Goal: Task Accomplishment & Management: Manage account settings

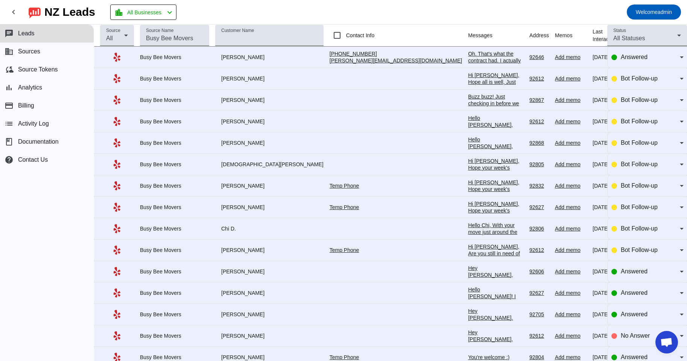
click at [468, 56] on div "Oh. That's what the contract had. I actually tried Zelle first and it said ther…" at bounding box center [495, 67] width 55 height 34
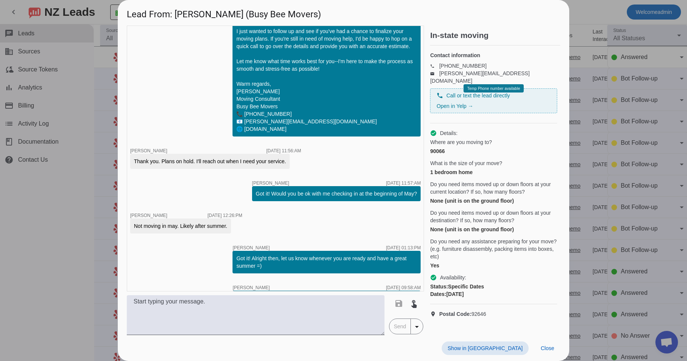
scroll to position [829, 0]
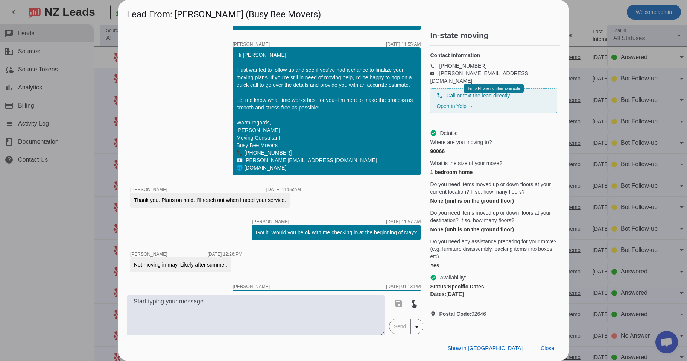
click at [581, 19] on div at bounding box center [343, 180] width 687 height 361
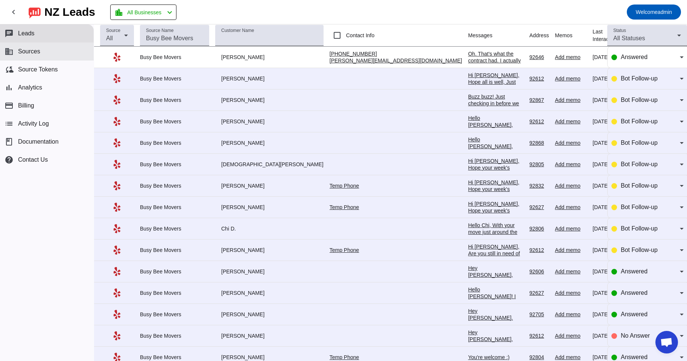
click at [37, 47] on button "business Sources" at bounding box center [47, 52] width 94 height 18
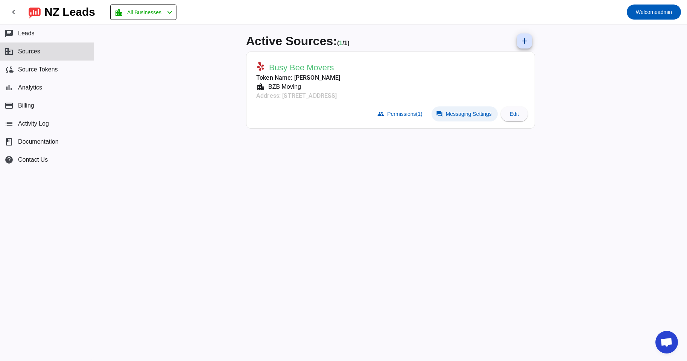
click at [462, 112] on span "Messaging Settings" at bounding box center [469, 114] width 46 height 6
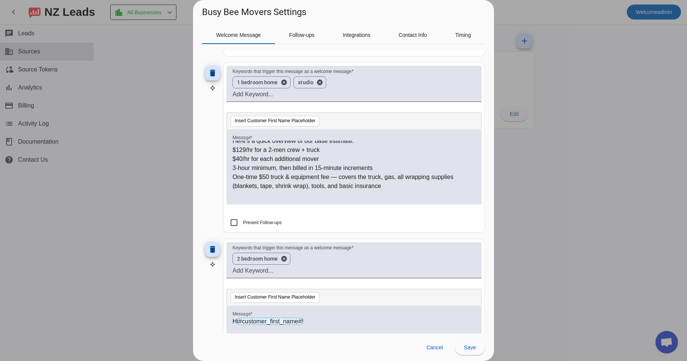
scroll to position [107, 0]
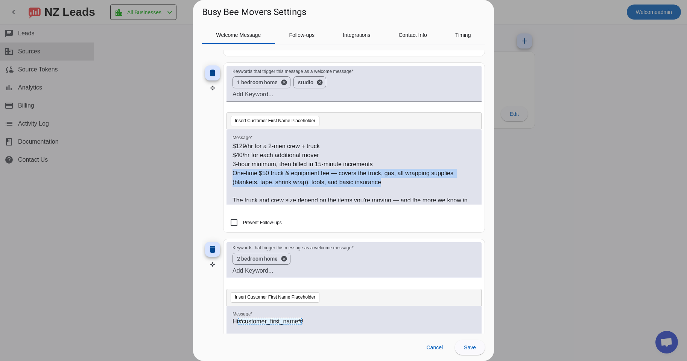
drag, startPoint x: 226, startPoint y: 173, endPoint x: 421, endPoint y: 183, distance: 194.8
click at [422, 181] on mat-card "Keywords that trigger this message as a welcome message 1 bedroom home cancel s…" at bounding box center [354, 147] width 262 height 170
copy p "One-time $50 truck & equipment fee — covers the truck, gas, all wrapping suppli…"
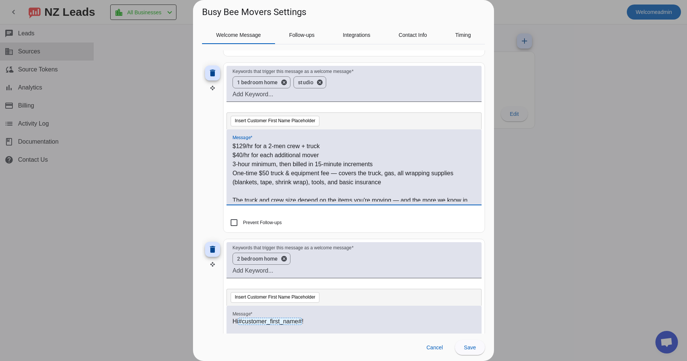
click at [146, 75] on div at bounding box center [343, 180] width 687 height 361
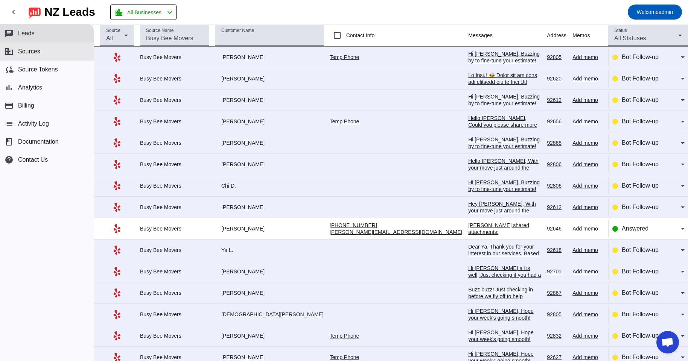
click at [40, 53] on span "Sources" at bounding box center [29, 51] width 22 height 7
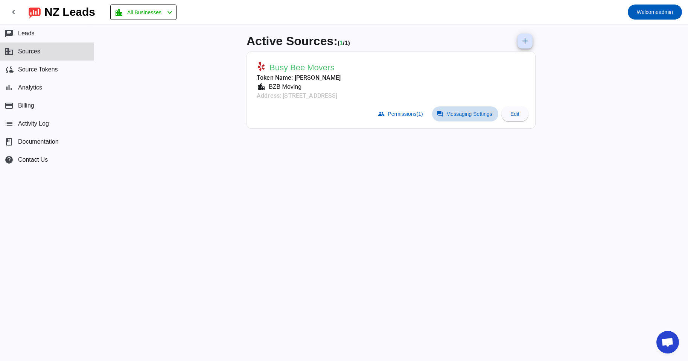
click at [463, 114] on span "Messaging Settings" at bounding box center [469, 114] width 46 height 6
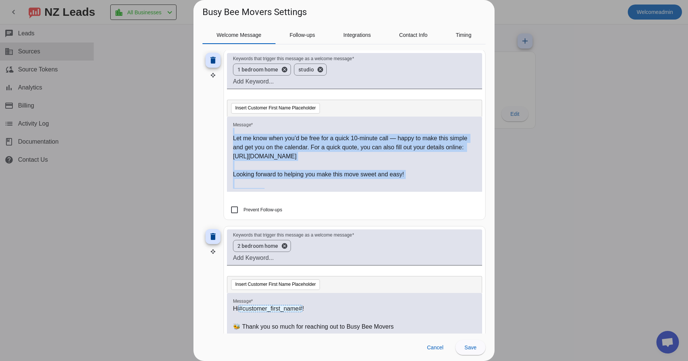
scroll to position [282, 0]
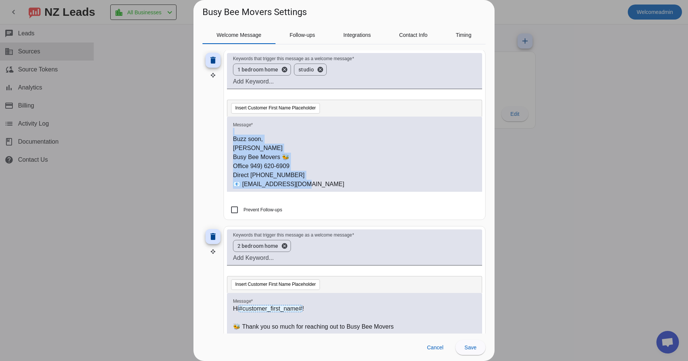
drag, startPoint x: 233, startPoint y: 130, endPoint x: 325, endPoint y: 242, distance: 144.4
click at [325, 189] on div "Hi #customer_first_name# ! 🐝 Thank you so much for reaching out to Busy Bee Mov…" at bounding box center [354, 158] width 243 height 61
copy div "Lo #ipsumdol_sitam_cons# ! 🐝 Adipi eli se doei tem incididu utl et Dolo Mag Ali…"
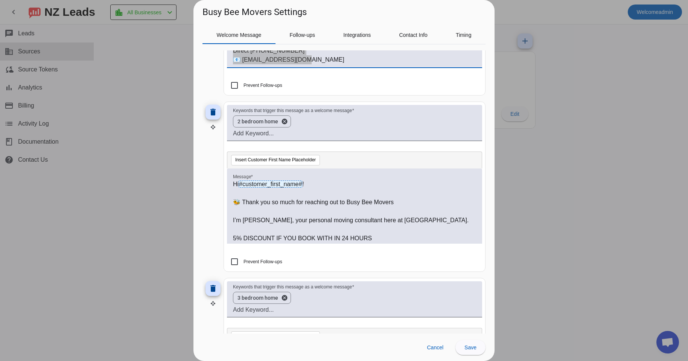
scroll to position [390, 0]
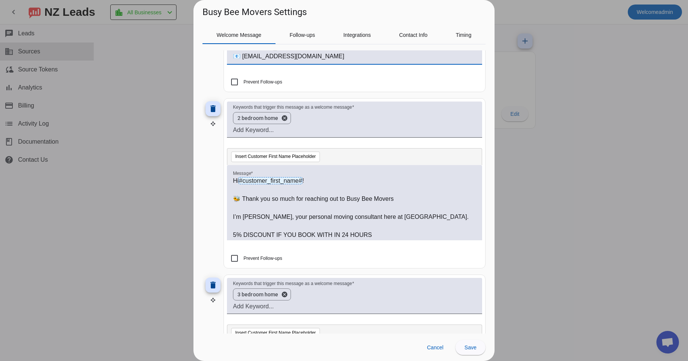
click at [228, 177] on div "Hi #customer_first_name# ! 🐝 Thank you so much for reaching out to Busy Bee Mov…" at bounding box center [354, 202] width 255 height 75
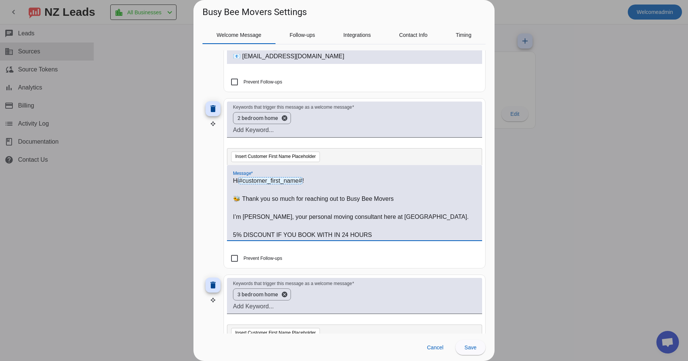
click at [234, 182] on p "Hi #customer_first_name# !" at bounding box center [354, 181] width 243 height 9
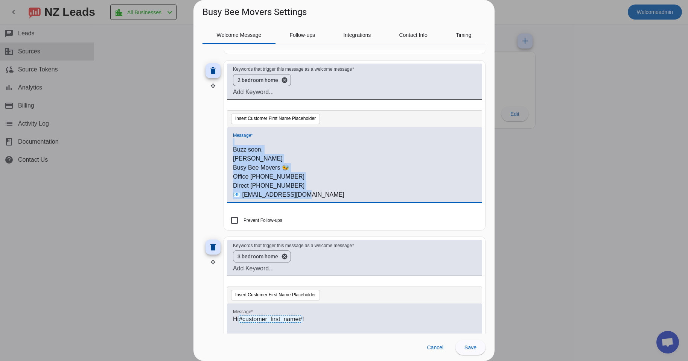
scroll to position [429, 0]
drag, startPoint x: 230, startPoint y: 181, endPoint x: 376, endPoint y: 229, distance: 153.5
click at [376, 229] on mat-card "Keywords that trigger this message as a welcome message 2 bedroom home cancel I…" at bounding box center [355, 145] width 262 height 170
copy div "Lo #ipsumdol_sitam_cons# ! 🐝 Adipi eli se doei tem incididu utl et Dolo Mag Ali…"
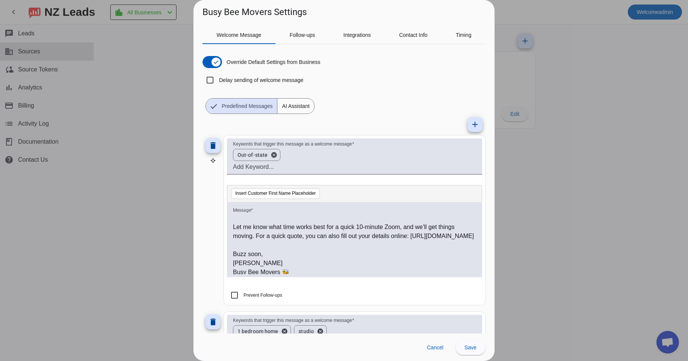
scroll to position [0, 0]
click at [239, 219] on p at bounding box center [354, 218] width 243 height 9
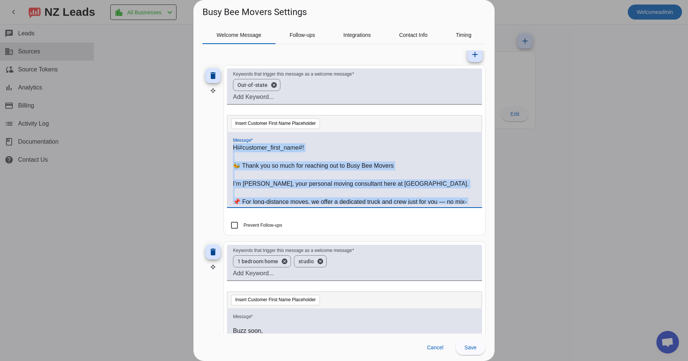
drag, startPoint x: 310, startPoint y: 199, endPoint x: 195, endPoint y: 69, distance: 173.5
click at [233, 143] on div "Hi #customer_first_name# ! 🐝 Thank you so much for reaching out to Busy Bee Mov…" at bounding box center [354, 173] width 243 height 61
copy div "Lo #ipsumdol_sitam_cons# ! 🐝 Adipi eli se doei tem incididu utl et Dolo Mag Ali…"
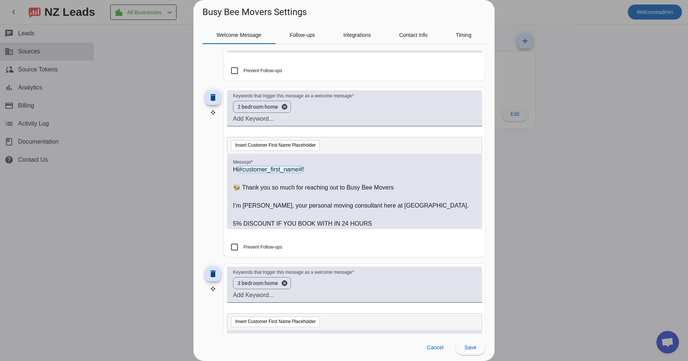
scroll to position [403, 0]
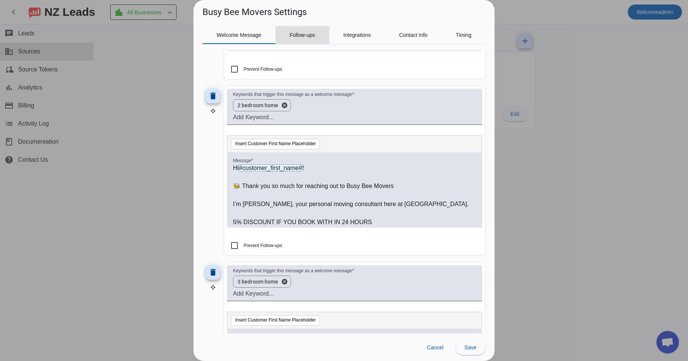
click at [304, 34] on span "Follow-ups" at bounding box center [302, 34] width 26 height 5
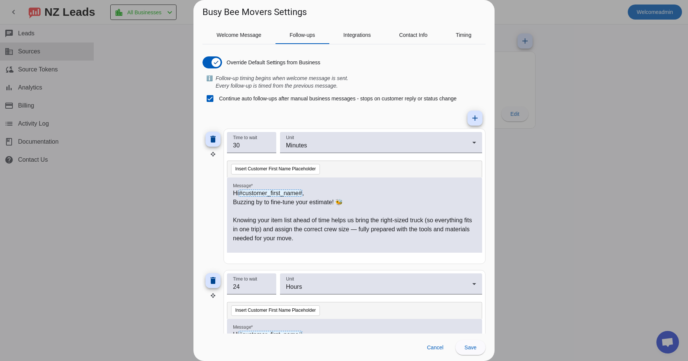
click at [236, 194] on p "Hi #customer_first_name# ," at bounding box center [354, 193] width 243 height 9
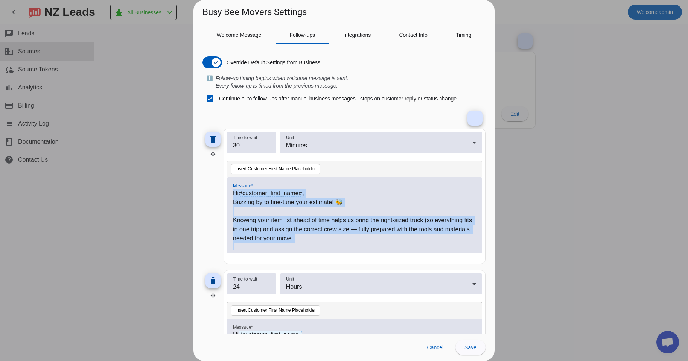
drag, startPoint x: 232, startPoint y: 193, endPoint x: 316, endPoint y: 266, distance: 111.0
click at [301, 264] on mat-card "Time to wait 30 Unit Minutes Insert Customer First Name Placeholder Message * H…" at bounding box center [355, 196] width 262 height 135
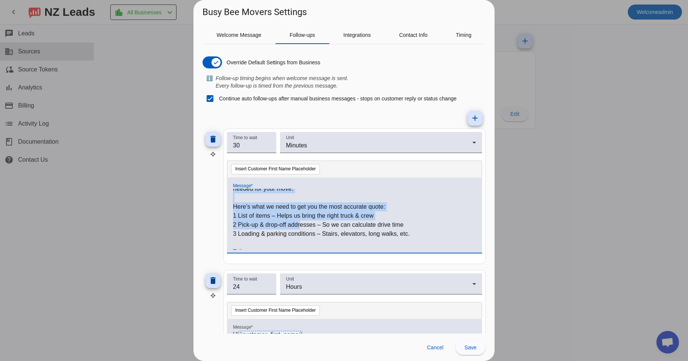
scroll to position [84, 0]
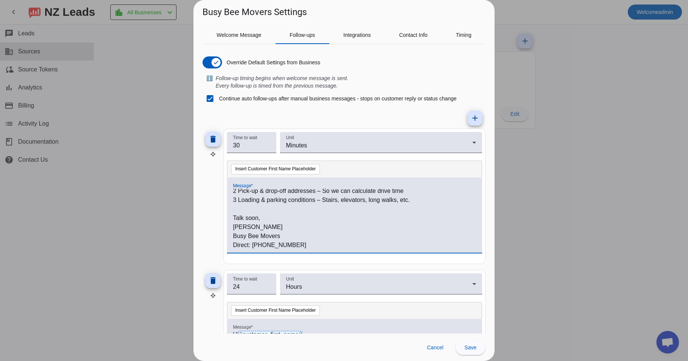
click at [320, 238] on p "Busy Bee Movers" at bounding box center [354, 236] width 243 height 9
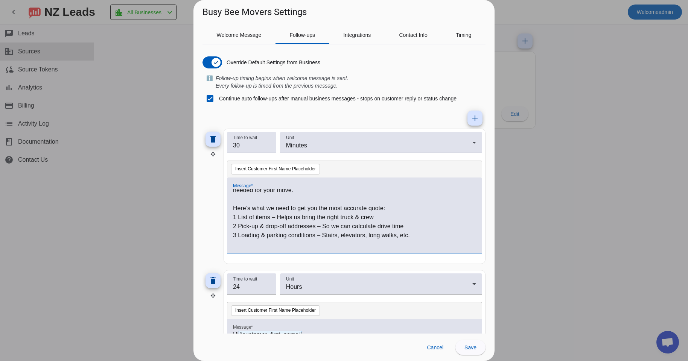
scroll to position [0, 0]
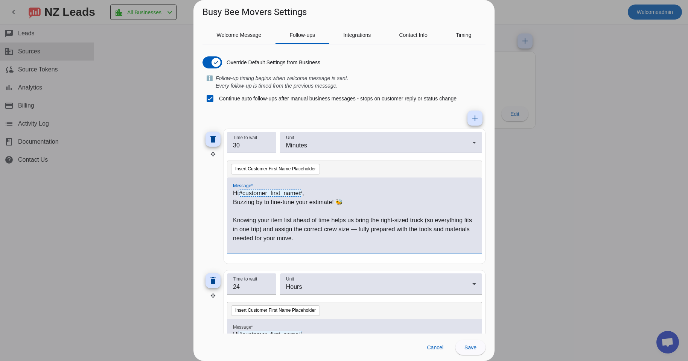
drag, startPoint x: 282, startPoint y: 243, endPoint x: 228, endPoint y: 155, distance: 102.8
click at [233, 189] on div "Hi #customer_first_name# , Buzzing by to fine-tune your estimate! 🐝 Knowing you…" at bounding box center [354, 219] width 243 height 61
copy div "Hi #customer_first_name# , Buzzing by to fine-tune your estimate! 🐝 Knowing you…"
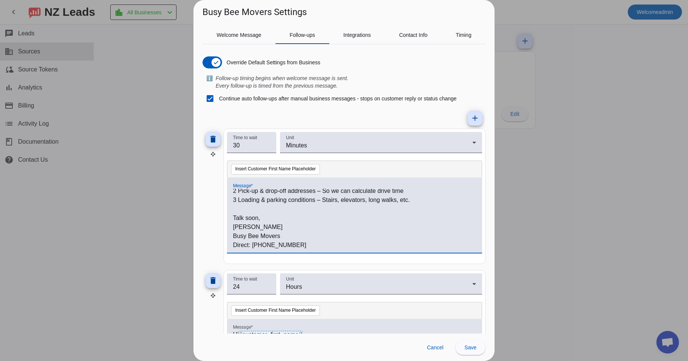
scroll to position [141, 0]
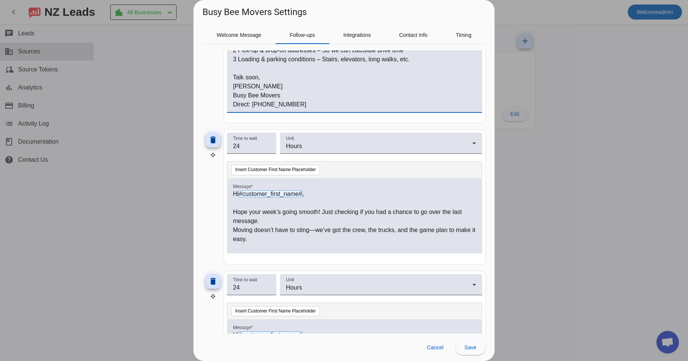
click at [231, 196] on div "Hi #customer_first_name# , Hope your week’s going smooth! Just checking if you …" at bounding box center [354, 215] width 255 height 75
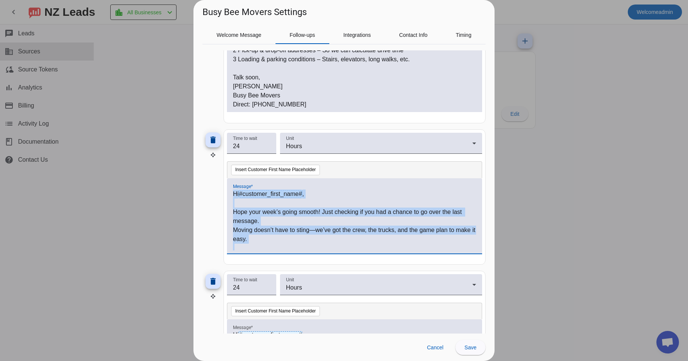
scroll to position [102, 0]
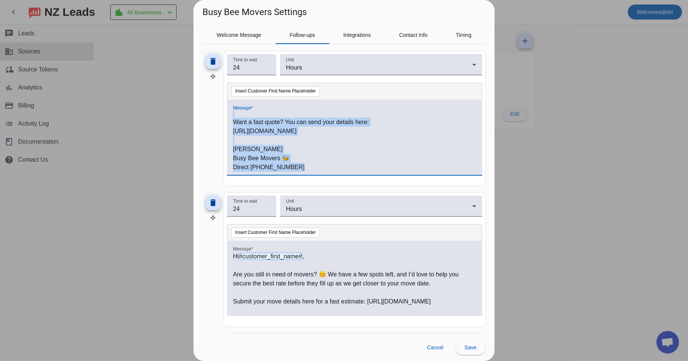
drag, startPoint x: 234, startPoint y: 193, endPoint x: 325, endPoint y: 339, distance: 172.2
click at [325, 172] on div "Hi #customer_first_name# , Hope your week’s going smooth! Just checking if you …" at bounding box center [354, 141] width 243 height 61
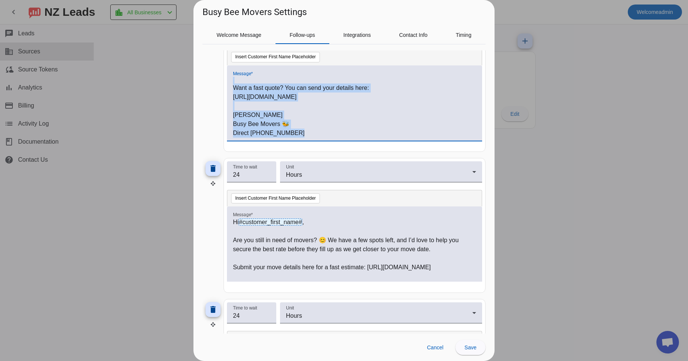
copy div "Hi #customer_first_name# , Hope your week’s going smooth! Just checking if you …"
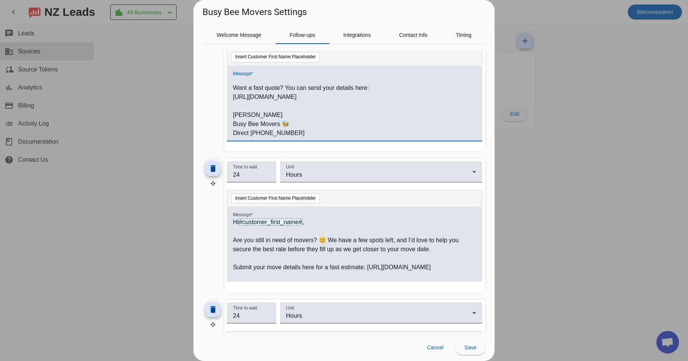
click at [250, 224] on span "#customer_first_name#" at bounding box center [271, 222] width 64 height 7
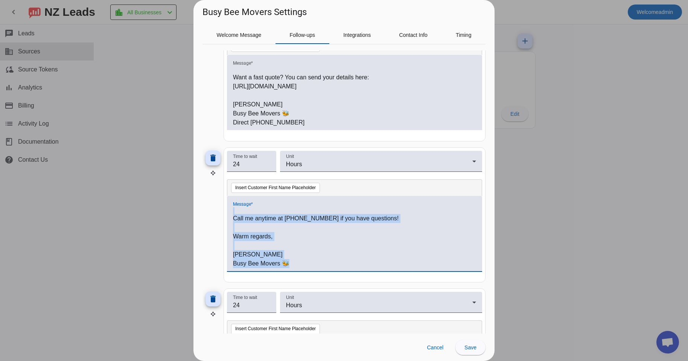
scroll to position [266, 0]
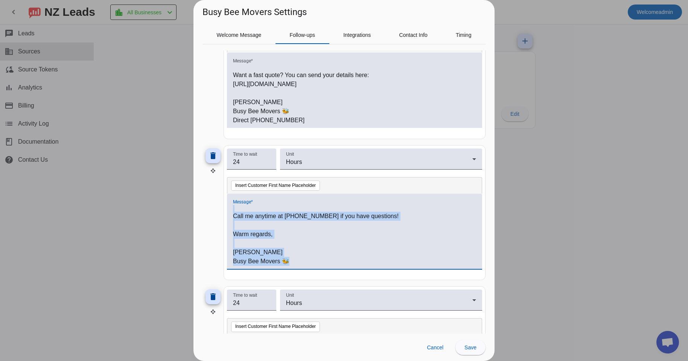
drag, startPoint x: 233, startPoint y: 221, endPoint x: 312, endPoint y: 259, distance: 88.0
click at [312, 259] on div "Hi #customer_first_name# , Are you still in need of movers? 😊 We have a few spo…" at bounding box center [354, 231] width 255 height 75
copy div "Hi #customer_first_name# , Are you still in need of movers? 😊 We have a few spo…"
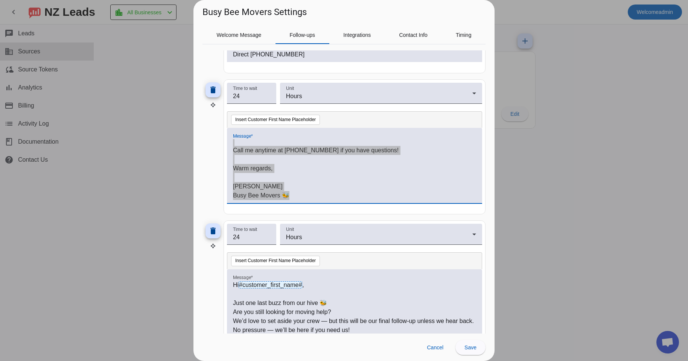
scroll to position [361, 0]
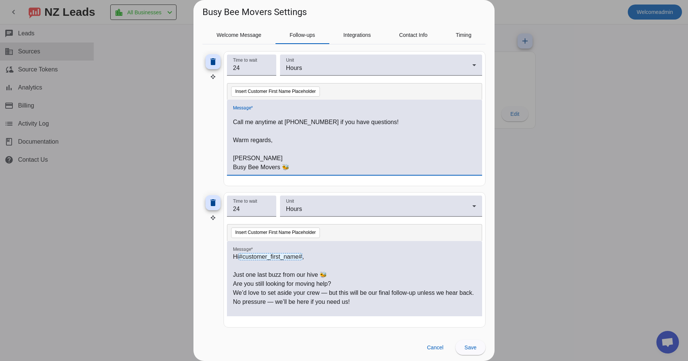
click at [235, 257] on p "Hi #customer_first_name# ," at bounding box center [354, 257] width 243 height 9
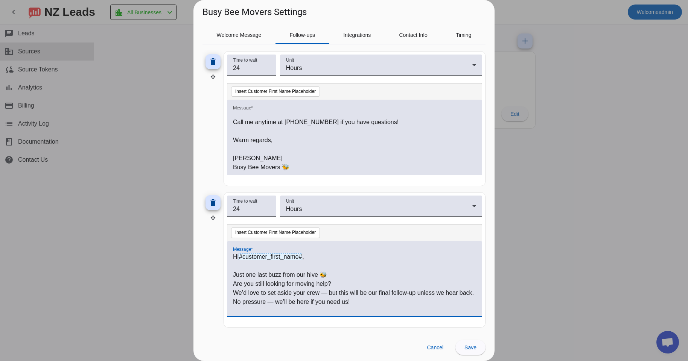
drag, startPoint x: 232, startPoint y: 257, endPoint x: 239, endPoint y: 258, distance: 6.5
click at [233, 257] on div "Hi #customer_first_name# , Just one last buzz from our hive 🐝 Are you still loo…" at bounding box center [354, 278] width 255 height 75
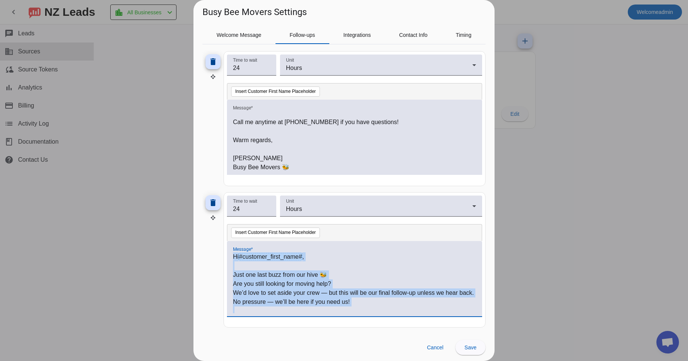
scroll to position [75, 0]
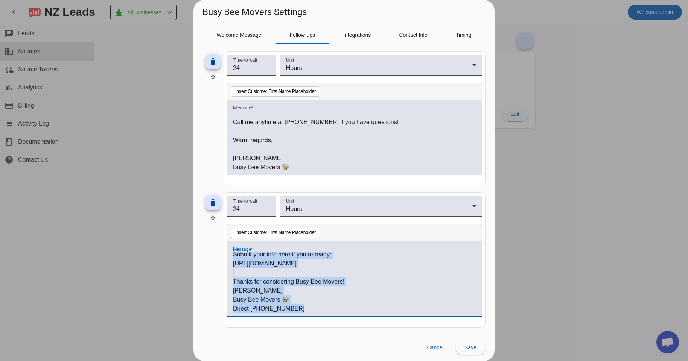
drag, startPoint x: 233, startPoint y: 257, endPoint x: 342, endPoint y: 355, distance: 146.1
click at [342, 314] on div "Hi #customer_first_name# , Just one last buzz from our hive 🐝 Are you still loo…" at bounding box center [354, 283] width 243 height 61
copy div "Hi #customer_first_name# , Just one last buzz from our hive 🐝 Are you still loo…"
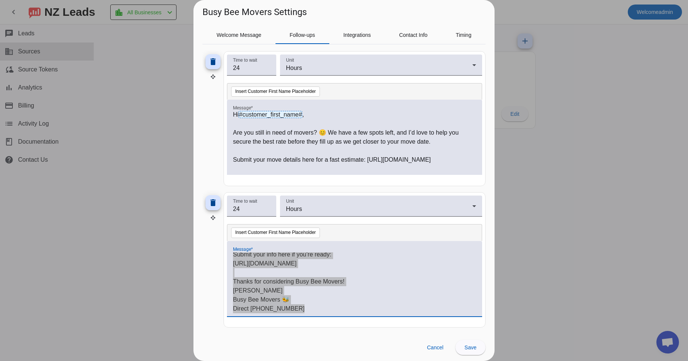
scroll to position [0, 0]
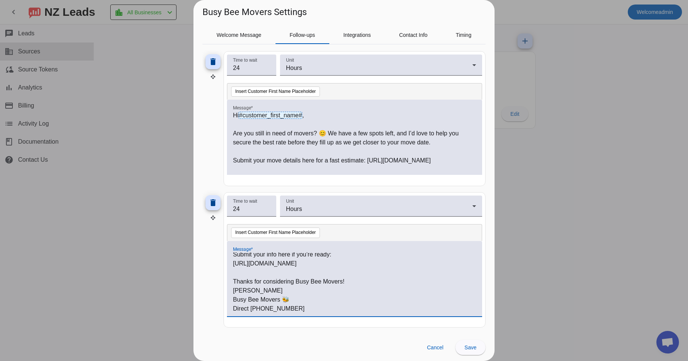
click at [242, 35] on span "Welcome Message" at bounding box center [239, 34] width 45 height 5
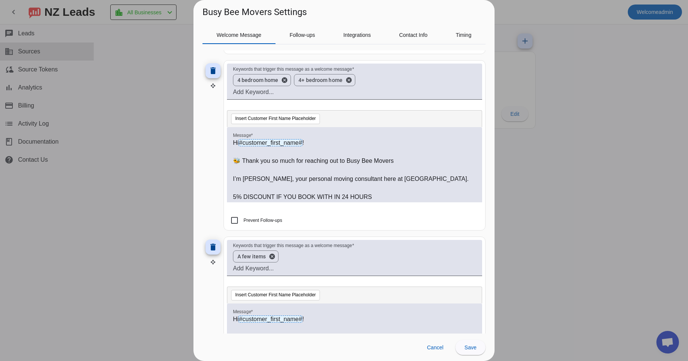
scroll to position [760, 0]
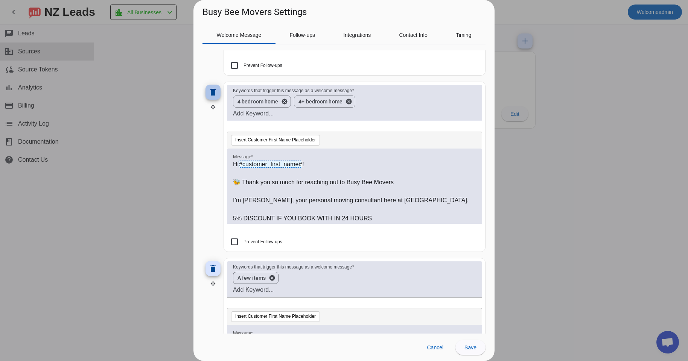
click at [213, 95] on mat-icon "delete" at bounding box center [212, 92] width 9 height 9
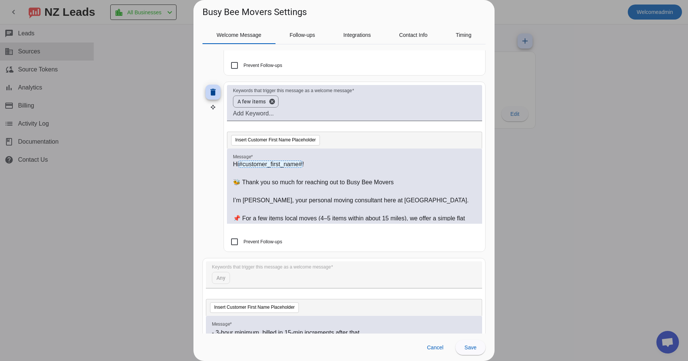
click at [213, 95] on mat-icon "delete" at bounding box center [212, 92] width 9 height 9
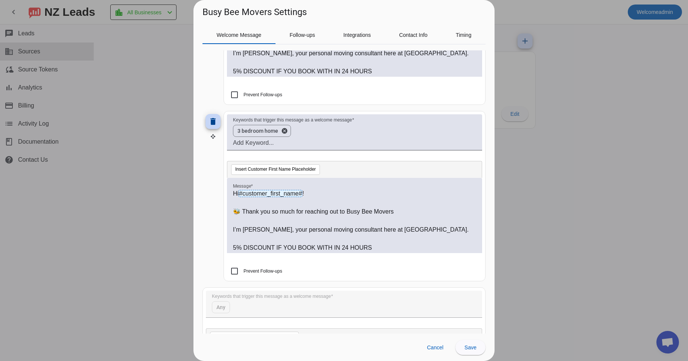
click at [214, 123] on mat-icon "delete" at bounding box center [212, 121] width 9 height 9
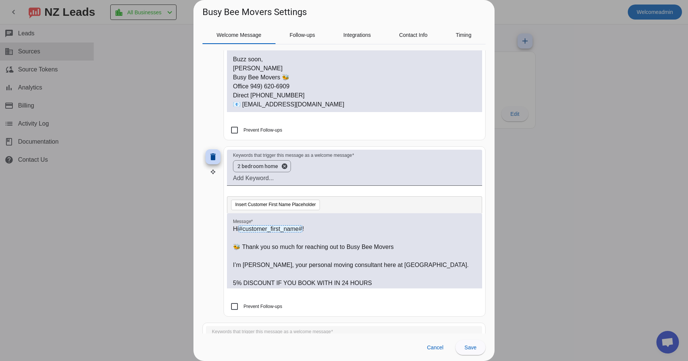
scroll to position [282, 0]
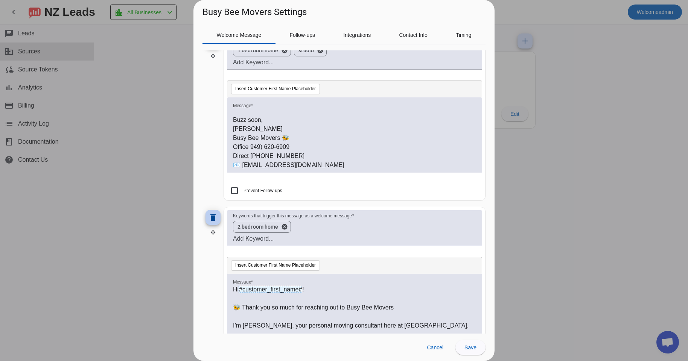
click at [211, 217] on mat-icon "delete" at bounding box center [212, 217] width 9 height 9
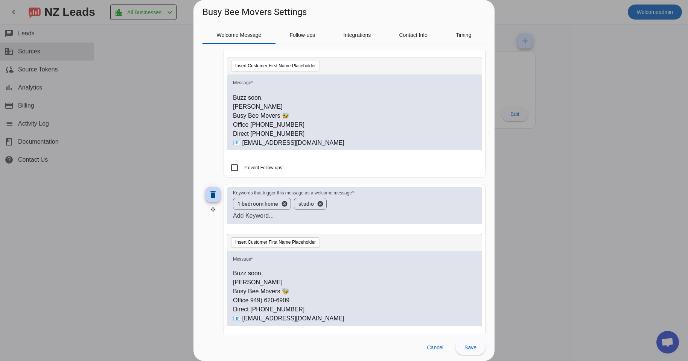
click at [214, 187] on span at bounding box center [213, 195] width 18 height 18
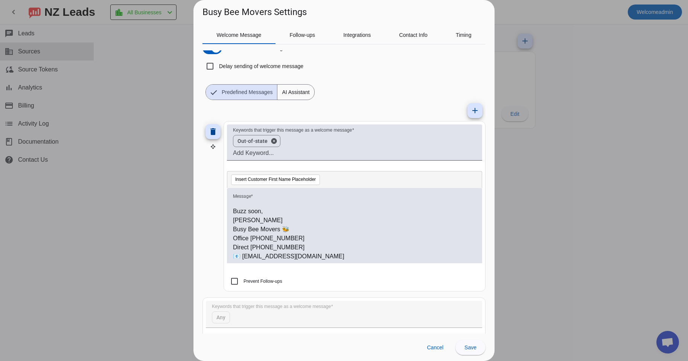
scroll to position [0, 0]
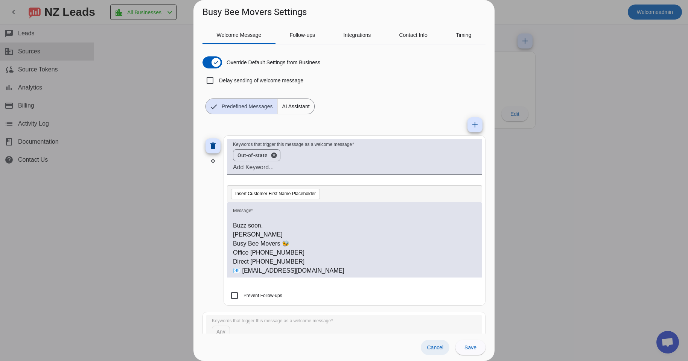
click at [440, 347] on span "Cancel" at bounding box center [435, 348] width 17 height 6
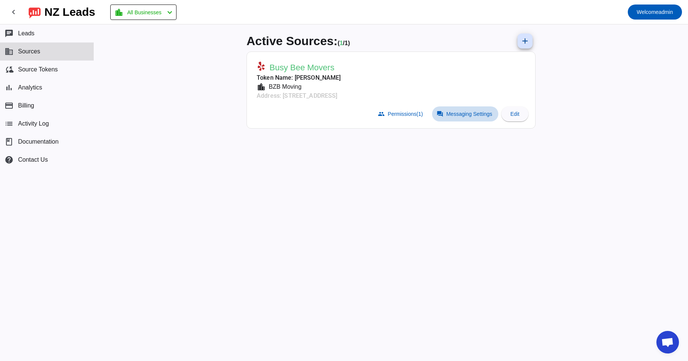
click at [471, 113] on span "Messaging Settings" at bounding box center [469, 114] width 46 height 6
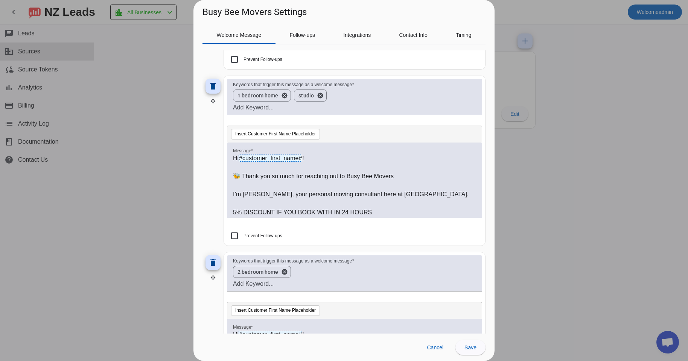
scroll to position [256, 0]
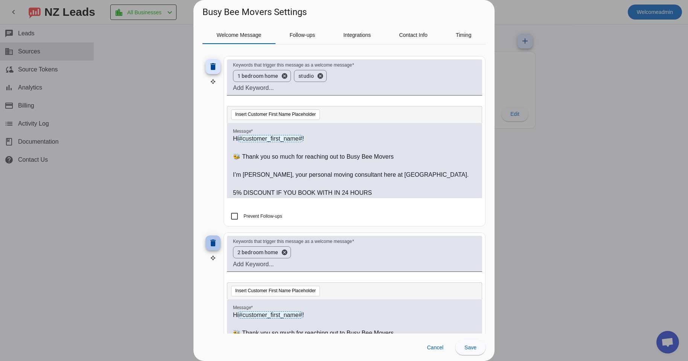
click at [209, 244] on mat-icon "delete" at bounding box center [212, 243] width 9 height 9
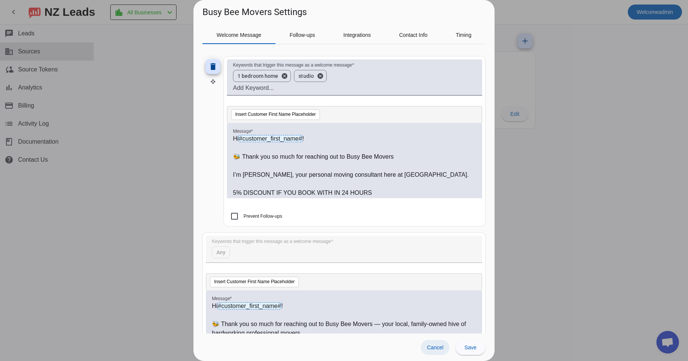
click at [432, 345] on span "Cancel" at bounding box center [435, 348] width 17 height 6
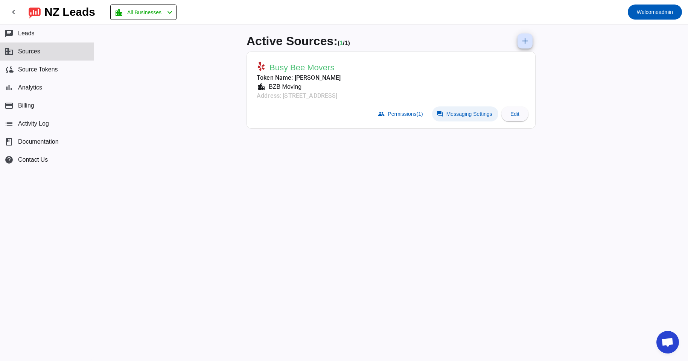
click at [458, 113] on span "Messaging Settings" at bounding box center [469, 114] width 46 height 6
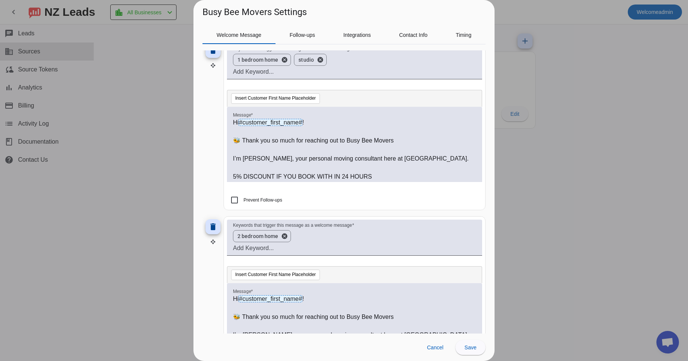
scroll to position [288, 0]
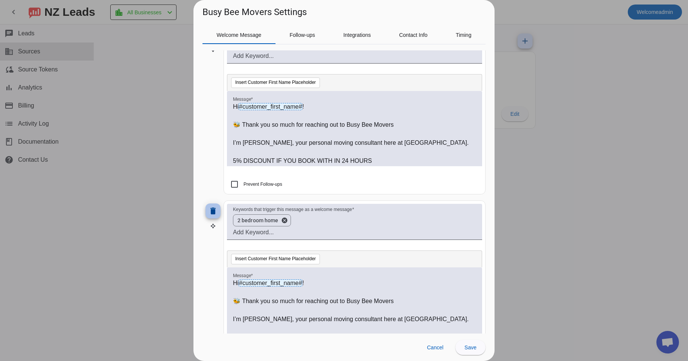
click at [211, 216] on span at bounding box center [213, 211] width 18 height 18
click at [211, 215] on mat-icon "delete" at bounding box center [212, 211] width 9 height 9
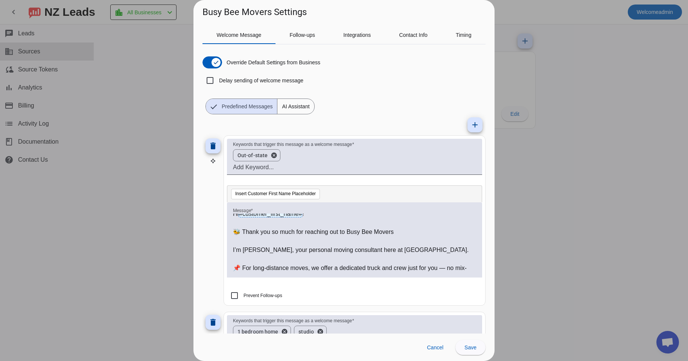
scroll to position [3, 0]
click at [234, 230] on p "🐝 Thank you so much for reaching out to Busy Bee Movers" at bounding box center [354, 233] width 243 height 9
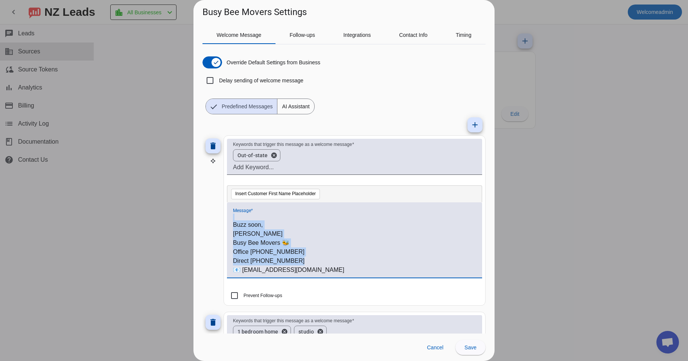
scroll to position [246, 0]
drag, startPoint x: 232, startPoint y: 215, endPoint x: 323, endPoint y: 272, distance: 107.4
click at [323, 272] on div "Hi #customer_first_name# ! 🐝 Thank you so much for reaching out to Busy Bee Mov…" at bounding box center [354, 239] width 255 height 75
copy div "Lo #ipsumdol_sitam_cons# ! 🐝 Adipi eli se doei tem incididu utl et Dolo Mag Ali…"
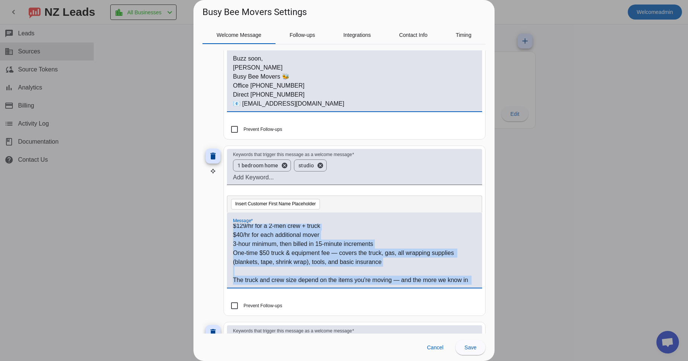
scroll to position [282, 0]
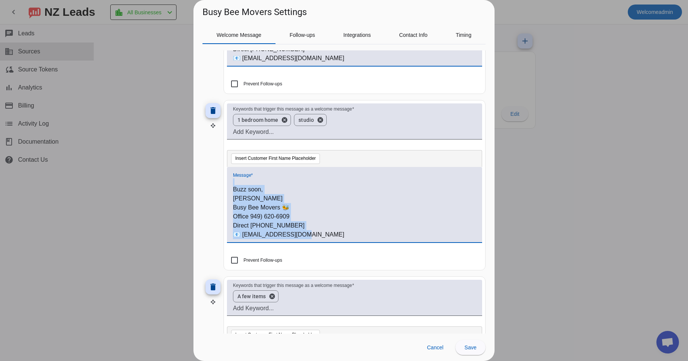
drag, startPoint x: 233, startPoint y: 228, endPoint x: 318, endPoint y: 308, distance: 116.3
click at [307, 239] on div "Hi #customer_first_name# ! 🐝 Thank you so much for reaching out to Busy Bee Mov…" at bounding box center [354, 208] width 243 height 61
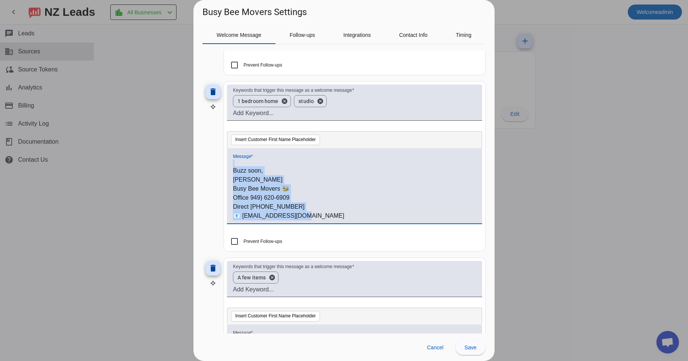
copy div "Lo #ipsumdol_sitam_cons# ! 🐝 Adipi eli se doei tem incididu utl et Dolo Mag Ali…"
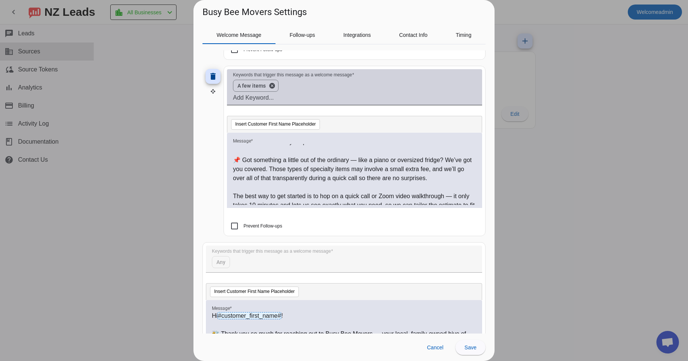
scroll to position [157, 0]
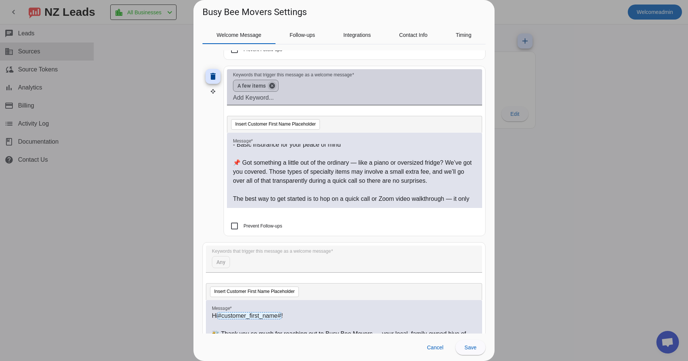
click at [268, 89] on button "cancel" at bounding box center [272, 85] width 13 height 7
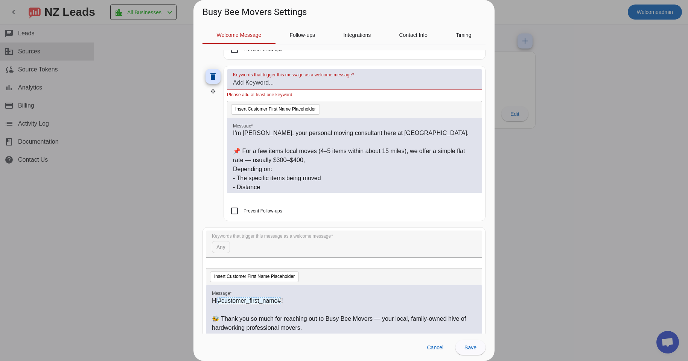
scroll to position [36, 0]
click at [563, 92] on div at bounding box center [344, 180] width 688 height 361
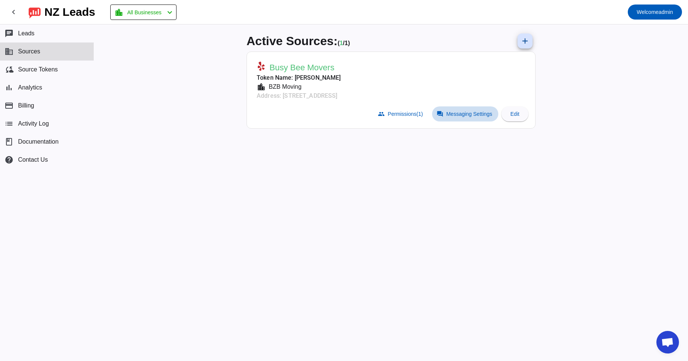
click at [471, 113] on span "Messaging Settings" at bounding box center [469, 114] width 46 height 6
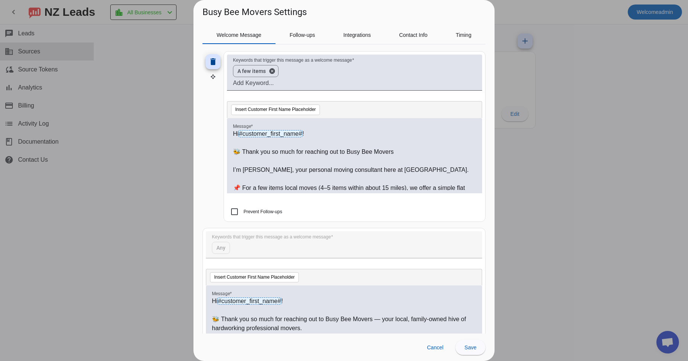
scroll to position [966, 0]
click at [352, 161] on p at bounding box center [354, 161] width 243 height 9
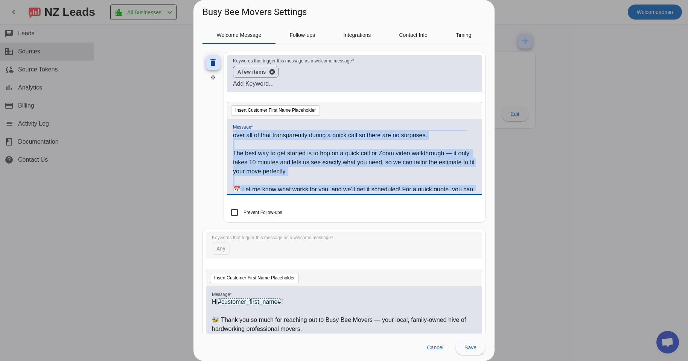
scroll to position [300, 0]
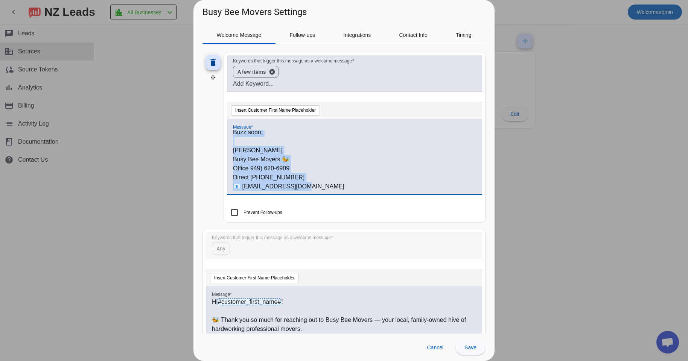
drag, startPoint x: 234, startPoint y: 135, endPoint x: 291, endPoint y: 248, distance: 125.7
click at [291, 191] on div "Hi #customer_first_name# ! 🐝 Thank you so much for reaching out to Busy Bee Mov…" at bounding box center [354, 160] width 243 height 61
copy div "Lo #ipsumdol_sitam_cons# ! 🐝 Adipi eli se doei tem incididu utl et Dolo Mag Ali…"
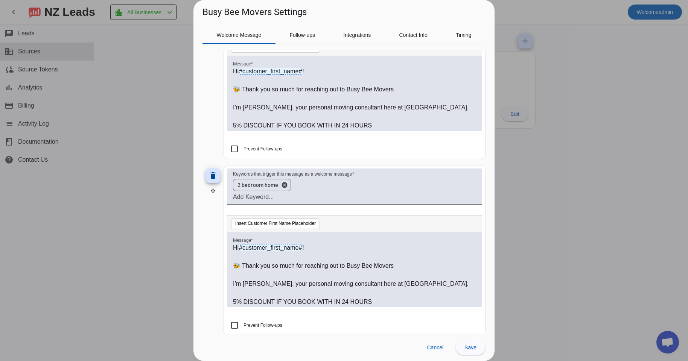
scroll to position [326, 0]
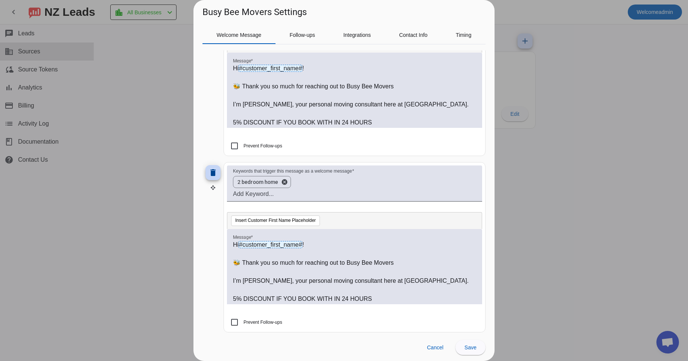
click at [213, 175] on mat-icon "delete" at bounding box center [212, 172] width 9 height 9
click at [213, 176] on mat-icon "delete" at bounding box center [212, 172] width 9 height 9
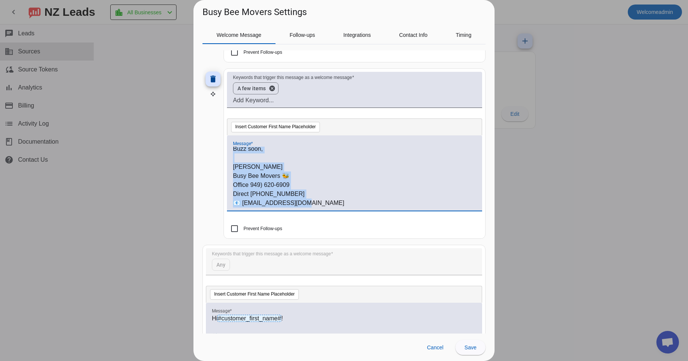
scroll to position [429, 0]
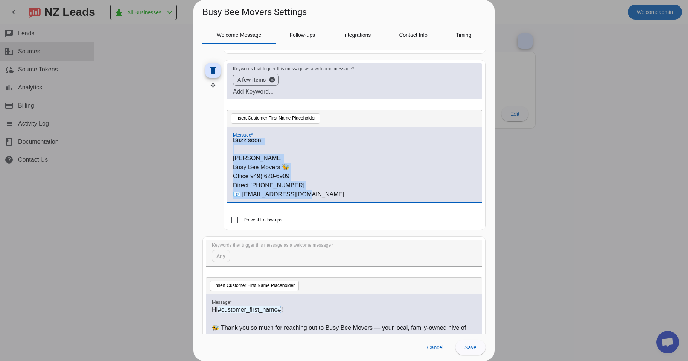
click at [375, 165] on p "Busy Bee Movers 🐝" at bounding box center [354, 167] width 243 height 9
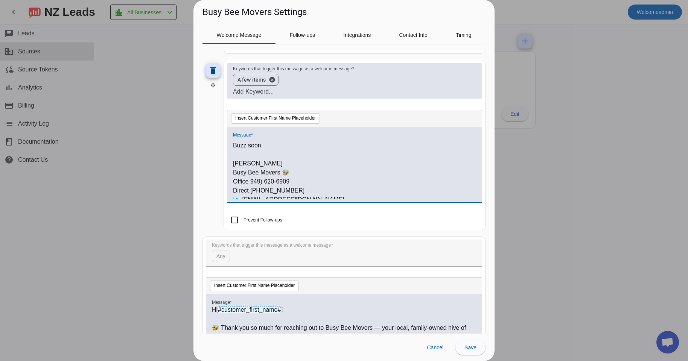
scroll to position [300, 0]
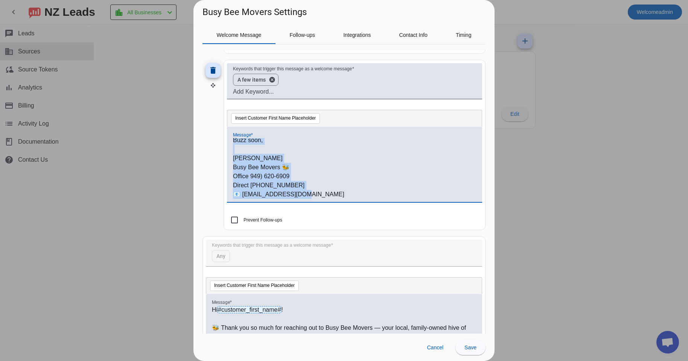
drag, startPoint x: 231, startPoint y: 140, endPoint x: 315, endPoint y: 197, distance: 101.5
click at [315, 197] on div "Hi #customer_first_name# ! 🐝 Thank you so much for reaching out to Busy Bee Mov…" at bounding box center [354, 164] width 255 height 75
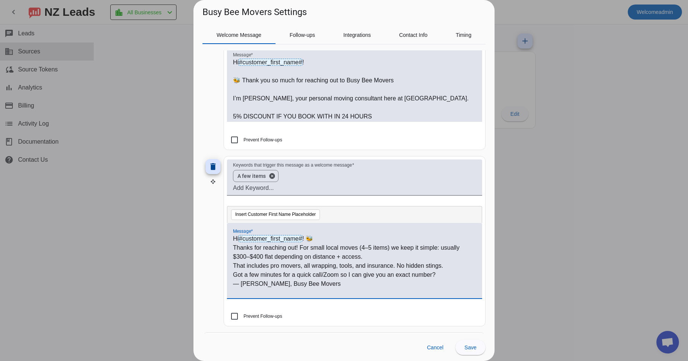
scroll to position [333, 0]
click at [330, 240] on p "Hi #customer_first_name# ! 🐝" at bounding box center [354, 238] width 243 height 9
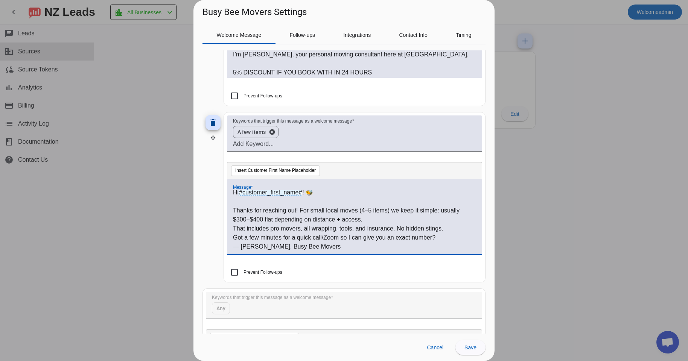
scroll to position [384, 0]
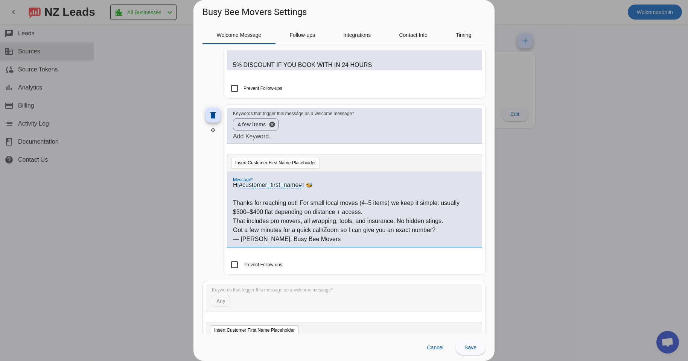
click at [343, 230] on p "Got a few minutes for a quick call/Zoom so I can give you an exact number?" at bounding box center [354, 230] width 243 height 9
click at [341, 230] on p "Got a few minutes for a quick call/Zoom so I can give you an exact number?" at bounding box center [354, 230] width 243 height 9
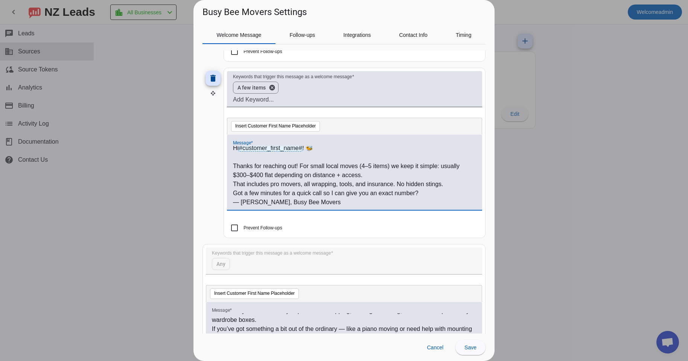
scroll to position [422, 0]
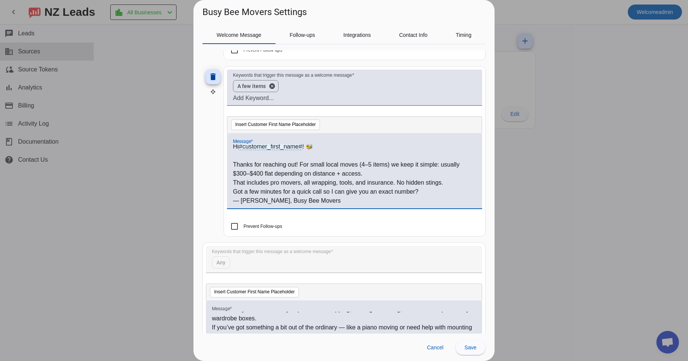
click at [228, 201] on div "Hi #customer_first_name# ! 🐝 Thanks for reaching out! For small local moves (4–…" at bounding box center [354, 170] width 255 height 75
click at [233, 200] on p "— [PERSON_NAME], Busy Bee Movers" at bounding box center [354, 200] width 243 height 9
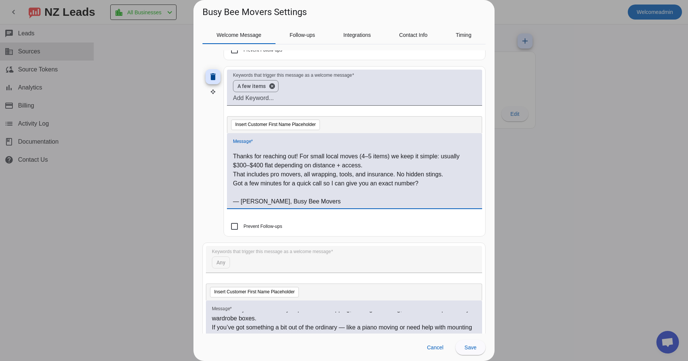
click at [256, 201] on p "— [PERSON_NAME], Busy Bee Movers" at bounding box center [354, 201] width 243 height 9
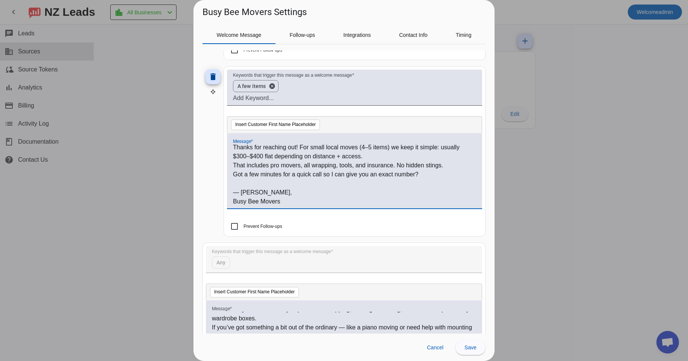
click at [241, 193] on p "— [PERSON_NAME]," at bounding box center [354, 192] width 243 height 9
click at [242, 184] on p at bounding box center [354, 183] width 243 height 9
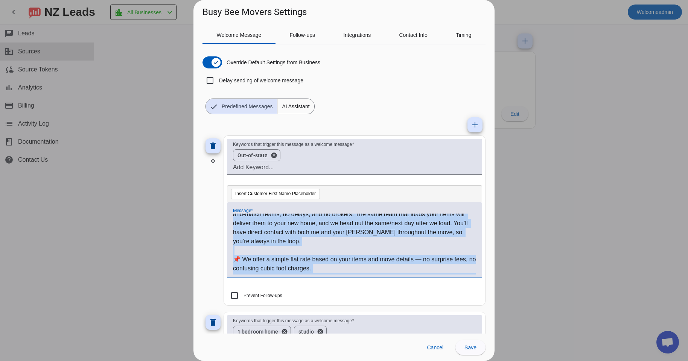
scroll to position [246, 0]
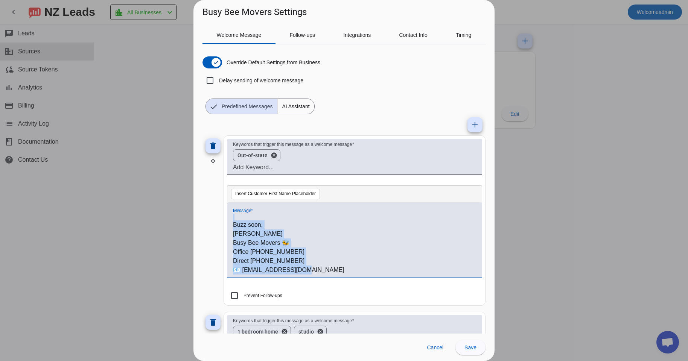
drag, startPoint x: 233, startPoint y: 217, endPoint x: 329, endPoint y: 304, distance: 129.5
click at [329, 275] on div "Hi #customer_first_name# ! 🐝 Thank you so much for reaching out to Busy Bee Mov…" at bounding box center [354, 244] width 243 height 61
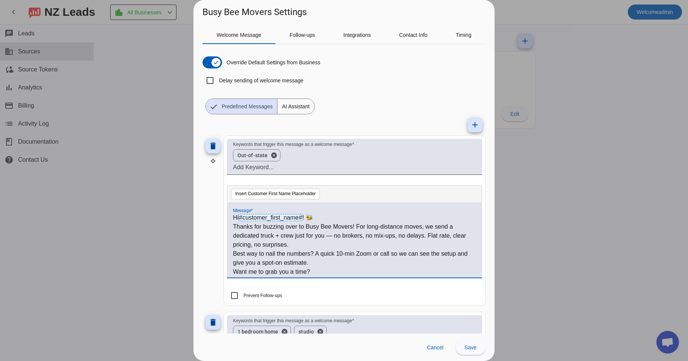
scroll to position [0, 0]
click at [323, 218] on p "Hi #customer_first_name# ! 🐝" at bounding box center [354, 218] width 243 height 9
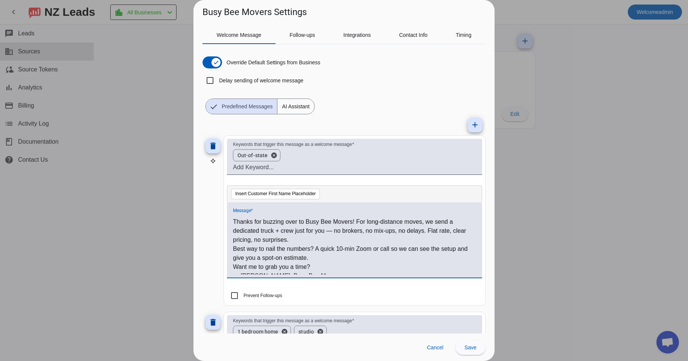
scroll to position [20, 0]
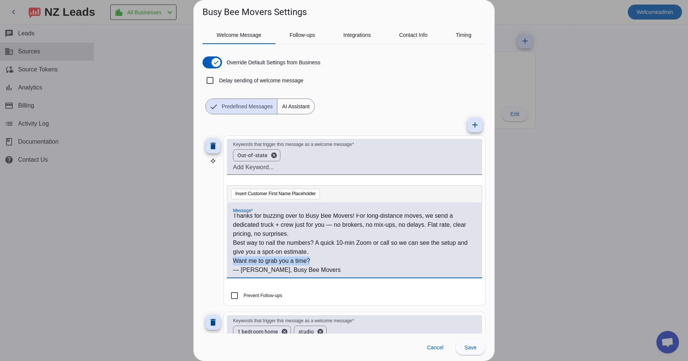
drag, startPoint x: 302, startPoint y: 259, endPoint x: 234, endPoint y: 262, distance: 68.2
click at [233, 261] on div "Hi #customer_first_name# ! 🐝 Thanks for buzzing over to Busy Bee Movers! For lo…" at bounding box center [354, 244] width 243 height 61
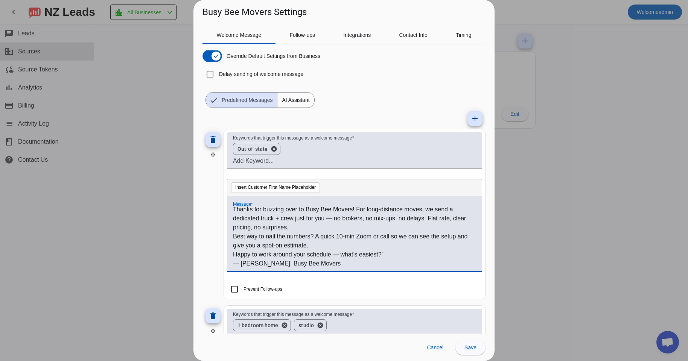
click at [335, 267] on p "— [PERSON_NAME], Busy Bee Movers" at bounding box center [354, 263] width 243 height 9
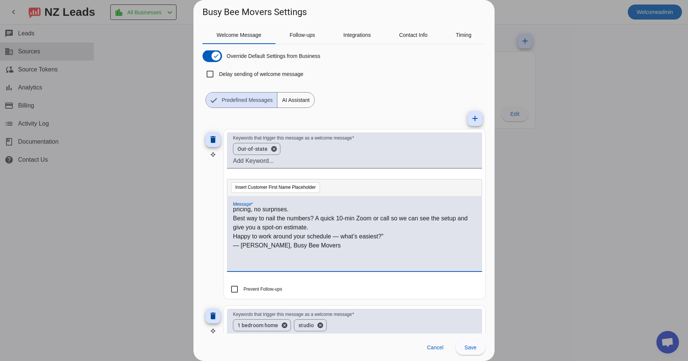
scroll to position [29, 0]
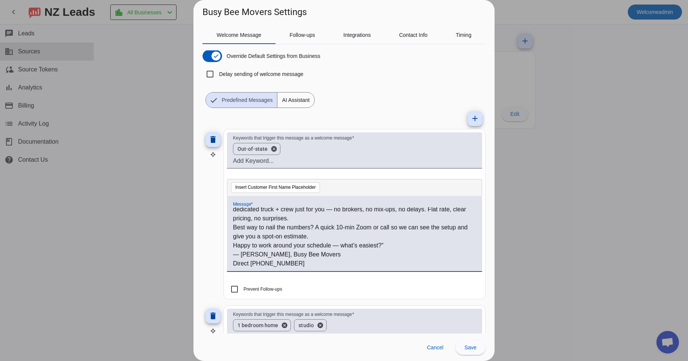
drag, startPoint x: 231, startPoint y: 254, endPoint x: 240, endPoint y: 253, distance: 9.5
click at [232, 254] on div "Hi #customer_first_name# ! 🐝 Thanks for buzzing over to Busy Bee Movers! For lo…" at bounding box center [354, 233] width 255 height 75
click at [240, 253] on p "— [PERSON_NAME], Busy Bee Movers" at bounding box center [354, 254] width 243 height 9
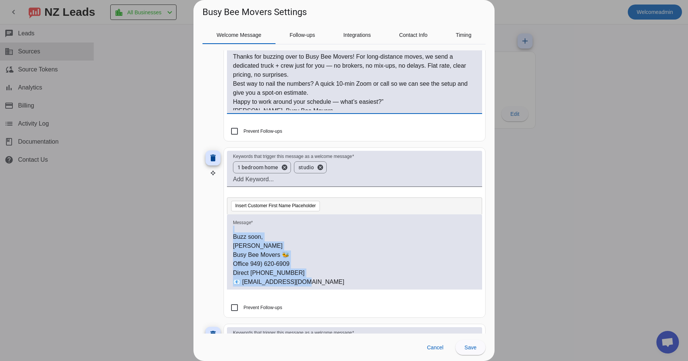
scroll to position [173, 0]
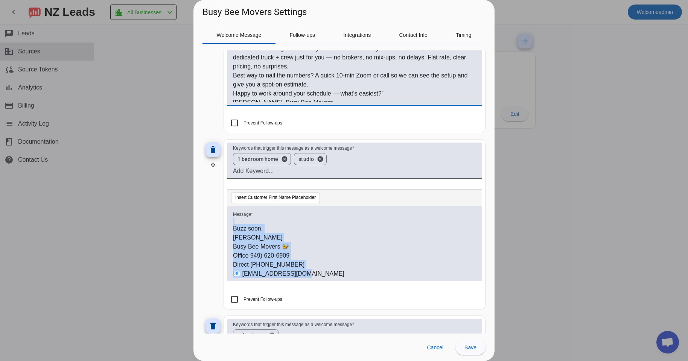
drag, startPoint x: 231, startPoint y: 231, endPoint x: 377, endPoint y: 285, distance: 155.3
click at [377, 285] on div "Message * Hi #customer_first_name# ! 🐝 Thank you so much for reaching out to Bu…" at bounding box center [354, 247] width 255 height 83
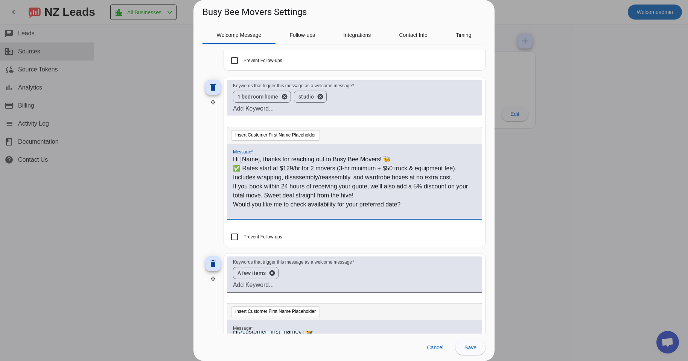
scroll to position [231, 0]
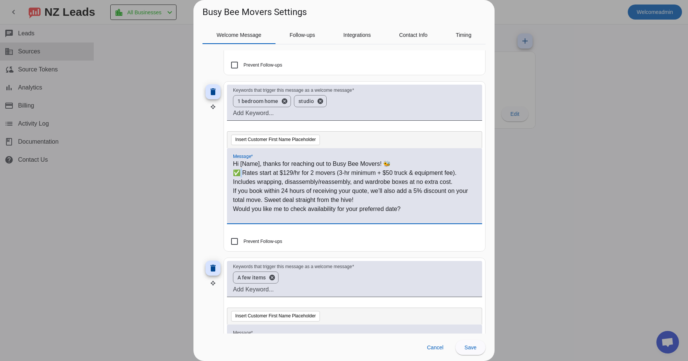
drag, startPoint x: 242, startPoint y: 170, endPoint x: 234, endPoint y: 172, distance: 8.0
click at [234, 172] on p "✅ Rates start at $129/hr for 2 movers (3-hr minimum + $50 truck & equipment fee…" at bounding box center [354, 173] width 243 height 9
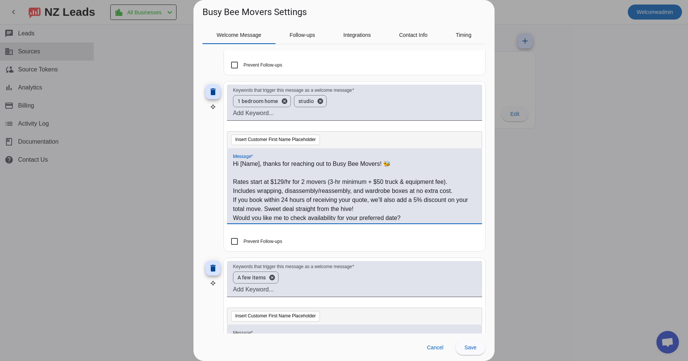
click at [262, 164] on p "Hi [Name], thanks for reaching out to Busy Bee Movers! 🐝" at bounding box center [354, 164] width 243 height 9
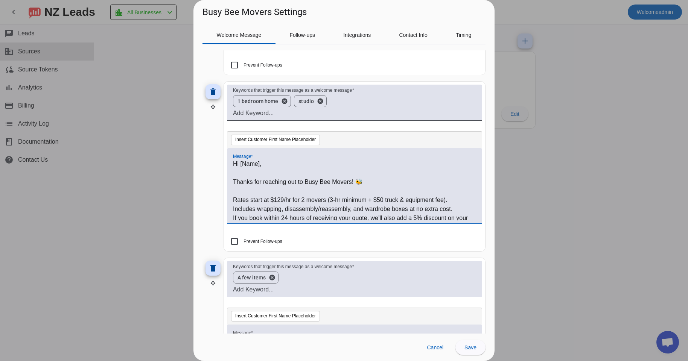
click at [251, 184] on p "Thanks for reaching out to Busy Bee Movers! 🐝" at bounding box center [354, 182] width 243 height 9
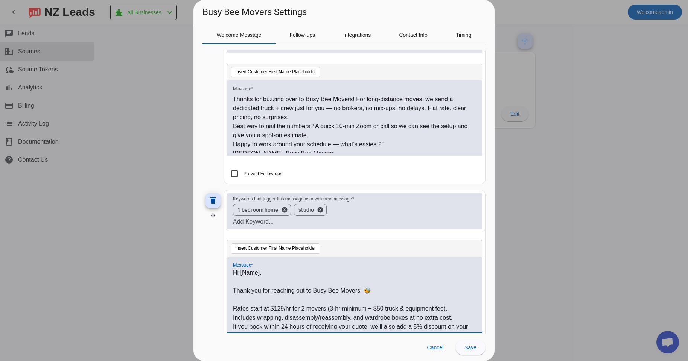
scroll to position [0, 0]
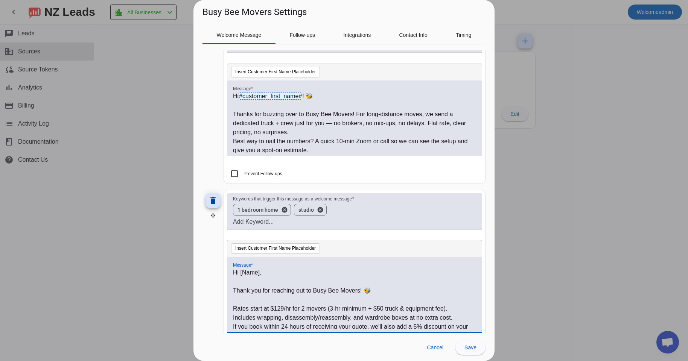
click at [233, 95] on div "Hi #customer_first_name# ! 🐝 Thanks for buzzing over to Busy Bee Movers! For lo…" at bounding box center [354, 118] width 255 height 75
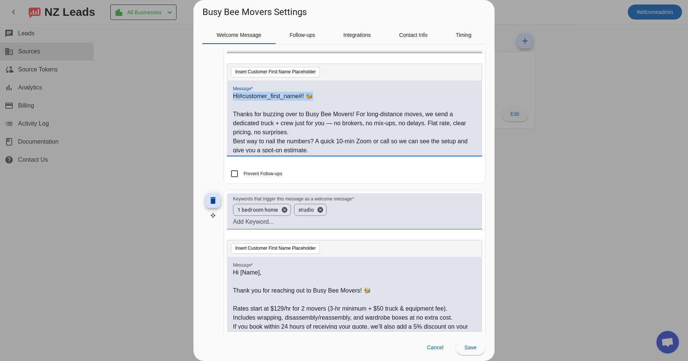
drag, startPoint x: 233, startPoint y: 95, endPoint x: 322, endPoint y: 95, distance: 89.6
click at [322, 95] on div "Hi #customer_first_name# ! 🐝 Thanks for buzzing over to Busy Bee Movers! For lo…" at bounding box center [354, 118] width 255 height 75
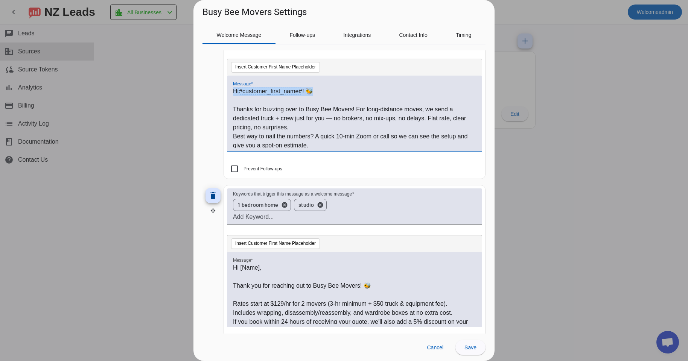
scroll to position [148, 0]
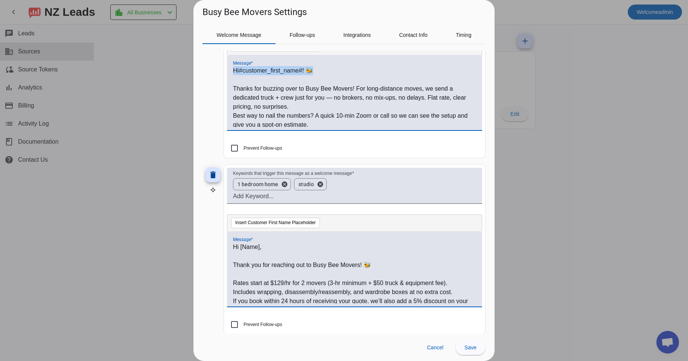
drag, startPoint x: 252, startPoint y: 247, endPoint x: 217, endPoint y: 248, distance: 35.4
click at [233, 248] on div "Hi [Name], Thank you for reaching out to Busy Bee Movers! 🐝 Rates start at $129…" at bounding box center [354, 273] width 243 height 61
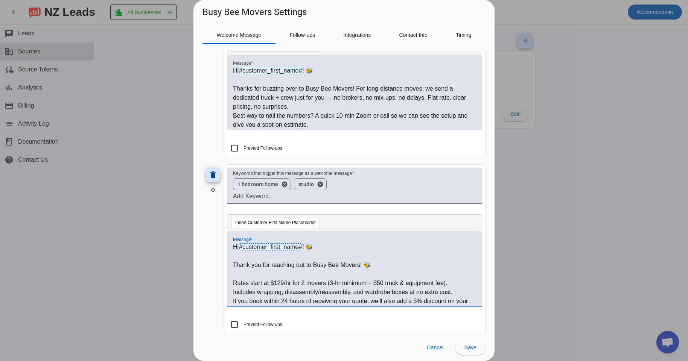
click at [388, 266] on p "Thank you for reaching out to Busy Bee Movers! 🐝" at bounding box center [354, 265] width 243 height 9
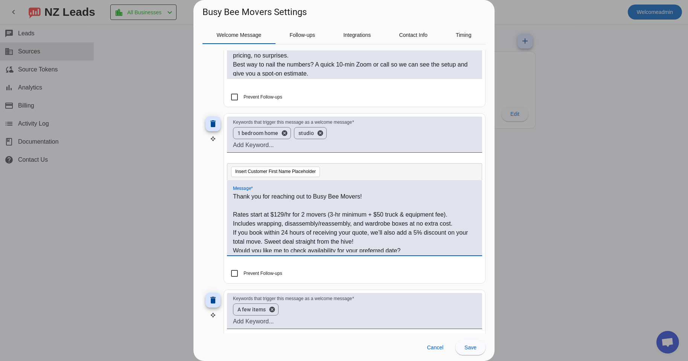
scroll to position [20, 0]
click at [413, 246] on p "Would you like me to check availability for your preferred date?" at bounding box center [354, 248] width 243 height 9
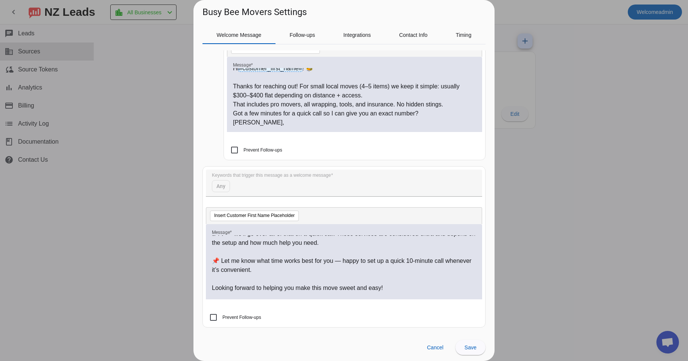
scroll to position [282, 0]
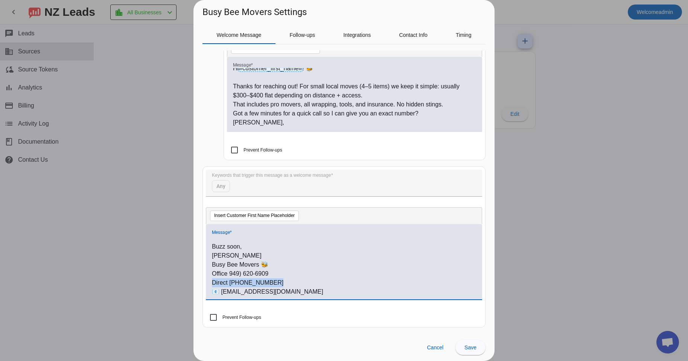
drag, startPoint x: 269, startPoint y: 281, endPoint x: 205, endPoint y: 282, distance: 63.2
click at [212, 282] on div "Hi #customer_first_name# ! 🐝 Thank you so much for reaching out to Busy Bee Mov…" at bounding box center [344, 266] width 264 height 61
click at [264, 122] on p "[PERSON_NAME]," at bounding box center [354, 122] width 243 height 9
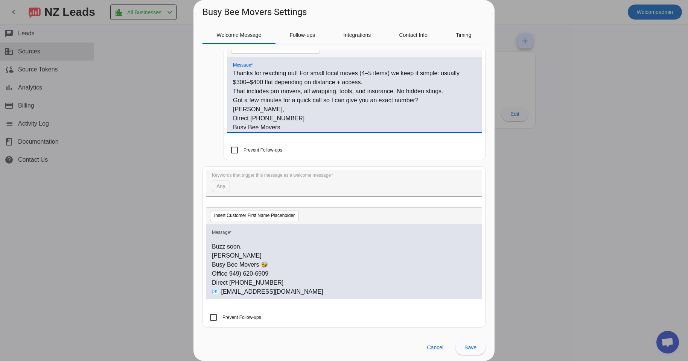
scroll to position [20, 0]
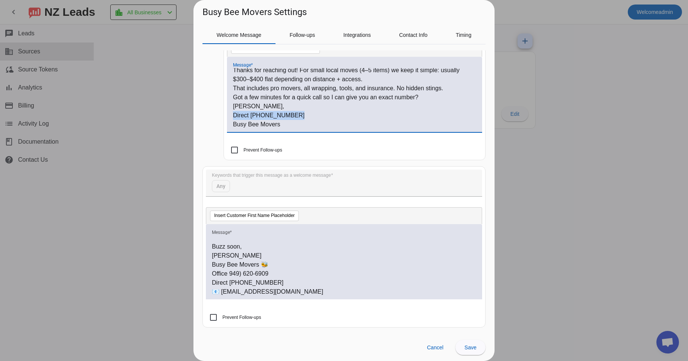
drag, startPoint x: 289, startPoint y: 114, endPoint x: 226, endPoint y: 115, distance: 63.6
click at [233, 115] on div "Hi #customer_first_name# ! 🐝 Thanks for reaching out! For small local moves (4–…" at bounding box center [354, 98] width 243 height 61
click at [288, 115] on p "Direct [PHONE_NUMBER]" at bounding box center [354, 115] width 243 height 9
drag, startPoint x: 272, startPoint y: 125, endPoint x: 224, endPoint y: 107, distance: 51.1
click at [233, 107] on div "Hi #customer_first_name# ! 🐝 Thanks for reaching out! For small local moves (4–…" at bounding box center [354, 98] width 243 height 61
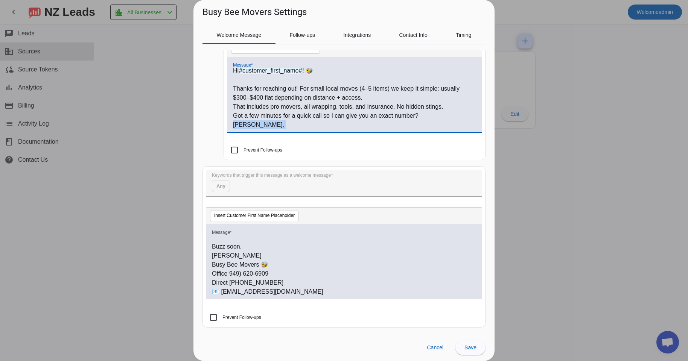
scroll to position [0, 0]
click at [297, 115] on p "Got a few minutes for a quick call so I can give you an exact number?" at bounding box center [354, 117] width 243 height 9
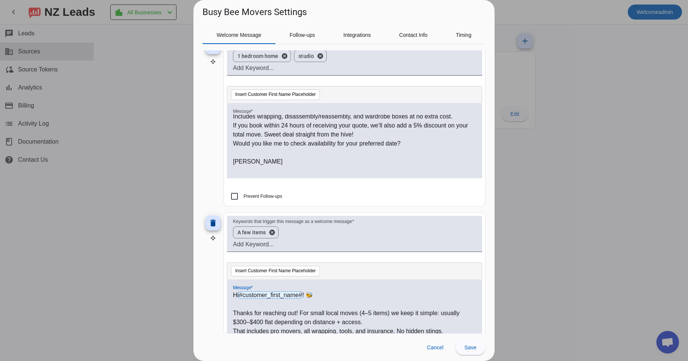
scroll to position [256, 0]
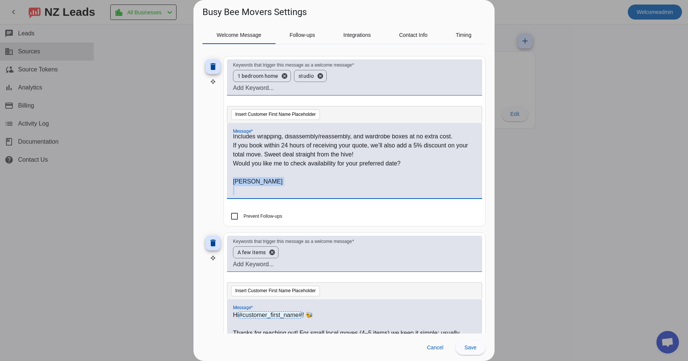
drag, startPoint x: 251, startPoint y: 186, endPoint x: 224, endPoint y: 183, distance: 26.5
click at [233, 183] on div "Hi #customer_first_name# ! 🐝 Thank you for reaching out to Busy Bee Movers! Rat…" at bounding box center [354, 164] width 243 height 61
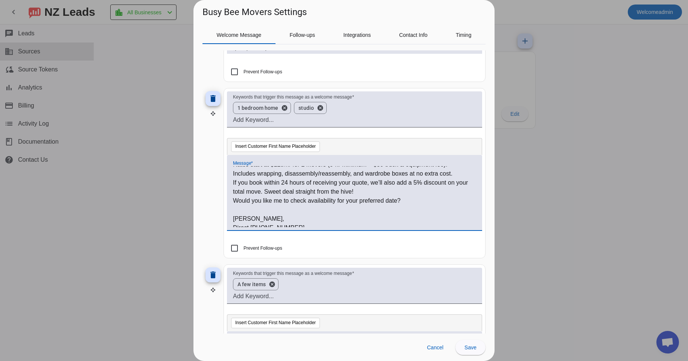
scroll to position [0, 0]
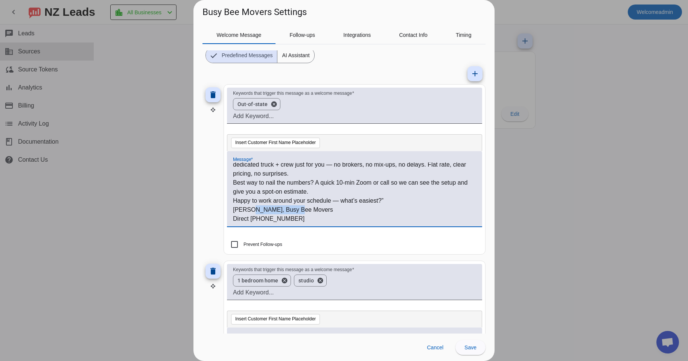
drag, startPoint x: 248, startPoint y: 211, endPoint x: 325, endPoint y: 212, distance: 77.2
click at [325, 212] on p "[PERSON_NAME], Busy Bee Movers" at bounding box center [354, 209] width 243 height 9
click at [300, 221] on p "Direct [PHONE_NUMBER]" at bounding box center [354, 219] width 243 height 9
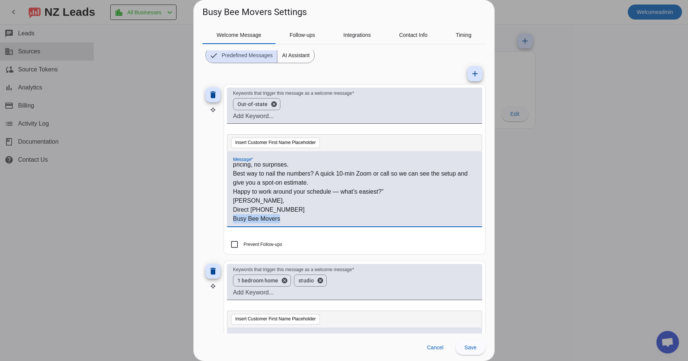
drag, startPoint x: 279, startPoint y: 216, endPoint x: 230, endPoint y: 217, distance: 48.6
click at [233, 217] on div "Hi #customer_first_name# ! 🐝 Thanks for buzzing over to Busy Bee Movers! For lo…" at bounding box center [354, 193] width 243 height 61
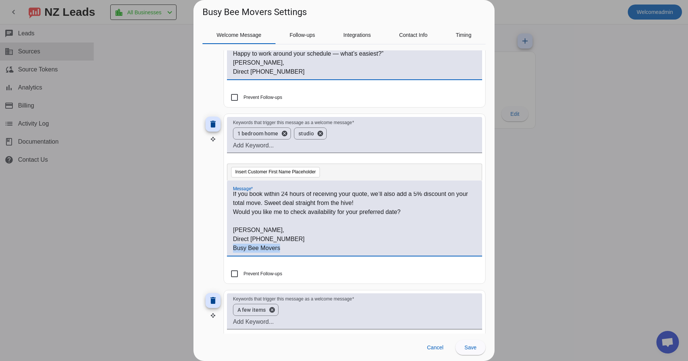
drag, startPoint x: 282, startPoint y: 247, endPoint x: 227, endPoint y: 246, distance: 54.6
click at [233, 246] on div "Hi #customer_first_name# ! 🐝 Thank you for reaching out to Busy Bee Movers! Rat…" at bounding box center [354, 222] width 243 height 61
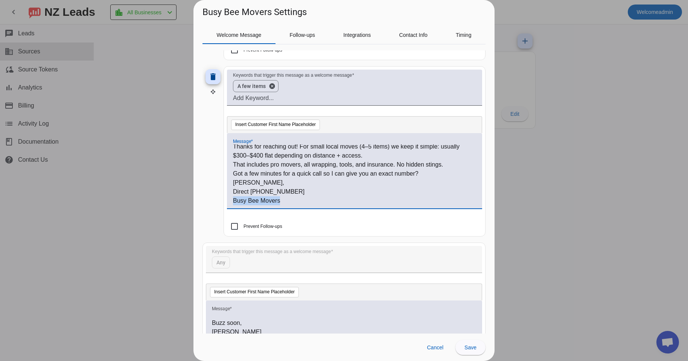
drag, startPoint x: 278, startPoint y: 204, endPoint x: 226, endPoint y: 202, distance: 52.3
click at [233, 202] on div "Hi #customer_first_name# ! 🐝 Thanks for reaching out! For small local moves (4–…" at bounding box center [354, 175] width 243 height 61
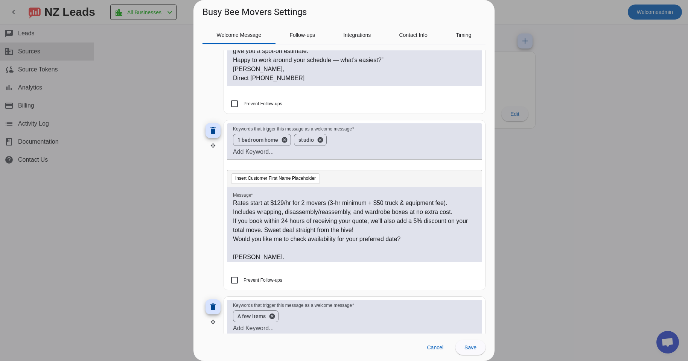
click at [412, 213] on p "Includes wrapping, disassembly/reassembly, and wardrobe boxes at no extra cost." at bounding box center [354, 212] width 243 height 9
click at [355, 211] on p "Includes wrapping, disassembly/reassembly, and wardrobe boxes at no extra cost." at bounding box center [354, 212] width 243 height 9
click at [368, 213] on p "Includes wrapping, disassembly/reassembly, and wardrobe boxes at no extra cost." at bounding box center [354, 212] width 243 height 9
click at [401, 211] on p "Includes wrapping, disassembly/reassembly, wardrobe boxes at no extra cost." at bounding box center [354, 212] width 243 height 9
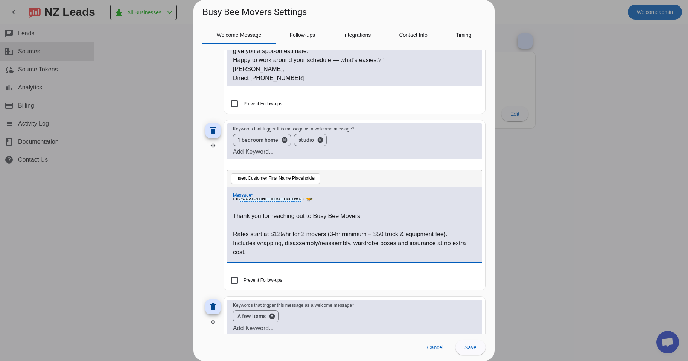
scroll to position [14, 0]
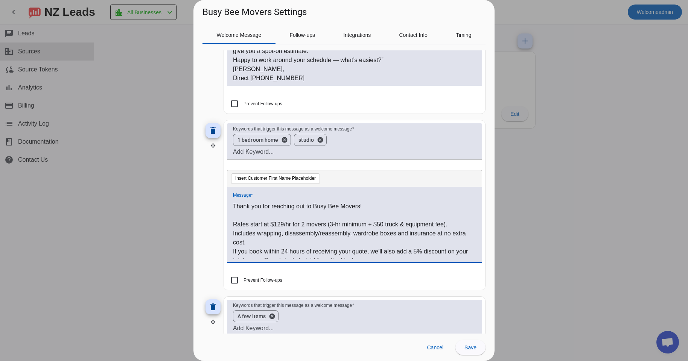
click at [235, 232] on p "Includes wrapping, disassembly/reassembly, wardrobe boxes and insurance at no e…" at bounding box center [354, 238] width 243 height 18
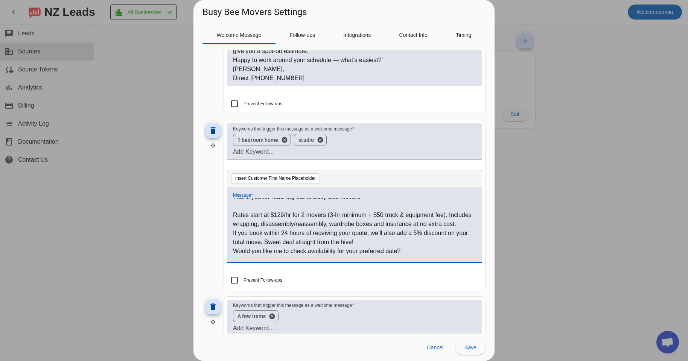
scroll to position [43, 0]
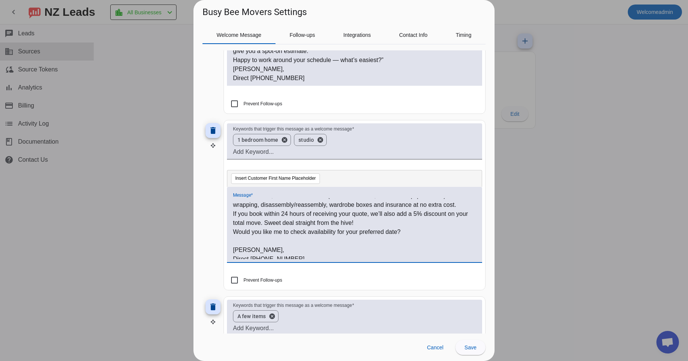
click at [232, 222] on div "Hi #customer_first_name# ! 🐝 Thank you for reaching out to Busy Bee Movers! Rat…" at bounding box center [354, 224] width 255 height 75
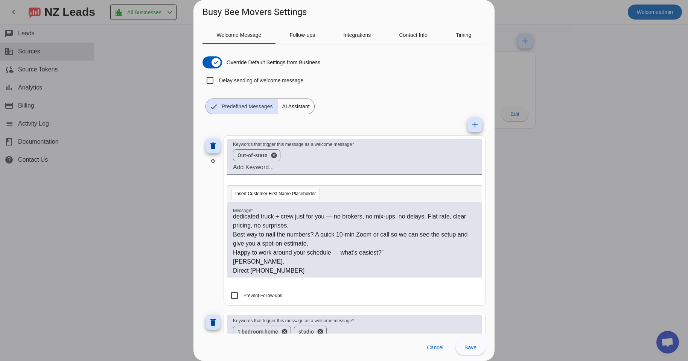
scroll to position [29, 0]
click at [303, 28] on span "Follow-ups" at bounding box center [302, 35] width 26 height 18
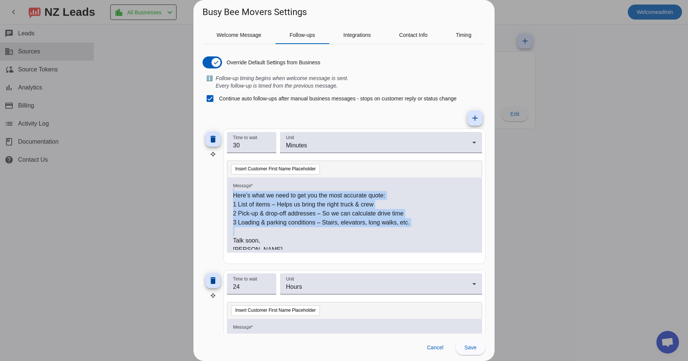
scroll to position [84, 0]
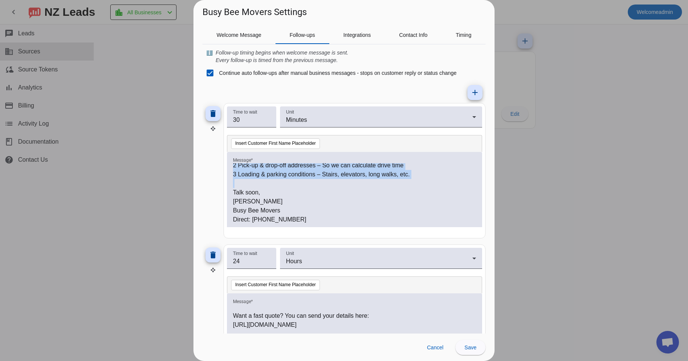
drag, startPoint x: 232, startPoint y: 202, endPoint x: 365, endPoint y: 237, distance: 137.8
click at [365, 237] on mat-card "Time to wait 30 Unit Minutes Insert Customer First Name Placeholder Message * H…" at bounding box center [355, 170] width 262 height 135
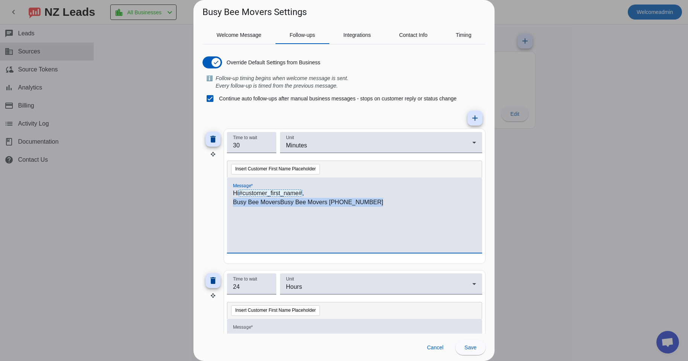
scroll to position [10, 0]
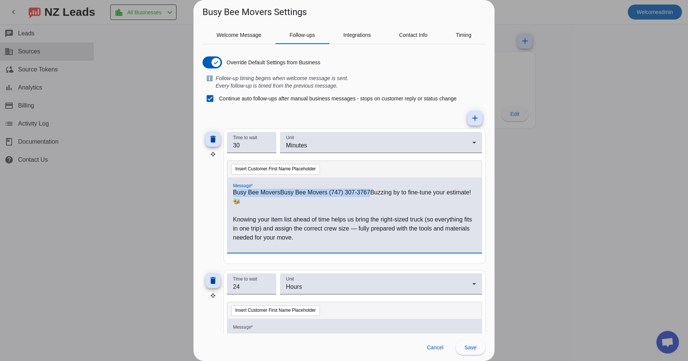
click at [302, 222] on p "Knowing your item list ahead of time helps us bring the right-sized truck (so e…" at bounding box center [354, 228] width 243 height 27
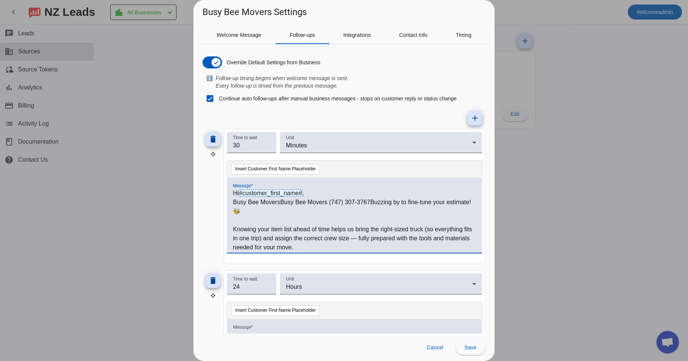
drag, startPoint x: 230, startPoint y: 205, endPoint x: 234, endPoint y: 203, distance: 4.9
click at [234, 203] on div "Hi #customer_first_name# , Busy Bee MoversBusy Bee Movers (747) 307-3767Buzzing…" at bounding box center [354, 215] width 255 height 75
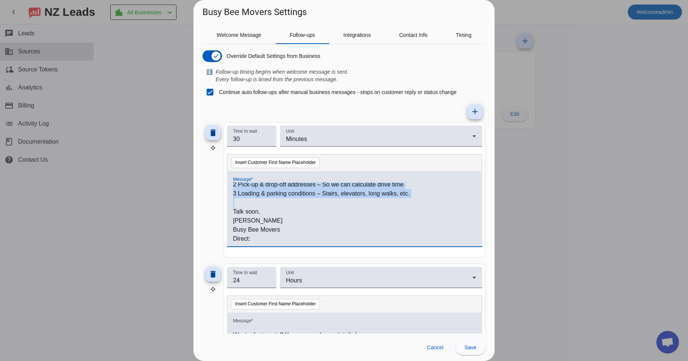
scroll to position [13, 0]
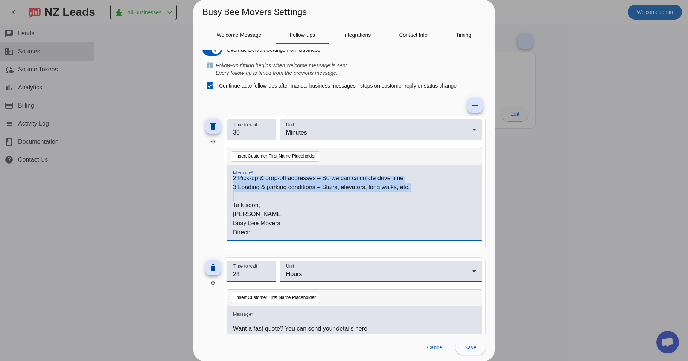
drag, startPoint x: 231, startPoint y: 204, endPoint x: 362, endPoint y: 234, distance: 134.8
click at [362, 234] on div "Hi #customer_first_name# , Busy Bee MoversBusy Bee Movers (747) 307-3767Buzzing…" at bounding box center [354, 202] width 255 height 75
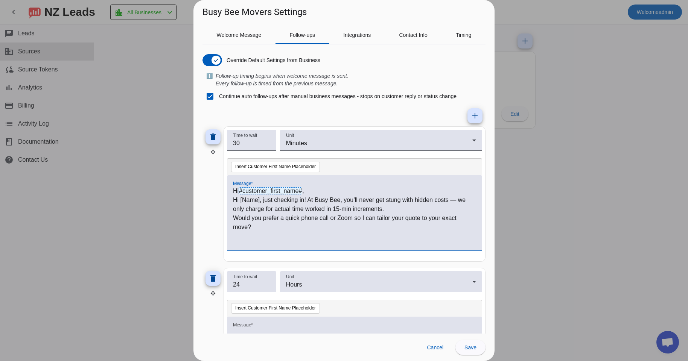
scroll to position [0, 0]
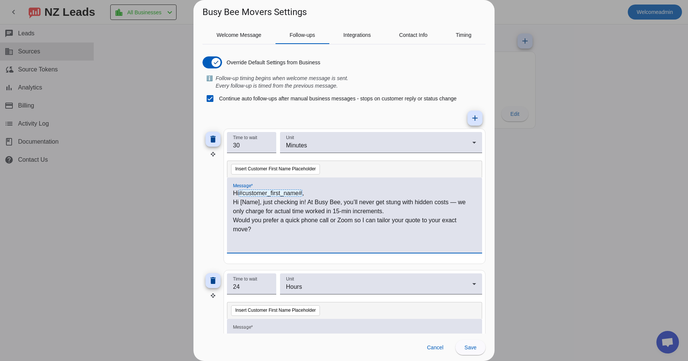
click at [328, 194] on p "Hi #customer_first_name# ," at bounding box center [354, 193] width 243 height 9
drag, startPoint x: 263, startPoint y: 202, endPoint x: 225, endPoint y: 202, distance: 38.0
click at [233, 202] on div "Hi #customer_first_name# , Hi [Name], just checking in! At Busy Bee, you’ll nev…" at bounding box center [354, 219] width 243 height 61
click at [386, 215] on p "Just checking in! At Busy Bee, you’ll never get stung with hidden costs — we on…" at bounding box center [354, 207] width 243 height 18
drag, startPoint x: 266, startPoint y: 231, endPoint x: 233, endPoint y: 223, distance: 34.0
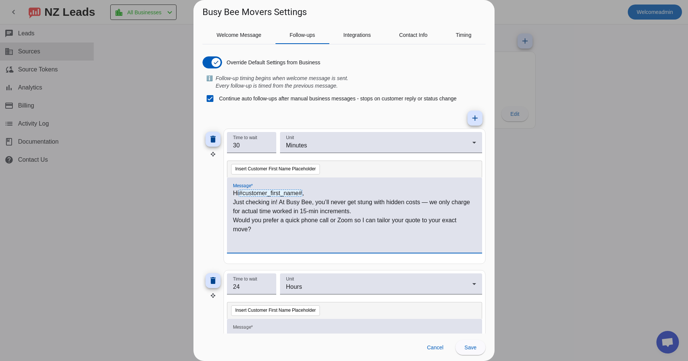
click at [233, 223] on p "Would you prefer a quick phone call or Zoom so I can tailor your quote to your …" at bounding box center [354, 225] width 243 height 18
click at [253, 223] on p "Would you prefer a quick phone call or Zoom so I can tailor your quote to your …" at bounding box center [354, 225] width 243 height 18
drag, startPoint x: 233, startPoint y: 204, endPoint x: 266, endPoint y: 233, distance: 44.6
click at [266, 233] on div "Hi #customer_first_name# , Just checking in! At Busy Bee, you’ll never get stun…" at bounding box center [354, 215] width 255 height 75
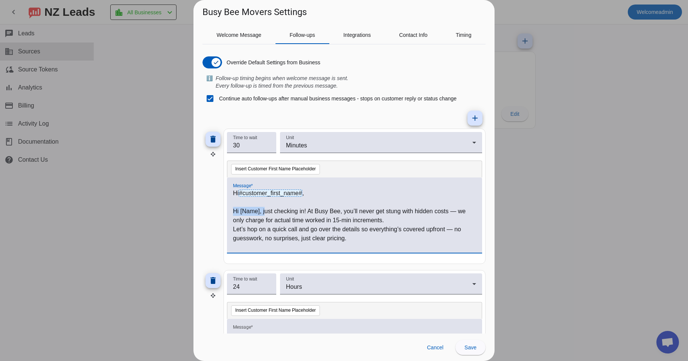
drag, startPoint x: 264, startPoint y: 211, endPoint x: 231, endPoint y: 213, distance: 33.2
click at [233, 213] on div "Hi #customer_first_name# , Hi [Name], just checking in! At Busy Bee, you’ll nev…" at bounding box center [354, 219] width 243 height 61
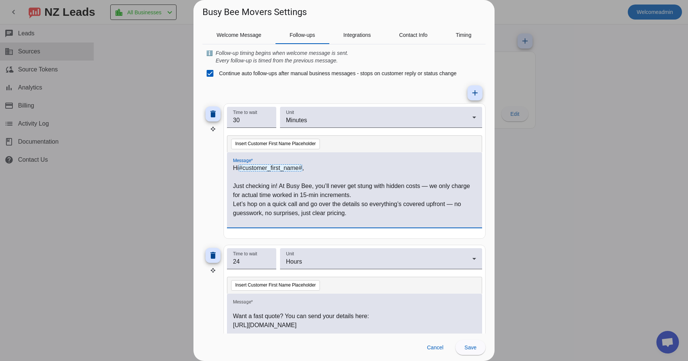
scroll to position [26, 0]
drag, startPoint x: 368, startPoint y: 220, endPoint x: 377, endPoint y: 219, distance: 8.7
click at [371, 219] on div "Hi #customer_first_name# , Just checking in! At Busy Bee, you’ll never get stun…" at bounding box center [354, 193] width 243 height 61
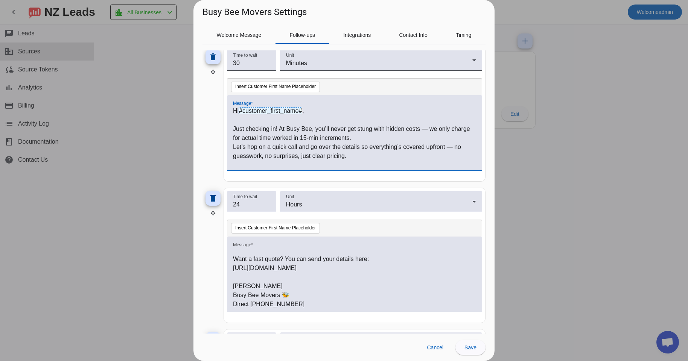
scroll to position [83, 0]
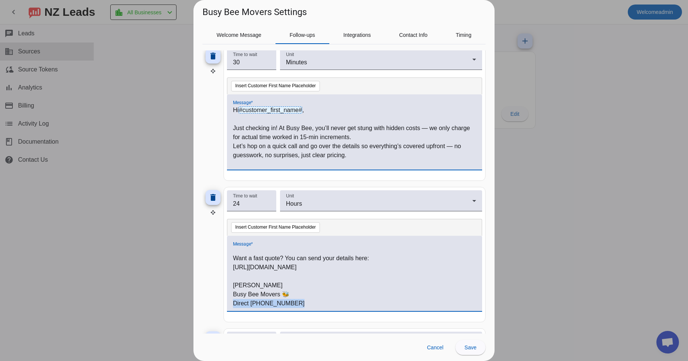
drag, startPoint x: 283, startPoint y: 304, endPoint x: 233, endPoint y: 303, distance: 50.5
click at [233, 303] on p "Direct [PHONE_NUMBER]" at bounding box center [354, 303] width 243 height 9
click at [355, 158] on p "Let’s hop on a quick call and go over the details so everything’s covered upfro…" at bounding box center [354, 151] width 243 height 18
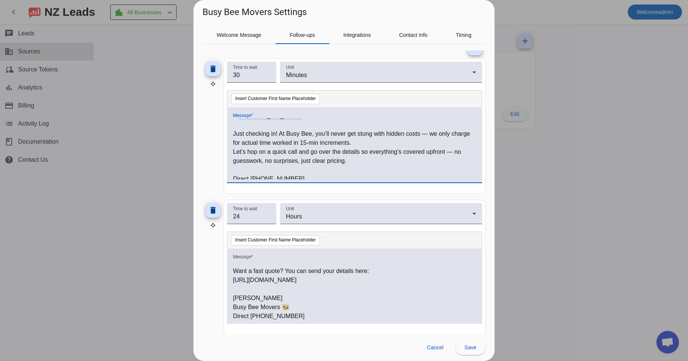
scroll to position [11, 0]
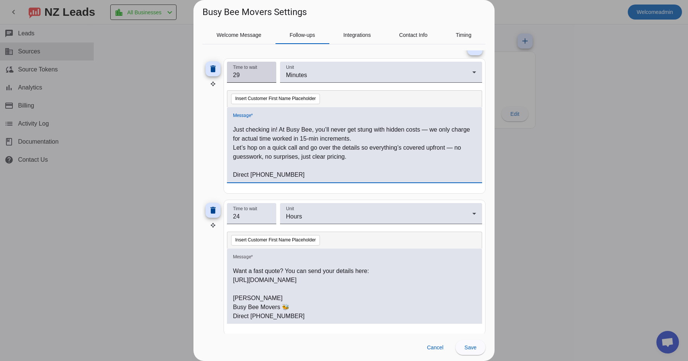
click at [268, 78] on input "29" at bounding box center [251, 75] width 37 height 9
click at [268, 78] on input "28" at bounding box center [251, 75] width 37 height 9
click at [268, 78] on input "27" at bounding box center [251, 75] width 37 height 9
click at [268, 78] on input "26" at bounding box center [251, 75] width 37 height 9
click at [268, 78] on input "25" at bounding box center [251, 75] width 37 height 9
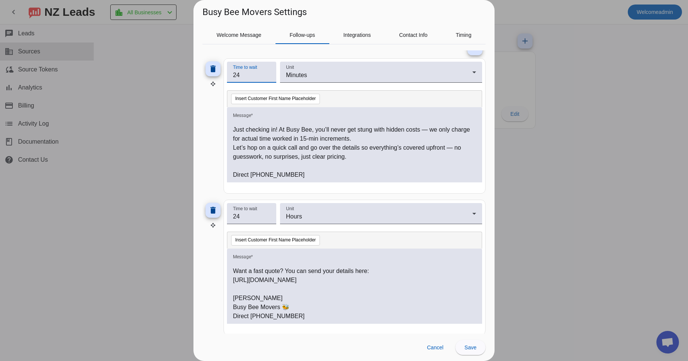
click at [268, 78] on input "24" at bounding box center [251, 75] width 37 height 9
click at [268, 78] on input "23" at bounding box center [251, 75] width 37 height 9
click at [268, 78] on input "22" at bounding box center [251, 75] width 37 height 9
click at [268, 78] on input "21" at bounding box center [251, 75] width 37 height 9
click at [268, 78] on input "20" at bounding box center [251, 75] width 37 height 9
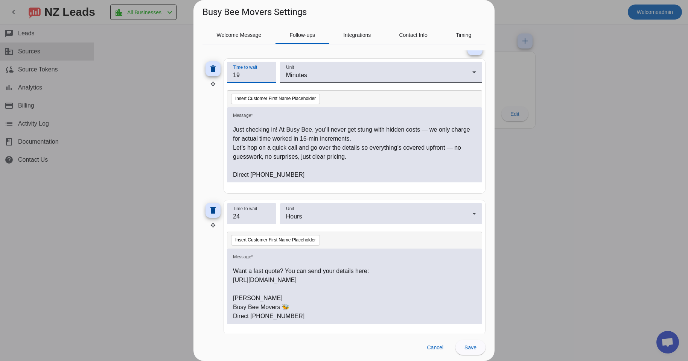
click at [268, 78] on input "19" at bounding box center [251, 75] width 37 height 9
click at [268, 78] on input "18" at bounding box center [251, 75] width 37 height 9
click at [268, 78] on input "17" at bounding box center [251, 75] width 37 height 9
click at [268, 78] on input "16" at bounding box center [251, 75] width 37 height 9
click at [268, 78] on input "15" at bounding box center [251, 75] width 37 height 9
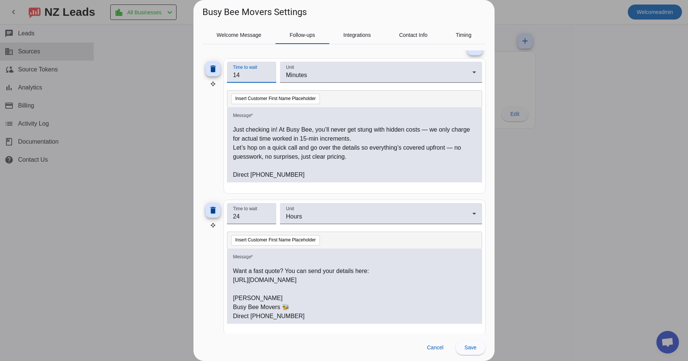
click at [268, 78] on input "14" at bounding box center [251, 75] width 37 height 9
click at [268, 78] on input "13" at bounding box center [251, 75] width 37 height 9
click at [268, 78] on input "12" at bounding box center [251, 75] width 37 height 9
click at [268, 78] on input "11" at bounding box center [251, 75] width 37 height 9
type input "10"
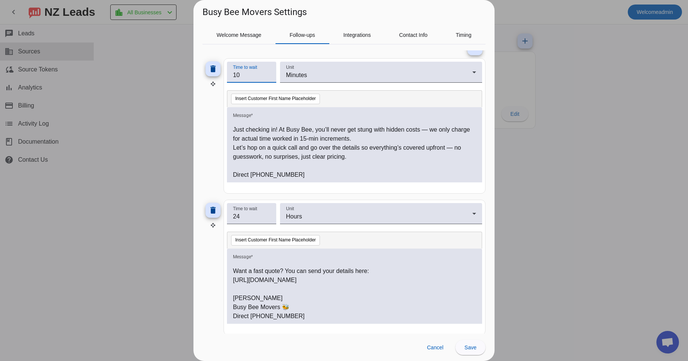
click at [268, 78] on input "10" at bounding box center [251, 75] width 37 height 9
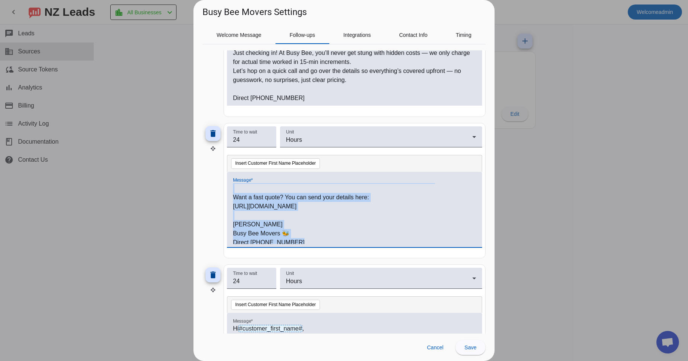
scroll to position [102, 0]
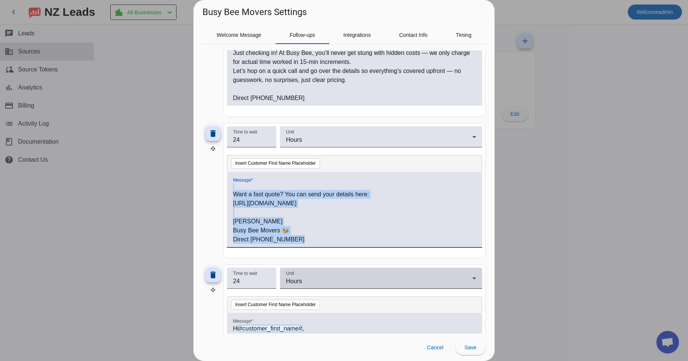
drag, startPoint x: 233, startPoint y: 205, endPoint x: 348, endPoint y: 269, distance: 131.0
click at [348, 244] on div "Hi #customer_first_name# , Hope your week’s going smooth! Just checking if you …" at bounding box center [354, 213] width 243 height 61
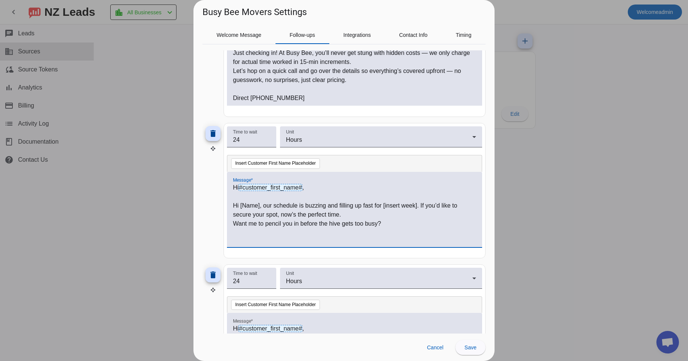
scroll to position [141, 0]
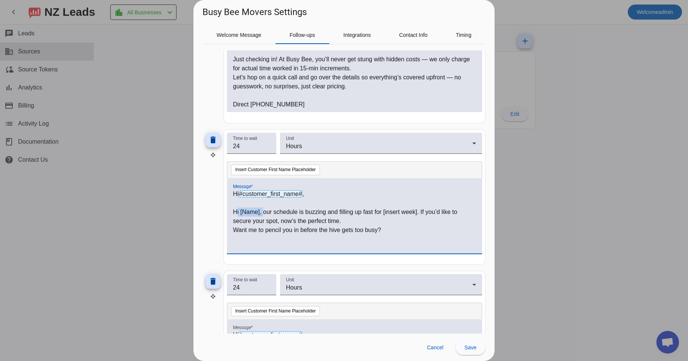
drag, startPoint x: 263, startPoint y: 212, endPoint x: 235, endPoint y: 213, distance: 27.5
click at [235, 213] on p "Hi [Name], our schedule is buzzing and filling up fast for [insert week]. If yo…" at bounding box center [354, 217] width 243 height 18
click at [275, 204] on p at bounding box center [354, 203] width 243 height 9
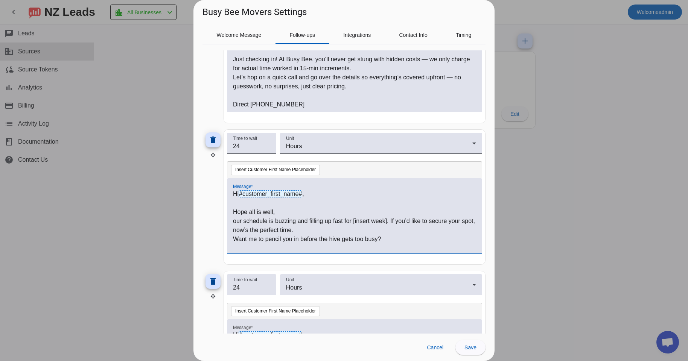
drag, startPoint x: 235, startPoint y: 220, endPoint x: 240, endPoint y: 222, distance: 5.4
click at [234, 220] on p "our schedule is buzzing and filling up fast for [insert week]. If you’d like to…" at bounding box center [354, 226] width 243 height 18
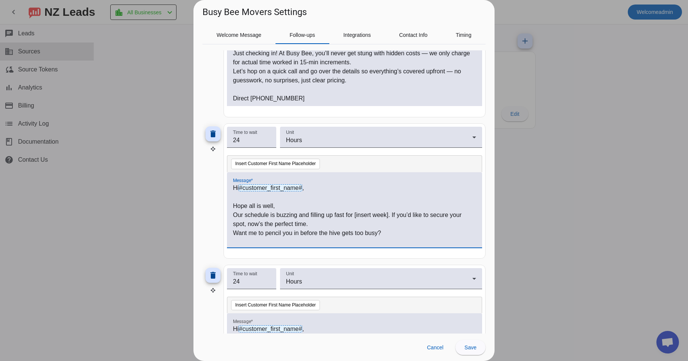
scroll to position [147, 0]
drag, startPoint x: 346, startPoint y: 216, endPoint x: 389, endPoint y: 214, distance: 43.3
click at [389, 214] on p "Our schedule is buzzing and filling up fast for [insert week]. If you’d like to…" at bounding box center [354, 219] width 243 height 18
drag, startPoint x: 236, startPoint y: 232, endPoint x: 281, endPoint y: 233, distance: 45.2
click at [236, 232] on p "Want me to pencil you in before the hive gets too busy?" at bounding box center [354, 232] width 243 height 9
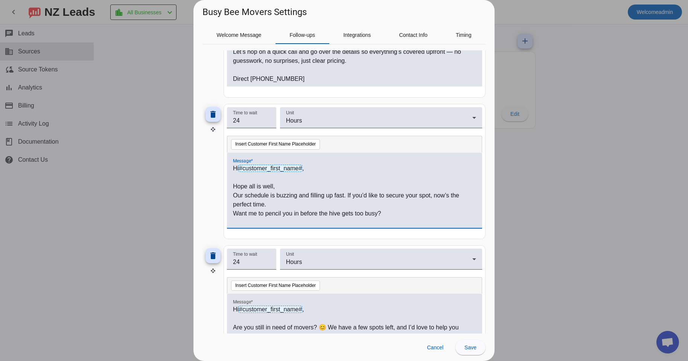
click at [362, 219] on div "Hi #customer_first_name# , Hope all is well, Our schedule is buzzing and fillin…" at bounding box center [354, 194] width 243 height 61
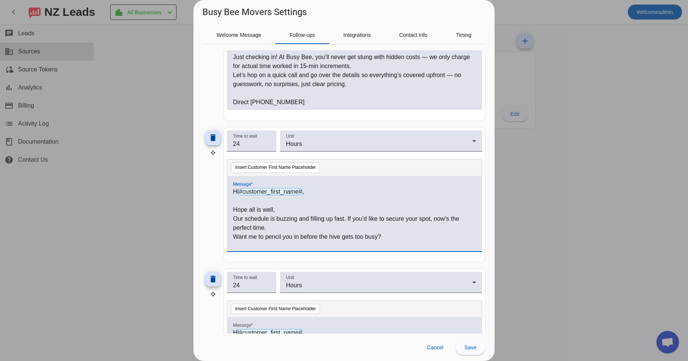
scroll to position [141, 0]
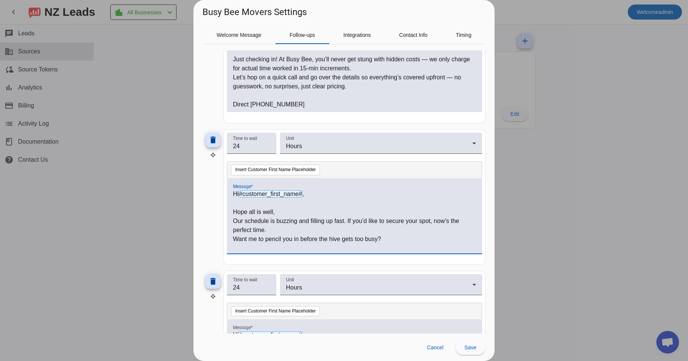
click at [303, 106] on p "Direct [PHONE_NUMBER]" at bounding box center [354, 104] width 243 height 9
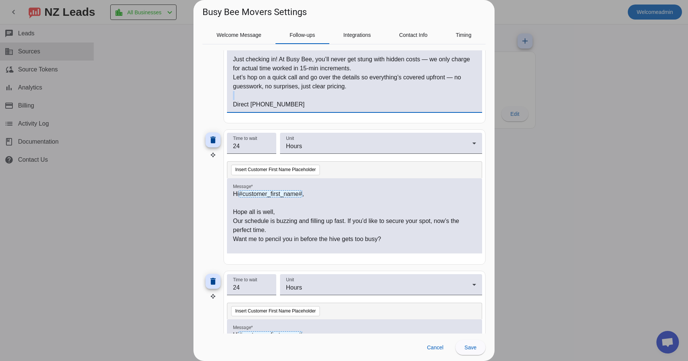
drag, startPoint x: 301, startPoint y: 105, endPoint x: 247, endPoint y: 105, distance: 53.8
click at [247, 105] on p "Direct [PHONE_NUMBER]" at bounding box center [354, 104] width 243 height 9
click at [407, 245] on div "Hi #customer_first_name# , Hope all is well, Our schedule is buzzing and fillin…" at bounding box center [354, 220] width 243 height 61
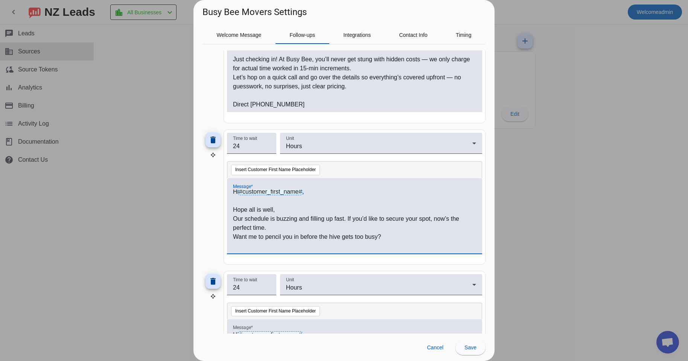
scroll to position [11, 0]
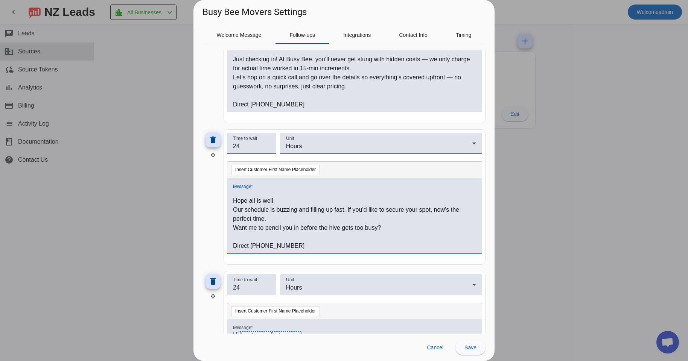
click at [298, 239] on p at bounding box center [354, 237] width 243 height 9
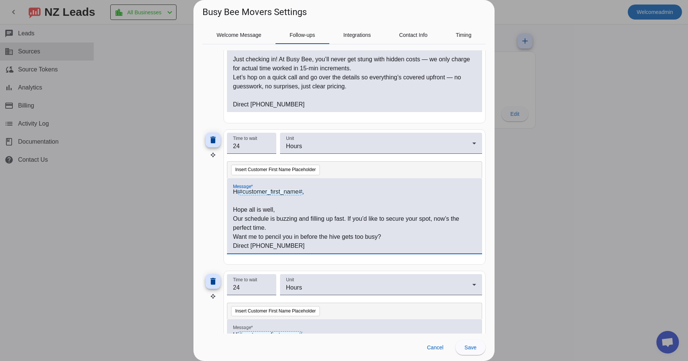
scroll to position [2, 0]
drag, startPoint x: 243, startPoint y: 95, endPoint x: 275, endPoint y: 96, distance: 32.0
click at [244, 95] on p at bounding box center [354, 95] width 243 height 9
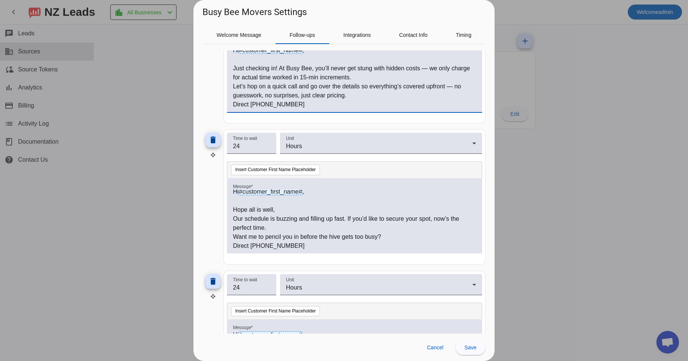
click at [299, 102] on p "Direct [PHONE_NUMBER]" at bounding box center [354, 104] width 243 height 9
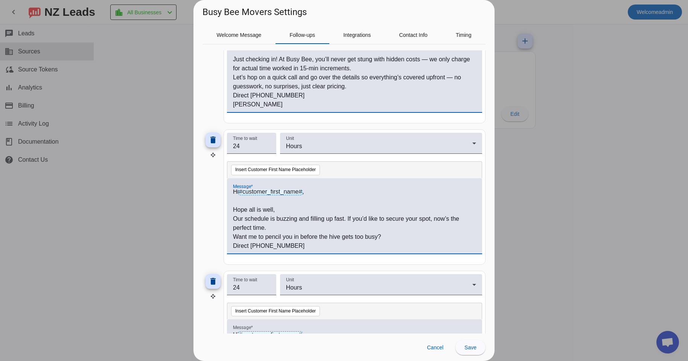
click at [316, 244] on p "Direct [PHONE_NUMBER]" at bounding box center [354, 246] width 243 height 9
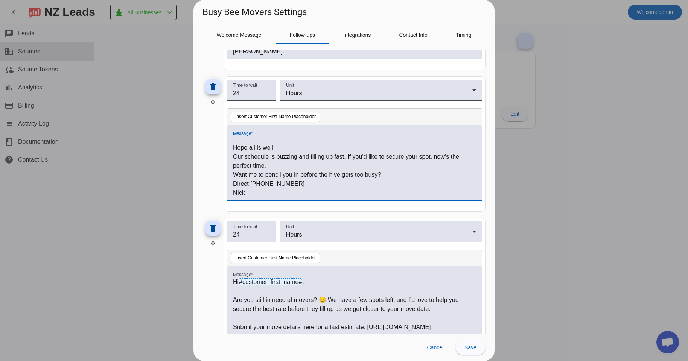
scroll to position [198, 0]
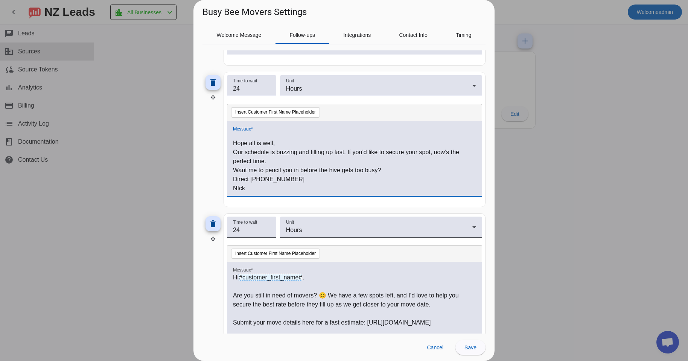
click at [237, 187] on p "NIck" at bounding box center [354, 188] width 243 height 9
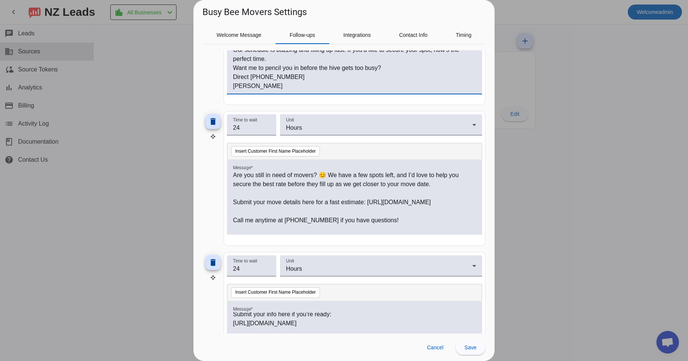
scroll to position [0, 0]
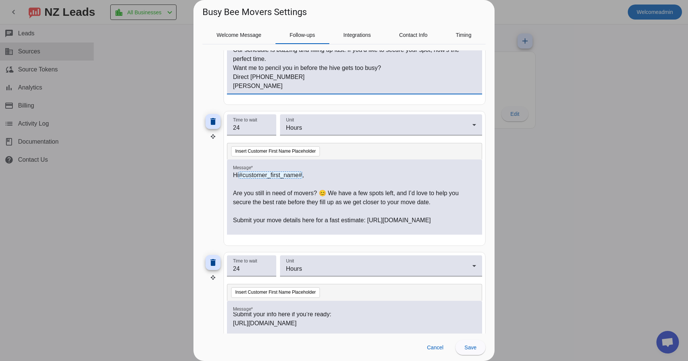
click at [233, 173] on div "Hi #customer_first_name# , Are you still in need of movers? 😊 We have a few spo…" at bounding box center [354, 197] width 255 height 75
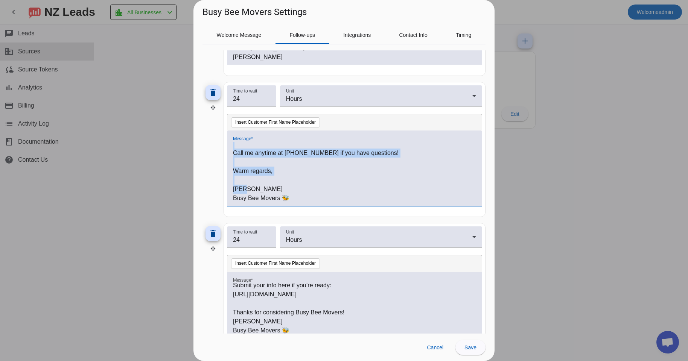
scroll to position [333, 0]
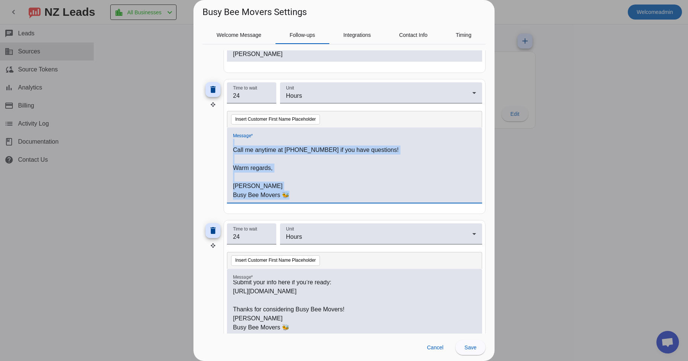
drag, startPoint x: 233, startPoint y: 175, endPoint x: 314, endPoint y: 207, distance: 86.7
click at [314, 200] on div "Hi #customer_first_name# , Are you still in need of movers? 😊 We have a few spo…" at bounding box center [354, 169] width 243 height 61
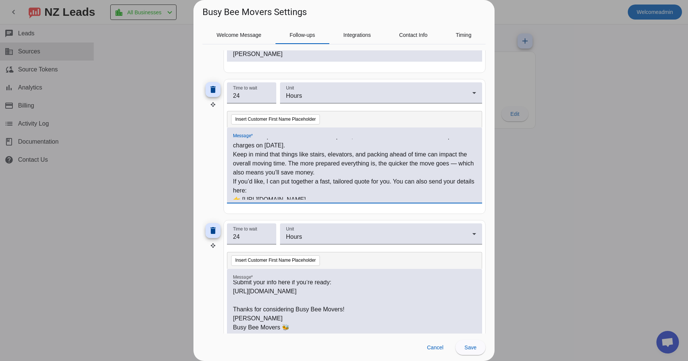
scroll to position [0, 0]
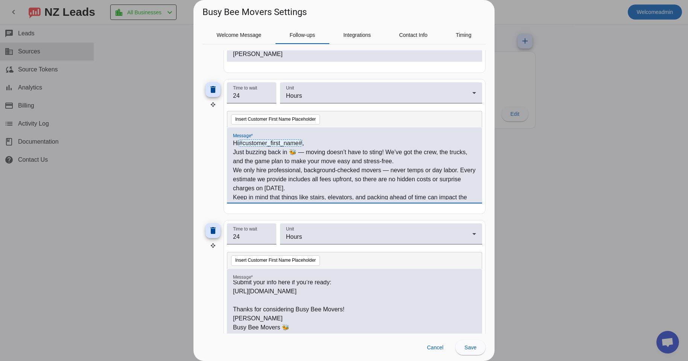
click at [346, 141] on p "Hi #customer_first_name# ," at bounding box center [354, 143] width 243 height 9
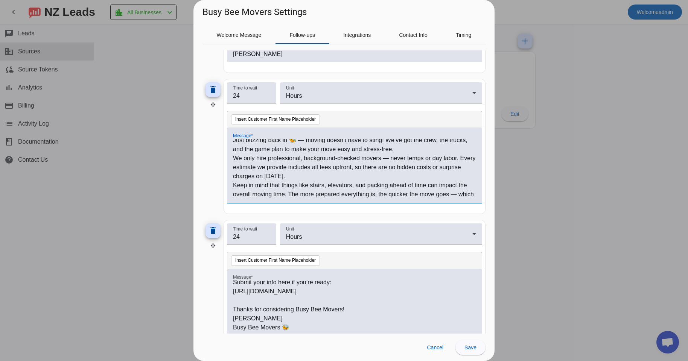
scroll to position [21, 0]
drag, startPoint x: 426, startPoint y: 159, endPoint x: 409, endPoint y: 160, distance: 16.2
click at [409, 160] on p "We only hire professional, background-checked movers — never temps or day labor…" at bounding box center [354, 167] width 243 height 27
click at [409, 161] on p "We only hire professional, background-checked movers — never temps or day labor…" at bounding box center [354, 167] width 243 height 27
drag, startPoint x: 409, startPoint y: 161, endPoint x: 419, endPoint y: 160, distance: 9.4
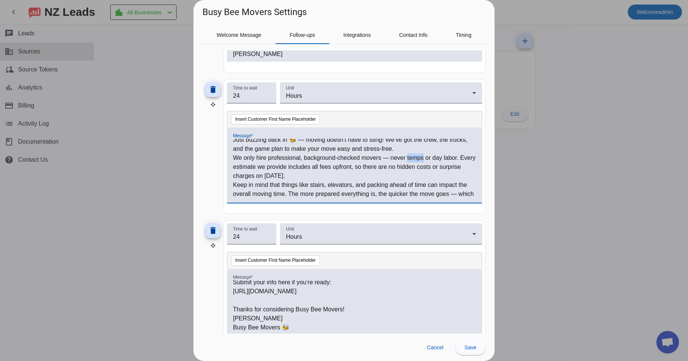
click at [419, 160] on p "We only hire professional, background-checked movers — never temps or day labor…" at bounding box center [354, 167] width 243 height 27
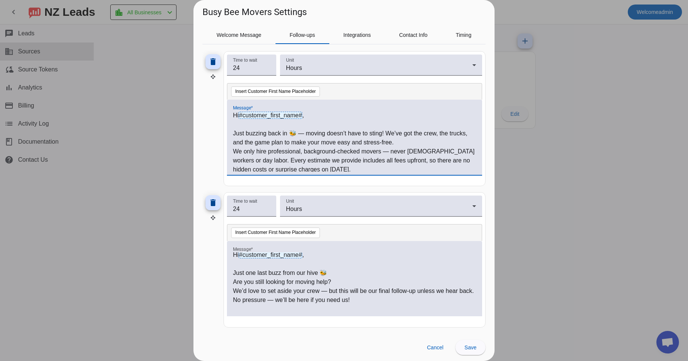
scroll to position [0, 0]
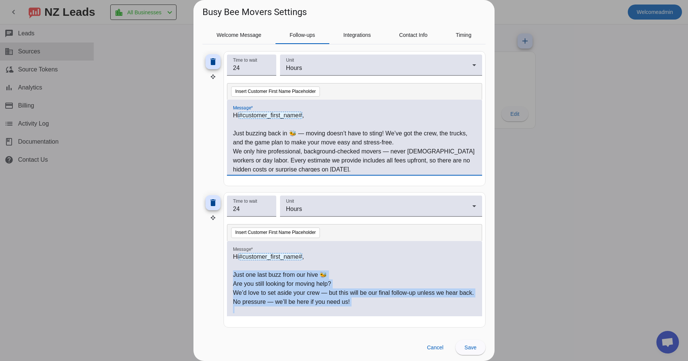
drag, startPoint x: 231, startPoint y: 275, endPoint x: 359, endPoint y: 328, distance: 138.7
click at [361, 328] on mat-card "Time to wait 24 Unit Hours Insert Customer First Name Placeholder Message * Hi …" at bounding box center [355, 259] width 262 height 135
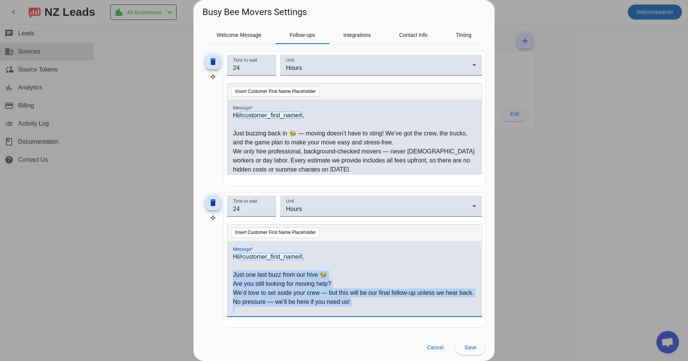
scroll to position [75, 0]
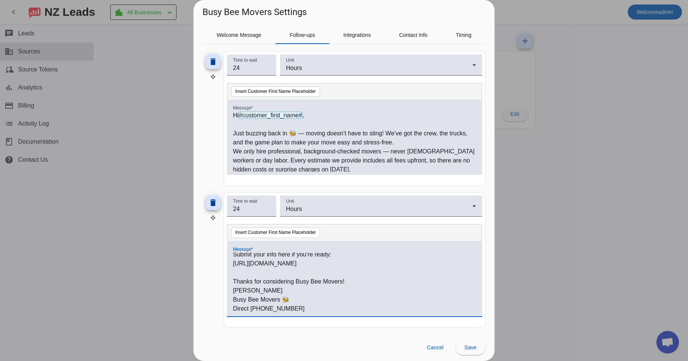
drag, startPoint x: 315, startPoint y: 315, endPoint x: 307, endPoint y: 310, distance: 8.8
click at [314, 314] on div "Hi #customer_first_name# , Just one last buzz from our hive 🐝 Are you still loo…" at bounding box center [354, 278] width 255 height 75
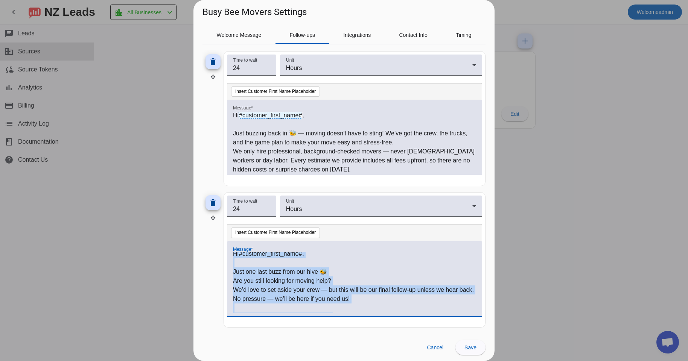
scroll to position [0, 0]
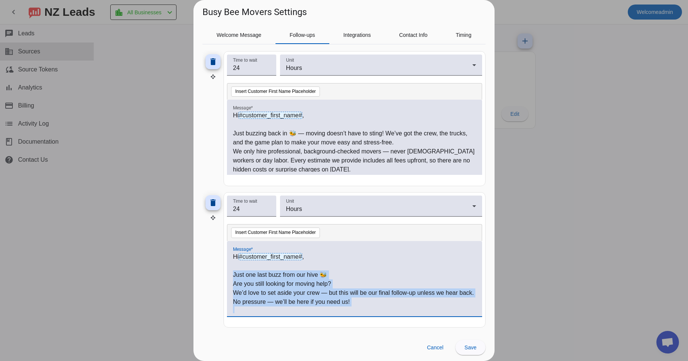
drag, startPoint x: 298, startPoint y: 309, endPoint x: 228, endPoint y: 277, distance: 76.9
click at [233, 277] on div "Hi #customer_first_name# , Just one last buzz from our hive 🐝 Are you still loo…" at bounding box center [354, 283] width 243 height 61
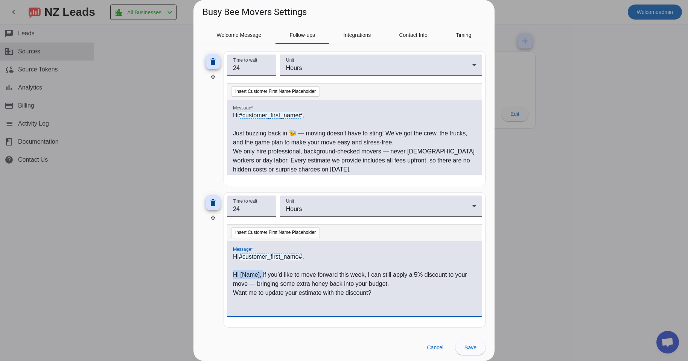
drag, startPoint x: 263, startPoint y: 274, endPoint x: 211, endPoint y: 273, distance: 51.6
click at [233, 273] on div "Hi #customer_first_name# , Hi [Name], if you’d like to move forward this week, …" at bounding box center [354, 283] width 243 height 61
click at [393, 295] on p "Want me to update your estimate with the discount?" at bounding box center [354, 293] width 243 height 9
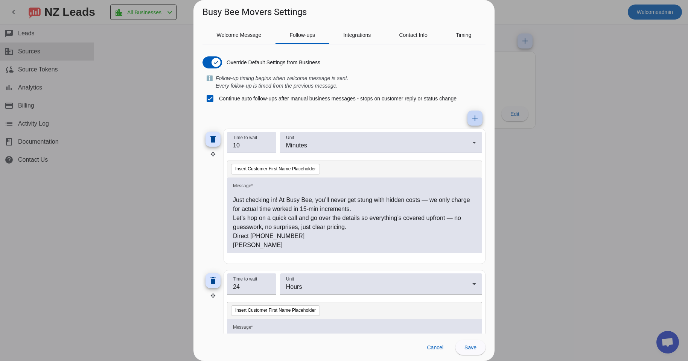
click at [470, 116] on mat-icon "add" at bounding box center [474, 118] width 9 height 9
click at [471, 115] on mat-icon "add" at bounding box center [474, 118] width 9 height 9
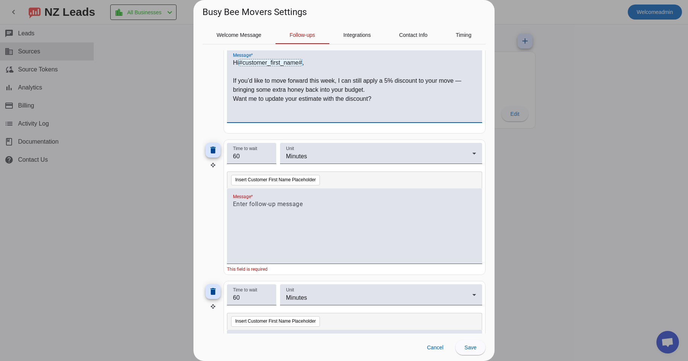
scroll to position [554, 0]
drag, startPoint x: 307, startPoint y: 64, endPoint x: 223, endPoint y: 64, distance: 84.3
click at [233, 60] on div "Hi #customer_first_name# , If you’d like to move forward this week, I can still…" at bounding box center [354, 89] width 243 height 61
click at [253, 208] on p at bounding box center [354, 205] width 243 height 9
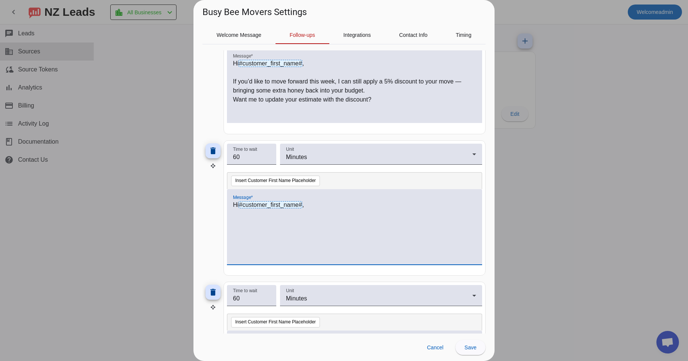
scroll to position [0, 0]
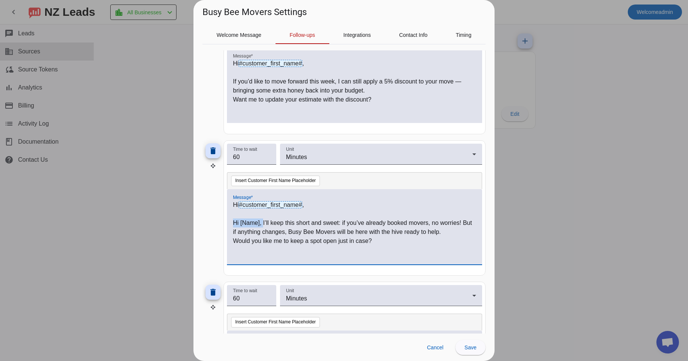
drag, startPoint x: 262, startPoint y: 222, endPoint x: 208, endPoint y: 222, distance: 54.6
click at [233, 222] on div "Hi #customer_first_name# , Hi [Name], I’ll keep this short and sweet: if you’ve…" at bounding box center [354, 231] width 243 height 61
click at [235, 240] on p "Would you like me to keep a spot open just in case?" at bounding box center [354, 241] width 243 height 9
click at [415, 245] on p "Would you like me to keep a spot open just in case?" at bounding box center [354, 241] width 243 height 9
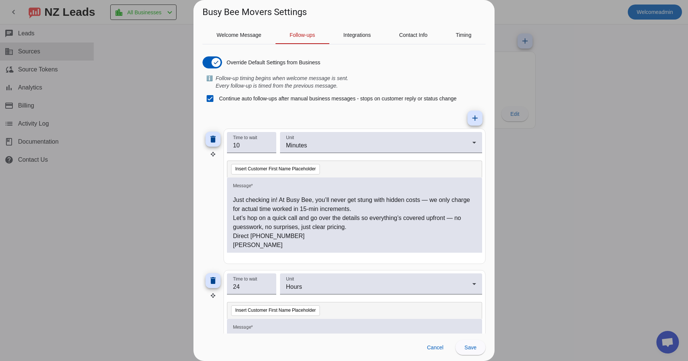
scroll to position [38, 0]
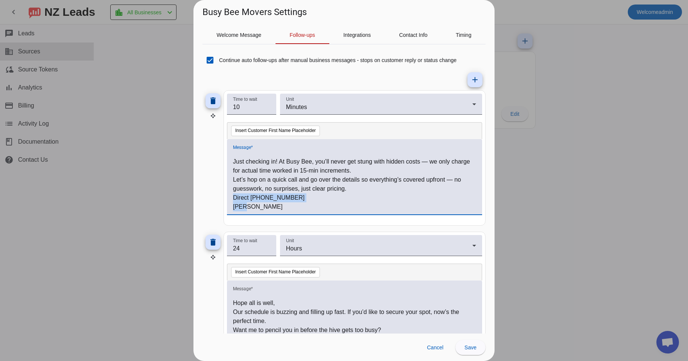
drag, startPoint x: 242, startPoint y: 210, endPoint x: 227, endPoint y: 199, distance: 19.4
click at [233, 199] on div "Hi #customer_first_name# , Just checking in! At Busy Bee, you’ll never get stun…" at bounding box center [354, 181] width 243 height 61
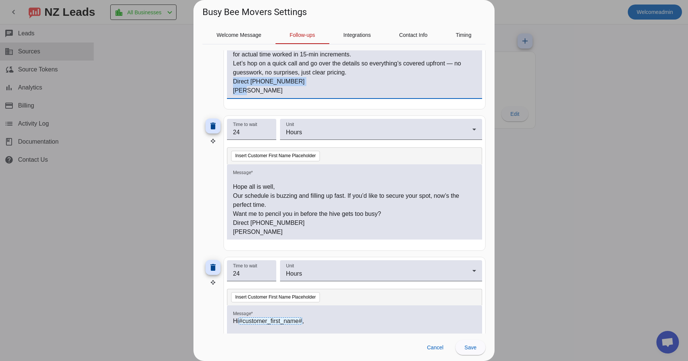
scroll to position [160, 0]
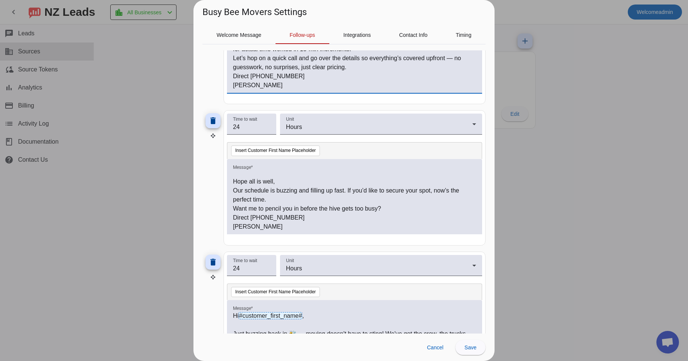
click at [305, 192] on p "Our schedule is buzzing and filling up fast. If you’d like to secure your spot,…" at bounding box center [354, 195] width 243 height 18
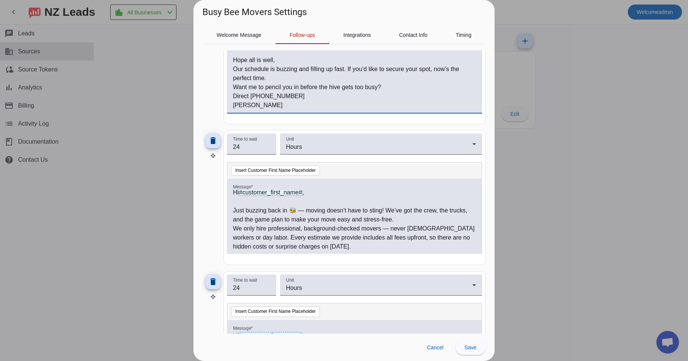
scroll to position [0, 0]
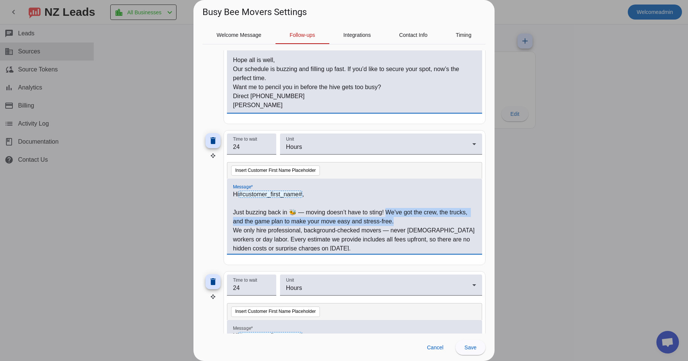
drag, startPoint x: 412, startPoint y: 220, endPoint x: 390, endPoint y: 215, distance: 23.6
click at [390, 215] on p "Just buzzing back in 🐝 — moving doesn’t have to sting! We’ve got the crew, the …" at bounding box center [354, 217] width 243 height 18
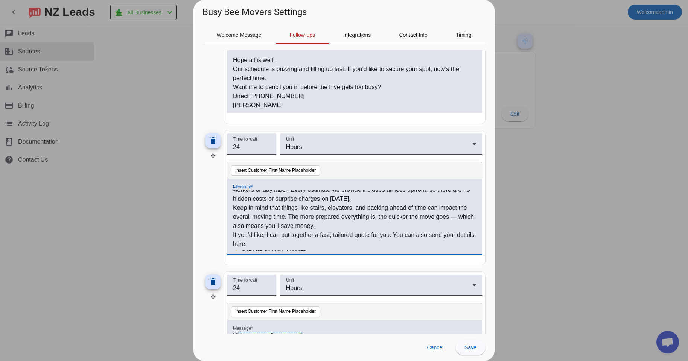
scroll to position [43, 0]
click at [241, 223] on p "Keep in mind that things like stairs, elevators, and packing ahead of time can …" at bounding box center [354, 214] width 243 height 27
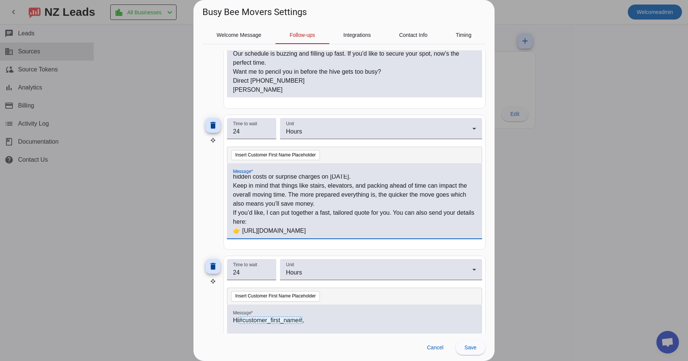
scroll to position [301, 0]
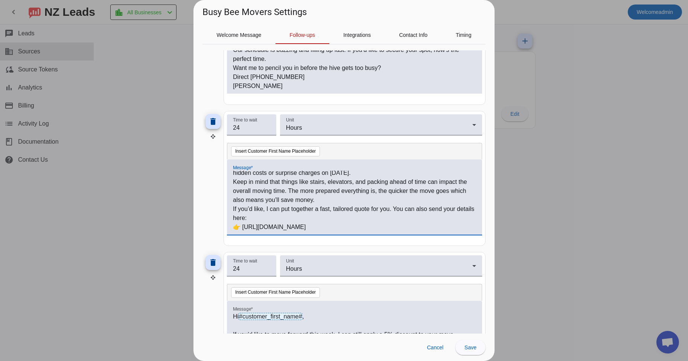
click at [401, 225] on p "👉 [URL][DOMAIN_NAME]" at bounding box center [354, 227] width 243 height 9
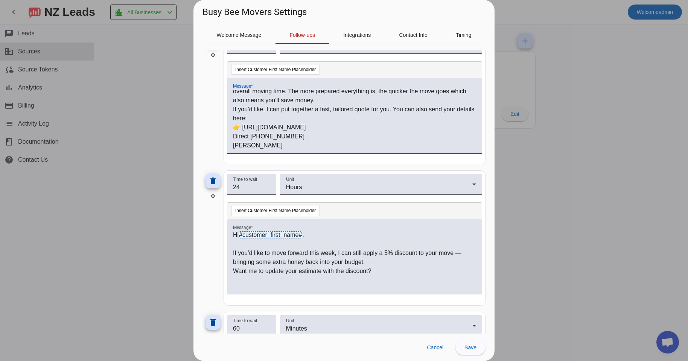
scroll to position [384, 0]
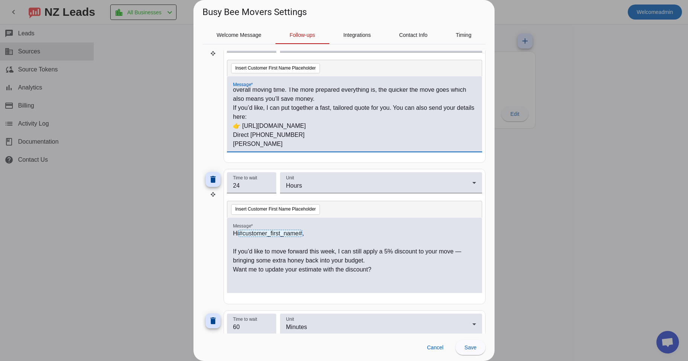
click at [298, 246] on p at bounding box center [354, 242] width 243 height 9
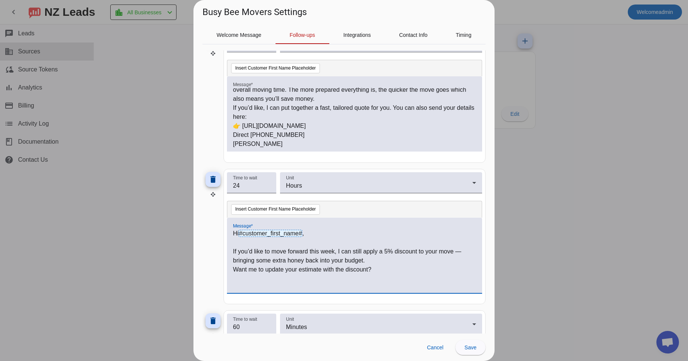
click at [398, 274] on p "Want me to update your estimate with the discount?" at bounding box center [354, 269] width 243 height 9
click at [231, 268] on div "Hi #customer_first_name# , If you’d like to move forward this week, I can still…" at bounding box center [354, 255] width 255 height 75
click at [235, 265] on p "Want me to update your estimate with the discount?" at bounding box center [354, 267] width 243 height 9
drag, startPoint x: 241, startPoint y: 257, endPoint x: 253, endPoint y: 260, distance: 12.6
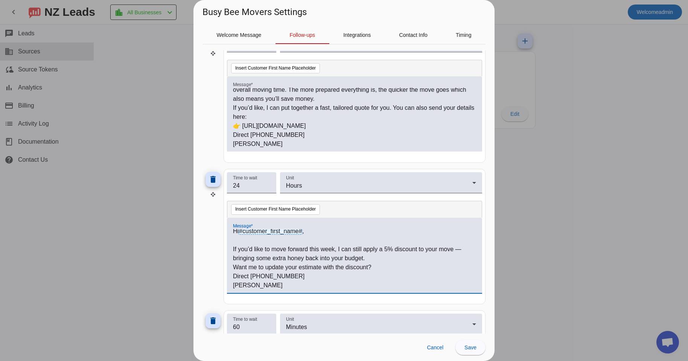
click at [241, 257] on p "If you’d like to move forward this week, I can still apply a 5% discount to you…" at bounding box center [354, 254] width 243 height 18
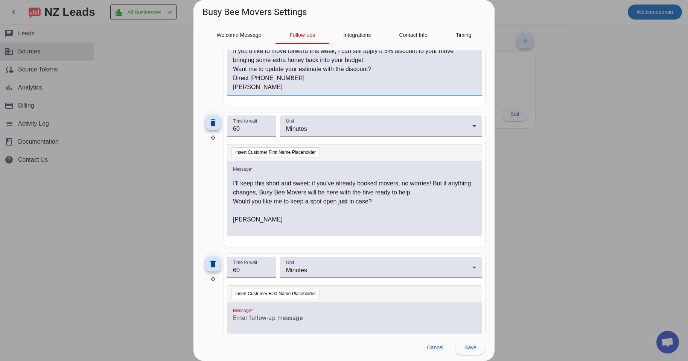
scroll to position [644, 0]
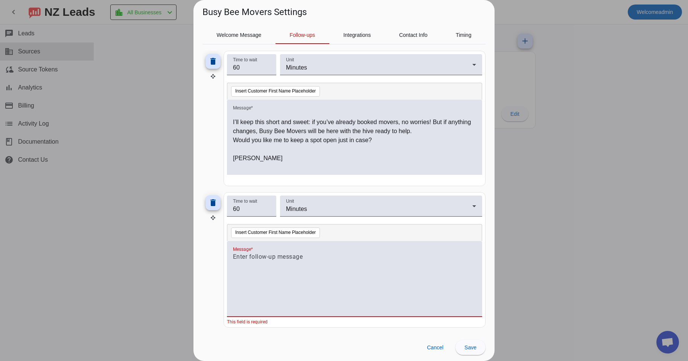
click at [283, 273] on div at bounding box center [354, 283] width 243 height 61
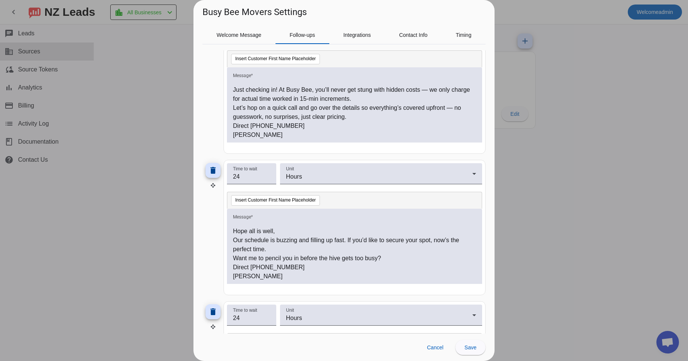
scroll to position [0, 0]
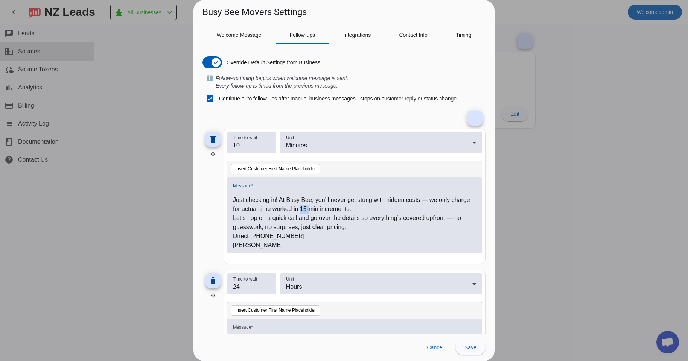
drag, startPoint x: 321, startPoint y: 208, endPoint x: 332, endPoint y: 208, distance: 11.7
click at [332, 208] on p "Just checking in! At Busy Bee, you’ll never get stung with hidden costs — we on…" at bounding box center [354, 205] width 243 height 18
drag, startPoint x: 316, startPoint y: 209, endPoint x: 390, endPoint y: 208, distance: 73.8
click at [390, 208] on p "Just checking in! At Busy Bee, you’ll never get stung with hidden costs — we on…" at bounding box center [354, 205] width 243 height 18
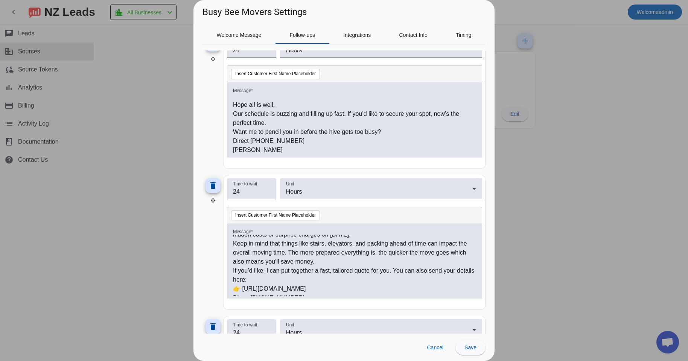
scroll to position [50, 0]
click at [249, 192] on input "24" at bounding box center [251, 191] width 37 height 9
type input "12"
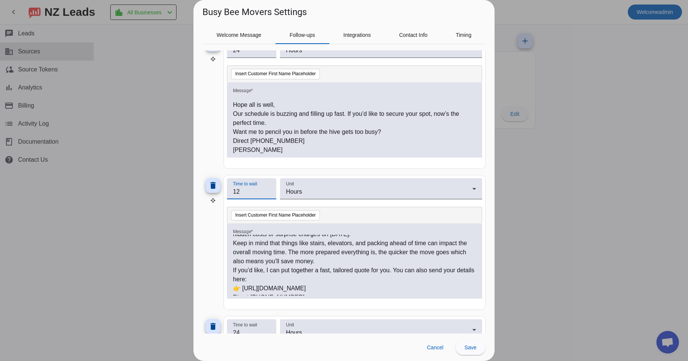
click at [358, 166] on mat-card "Time to wait 24 Unit Hours Insert Customer First Name Placeholder Message * Hi …" at bounding box center [355, 100] width 262 height 135
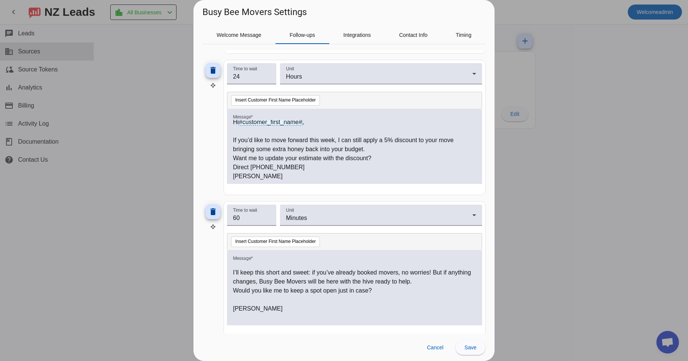
scroll to position [505, 0]
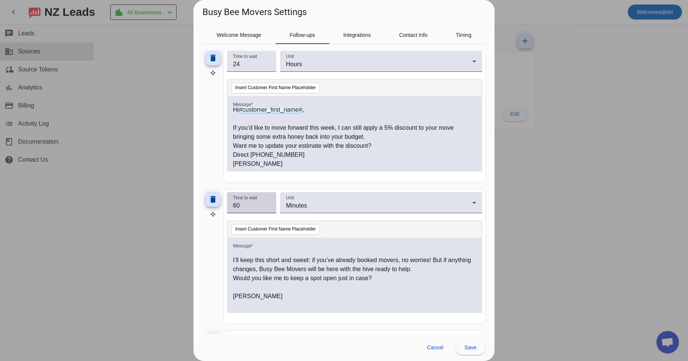
click at [240, 210] on input "60" at bounding box center [251, 205] width 37 height 9
click at [242, 210] on input "60" at bounding box center [251, 205] width 37 height 9
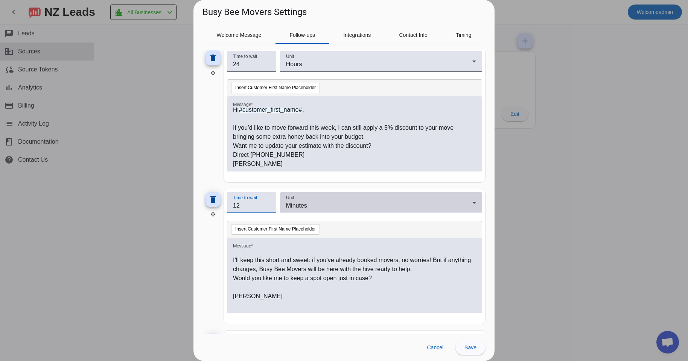
type input "12"
click at [315, 206] on div "Minutes" at bounding box center [379, 205] width 186 height 9
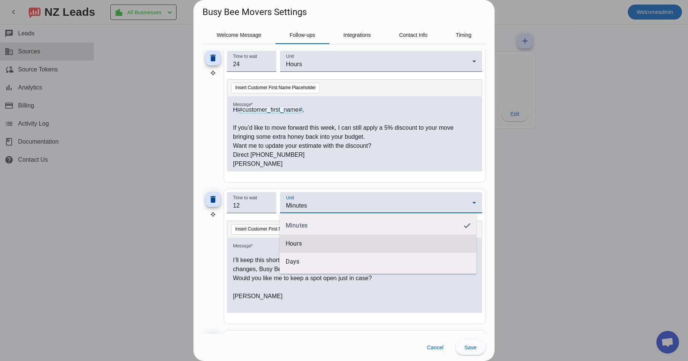
click at [306, 241] on mat-option "Hours" at bounding box center [378, 244] width 197 height 18
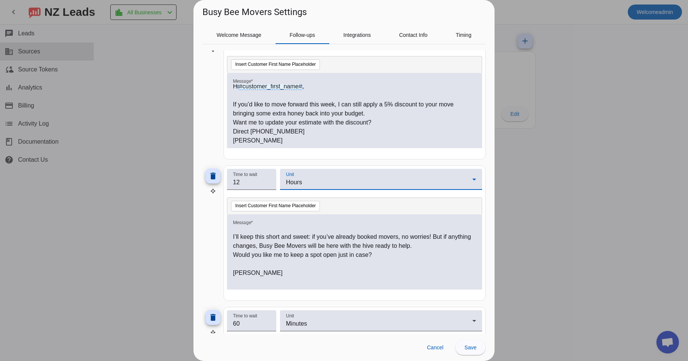
scroll to position [557, 0]
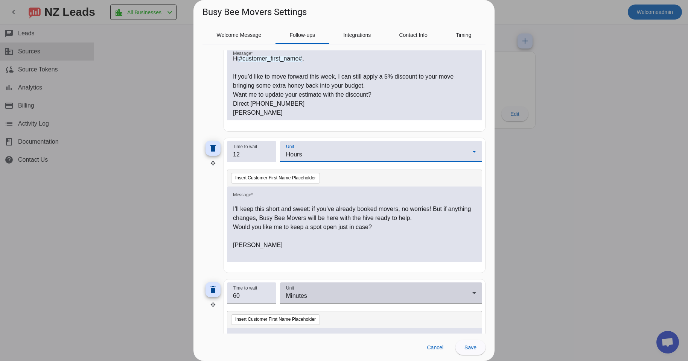
click at [307, 295] on div "Minutes" at bounding box center [379, 296] width 186 height 9
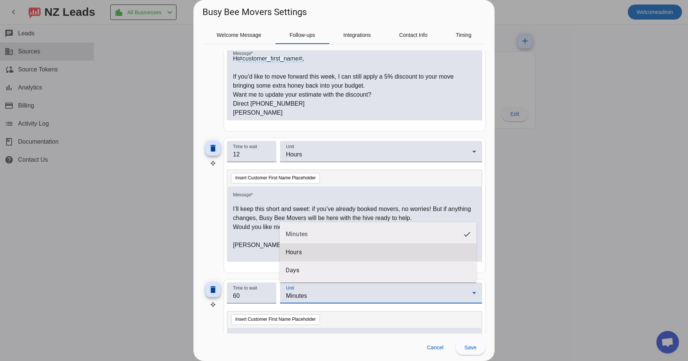
click at [318, 258] on mat-option "Hours" at bounding box center [378, 253] width 197 height 18
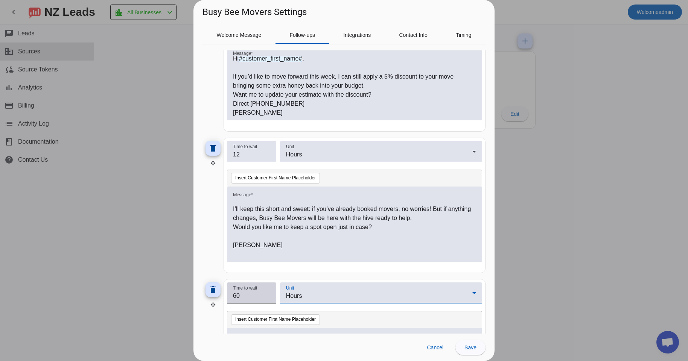
click at [240, 295] on input "60" at bounding box center [251, 296] width 37 height 9
click at [263, 294] on input "12" at bounding box center [251, 296] width 37 height 9
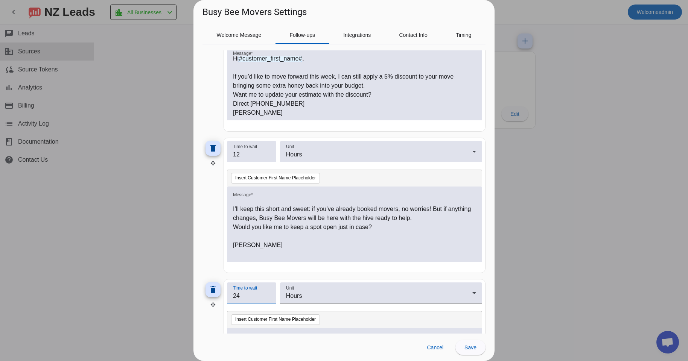
type input "24"
click at [355, 269] on div at bounding box center [354, 266] width 255 height 8
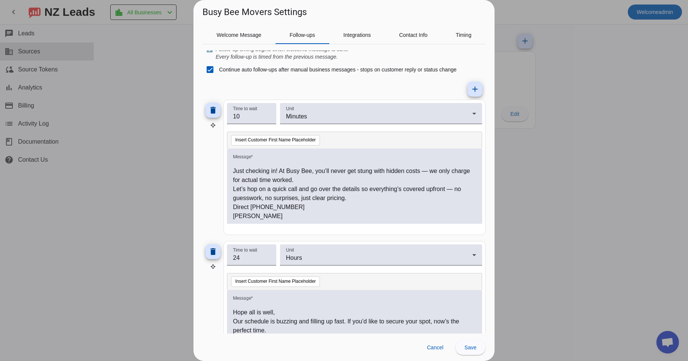
scroll to position [0, 0]
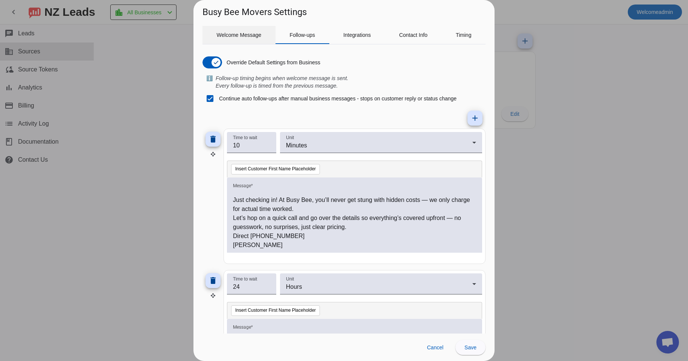
click at [245, 36] on span "Welcome Message" at bounding box center [239, 34] width 45 height 5
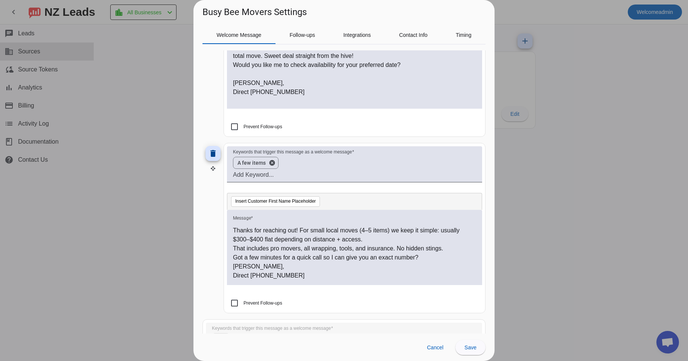
scroll to position [3, 0]
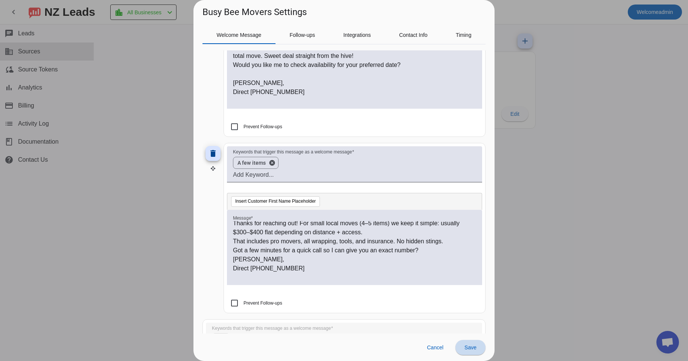
click at [475, 343] on span at bounding box center [470, 348] width 30 height 18
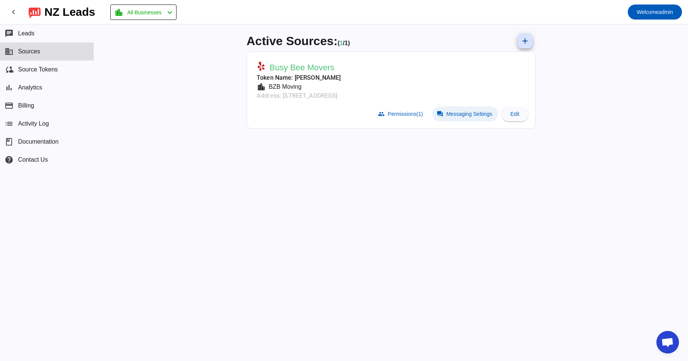
click at [446, 115] on span "Messaging Settings" at bounding box center [469, 114] width 46 height 6
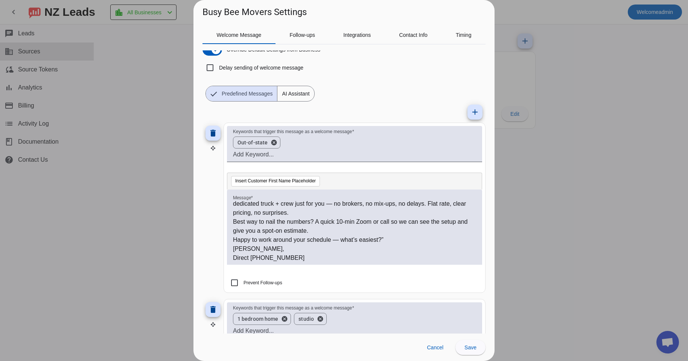
scroll to position [29, 0]
click at [320, 230] on p "Best way to nail the numbers? A quick 10-min Zoom or call so we can see the set…" at bounding box center [354, 226] width 243 height 18
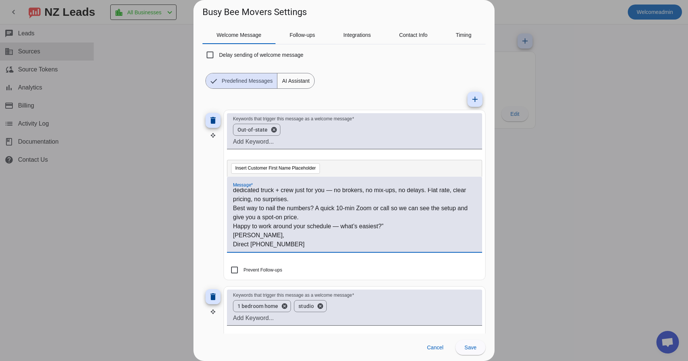
click at [328, 233] on p "[PERSON_NAME]," at bounding box center [354, 235] width 243 height 9
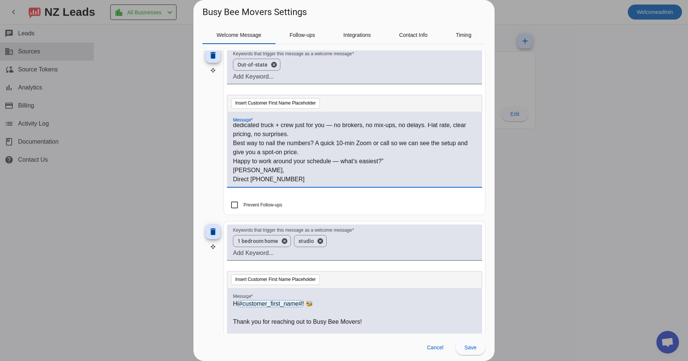
scroll to position [38, 0]
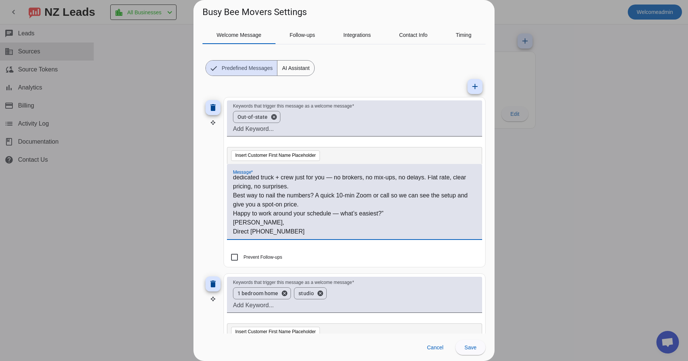
click at [393, 195] on p "Best way to nail the numbers? A quick 10-min Zoom or call so we can see the set…" at bounding box center [354, 200] width 243 height 18
drag, startPoint x: 385, startPoint y: 195, endPoint x: 360, endPoint y: 198, distance: 25.0
click at [360, 198] on p "Best way to nail the numbers? A quick 10-min Zoom or call so we can see the set…" at bounding box center [354, 200] width 243 height 18
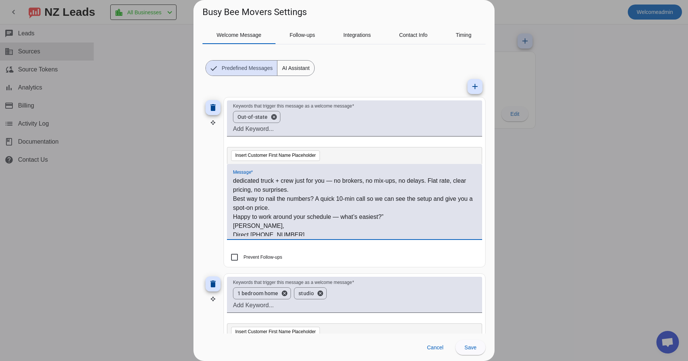
scroll to position [29, 0]
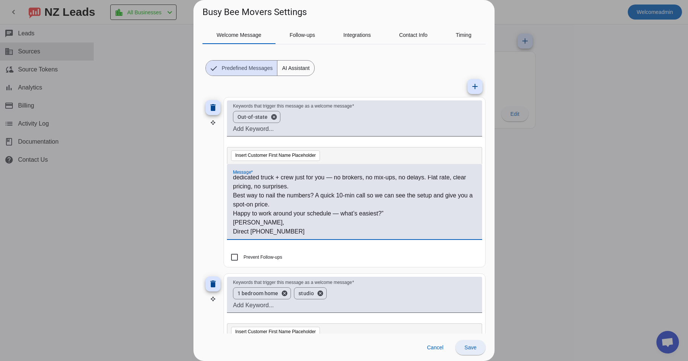
click at [473, 349] on span "Save" at bounding box center [470, 348] width 12 height 6
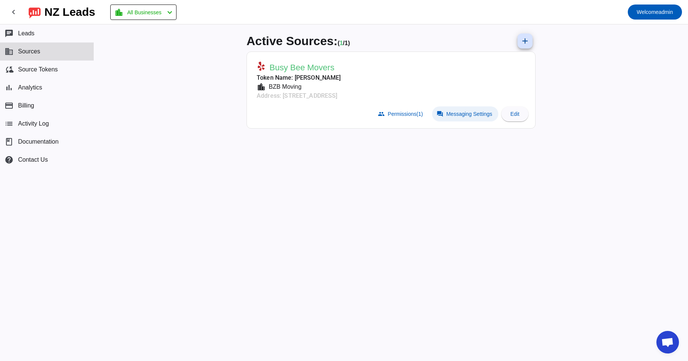
click at [463, 117] on span "Messaging Settings" at bounding box center [469, 114] width 46 height 6
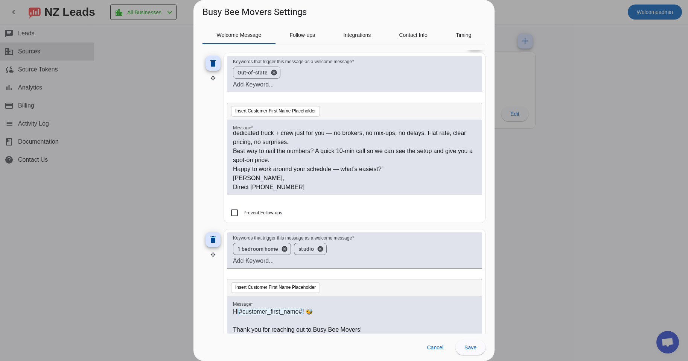
scroll to position [102, 0]
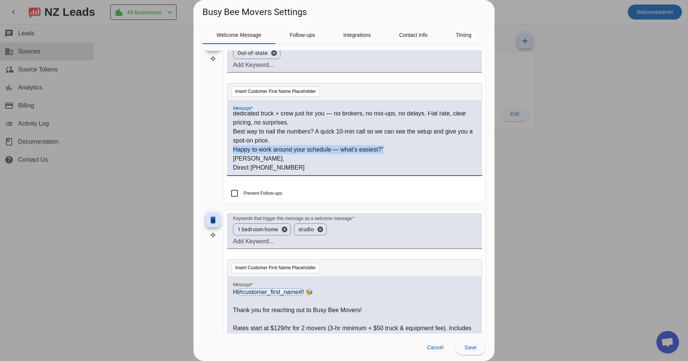
drag, startPoint x: 368, startPoint y: 148, endPoint x: 223, endPoint y: 152, distance: 145.3
click at [233, 152] on div "Hi #customer_first_name# ! 🐝 Thanks for buzzing over to Busy Bee Movers! For lo…" at bounding box center [354, 141] width 243 height 61
drag, startPoint x: 330, startPoint y: 151, endPoint x: 368, endPoint y: 154, distance: 37.7
click at [367, 154] on p "When’s a good time for a quick call/Zoom?”" at bounding box center [354, 149] width 243 height 9
click at [475, 347] on span "Save" at bounding box center [470, 348] width 12 height 6
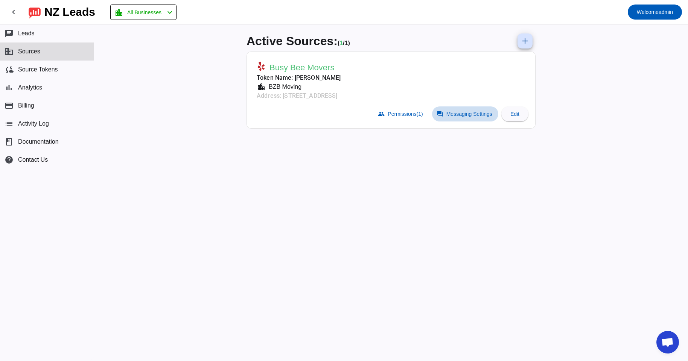
click at [456, 116] on span "Messaging Settings" at bounding box center [469, 114] width 46 height 6
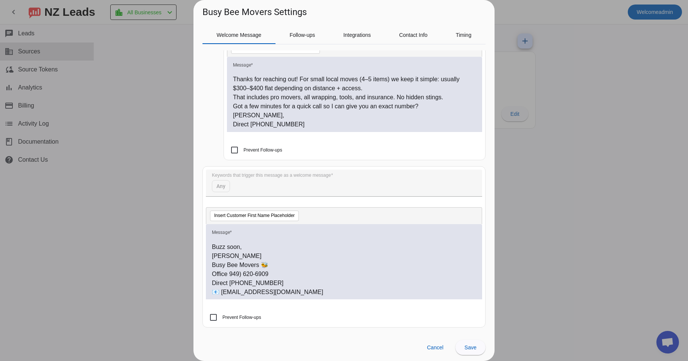
scroll to position [282, 0]
click at [565, 227] on div at bounding box center [344, 180] width 688 height 361
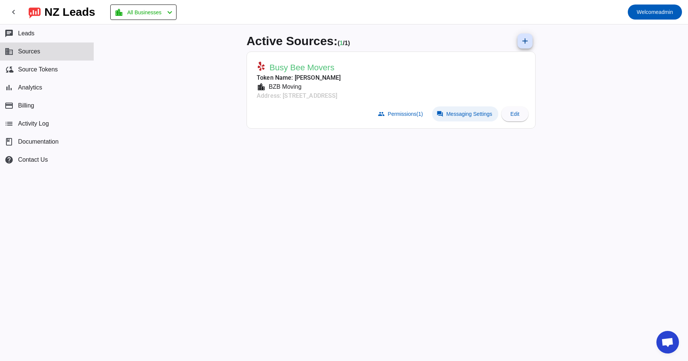
click at [449, 110] on span at bounding box center [465, 114] width 66 height 15
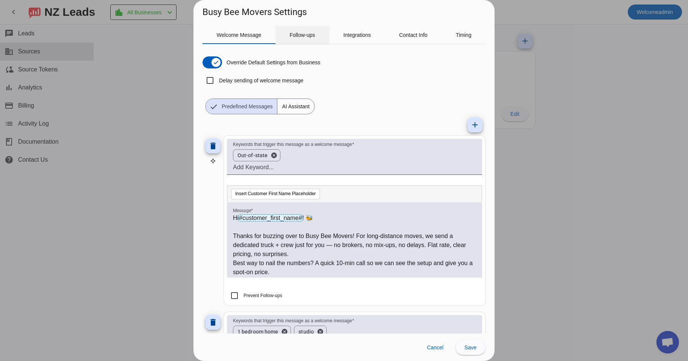
click at [297, 42] on span "Follow-ups" at bounding box center [302, 35] width 26 height 18
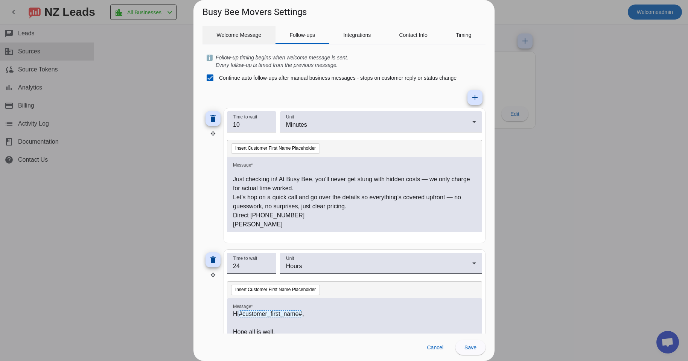
scroll to position [19, 0]
click at [240, 36] on span "Welcome Message" at bounding box center [239, 34] width 45 height 5
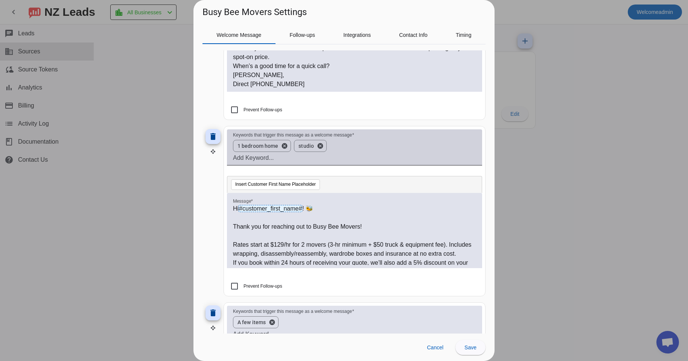
scroll to position [224, 0]
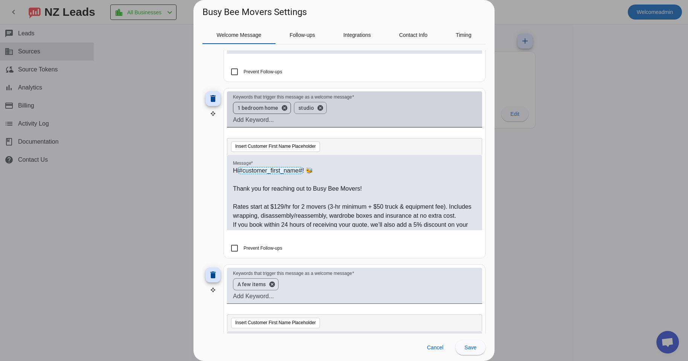
click at [347, 109] on div "1 bedroom home cancel studio cancel" at bounding box center [351, 107] width 243 height 15
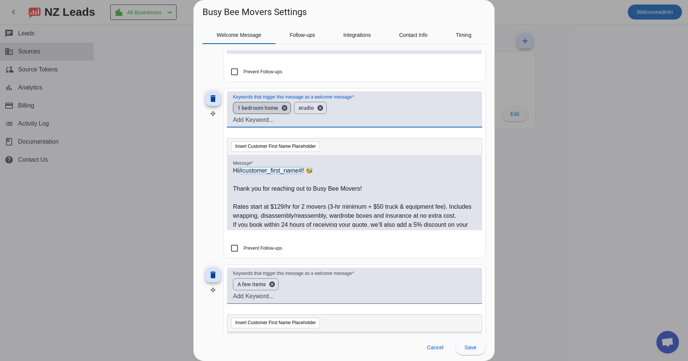
click at [347, 105] on div "1 bedroom home cancel studio cancel" at bounding box center [351, 107] width 243 height 15
click at [333, 107] on div "1 bedroom home cancel studio cancel" at bounding box center [351, 107] width 243 height 15
click at [286, 121] on input "Keywords that trigger this message as a welcome message" at bounding box center [354, 120] width 243 height 9
type input "2 bedroom"
type input "3 bedroom"
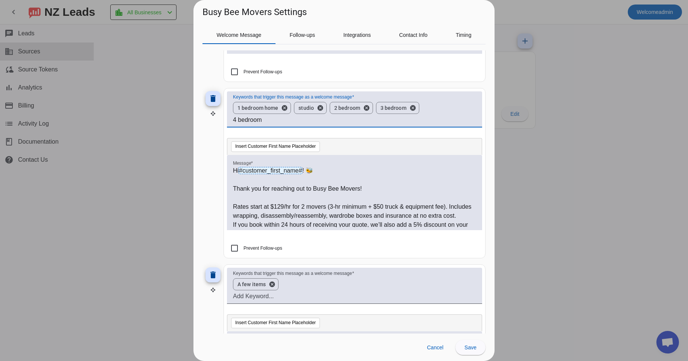
type input "4 bedroom"
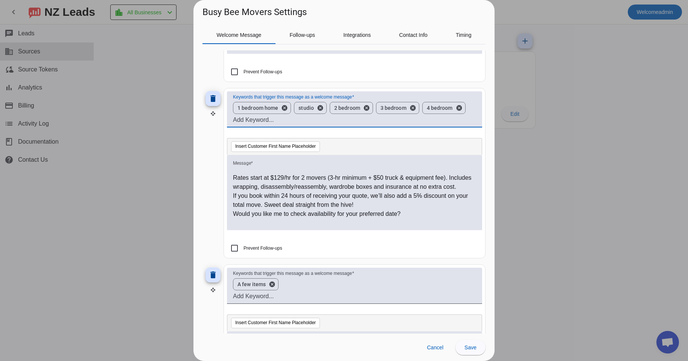
scroll to position [28, 0]
click at [294, 193] on p "Rates start at $129/hr for 2 movers (3-hr minimum + $50 truck & equipment fee).…" at bounding box center [354, 184] width 243 height 18
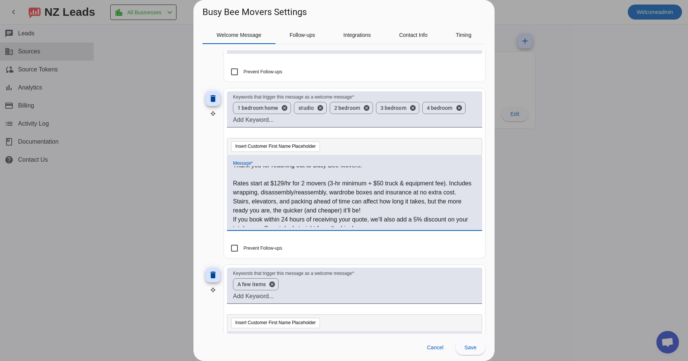
scroll to position [16, 0]
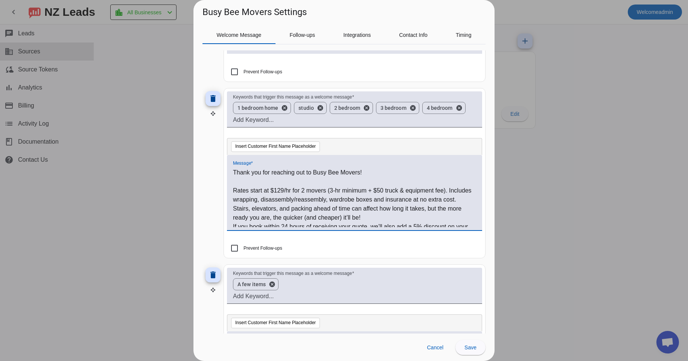
click at [233, 192] on p "Rates start at $129/hr for 2 movers (3-hr minimum + $50 truck & equipment fee).…" at bounding box center [354, 195] width 243 height 18
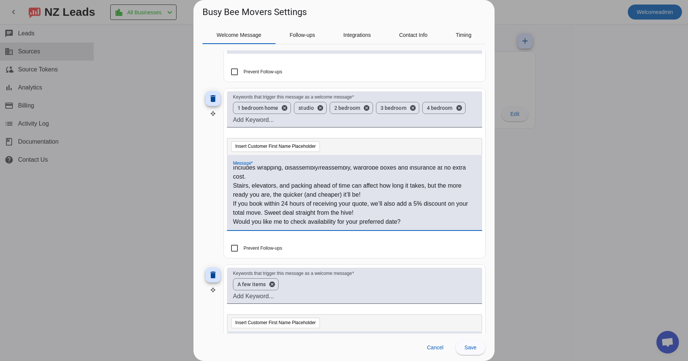
scroll to position [45, 0]
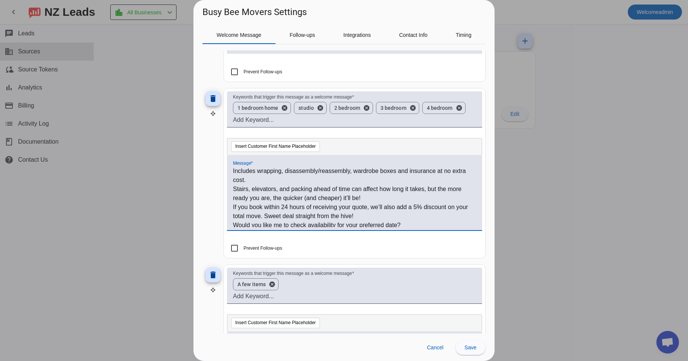
click at [231, 187] on div "Hi #customer_first_name# ! 🐝 Thank you for reaching out to Busy Bee Movers! 📌Ra…" at bounding box center [354, 192] width 255 height 75
click at [233, 189] on p "Stairs, elevators, and packing ahead of time can affect how long it takes, but …" at bounding box center [354, 194] width 243 height 18
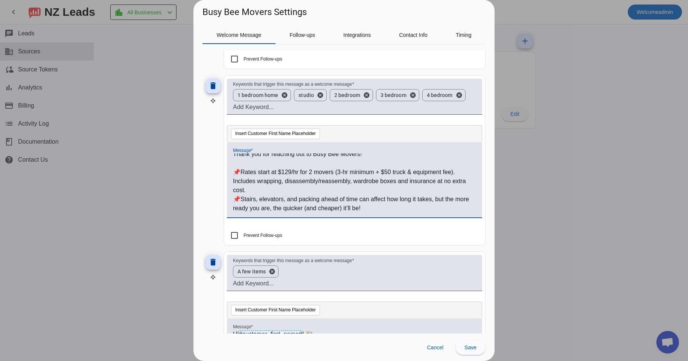
scroll to position [38, 0]
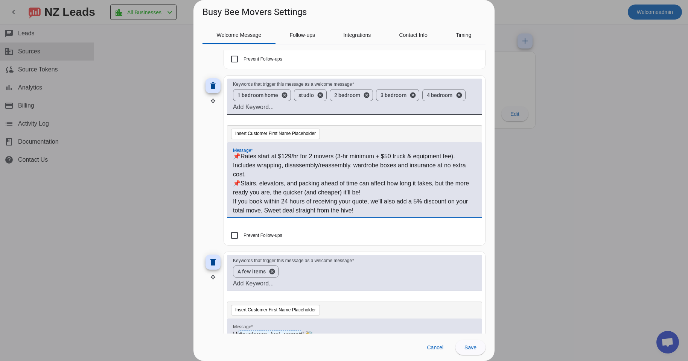
click at [232, 203] on div "Hi #customer_first_name# ! 🐝 Thank you for reaching out to Busy Bee Movers! 📌Ra…" at bounding box center [354, 179] width 255 height 75
click at [233, 201] on p "If you book within 24 hours of receiving your quote, we’ll also add a 5% discou…" at bounding box center [354, 206] width 243 height 18
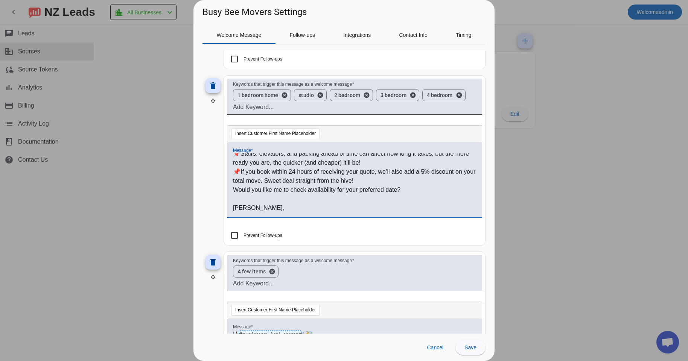
scroll to position [75, 0]
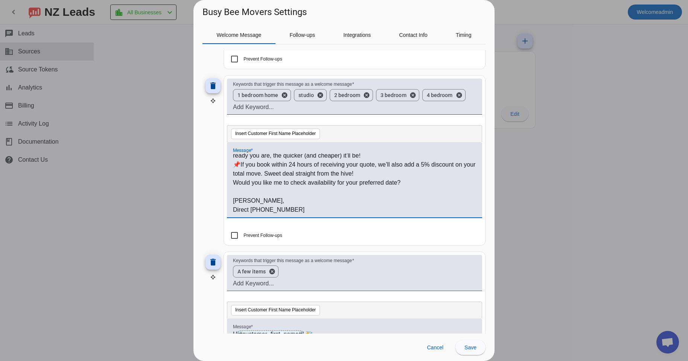
click at [260, 192] on p at bounding box center [354, 191] width 243 height 9
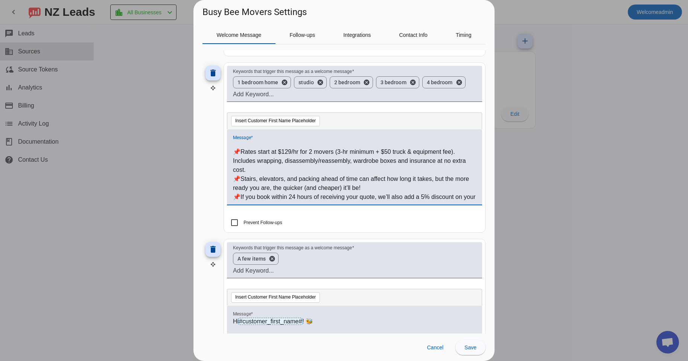
scroll to position [36, 0]
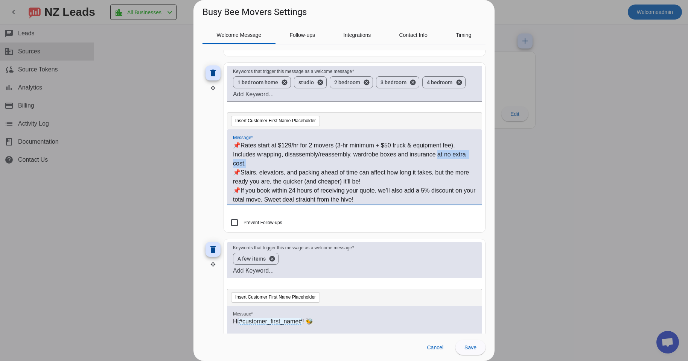
drag, startPoint x: 440, startPoint y: 156, endPoint x: 455, endPoint y: 159, distance: 15.4
click at [455, 159] on p "📌Rates start at $129/hr for 2 movers (3-hr minimum + $50 truck & equipment fee)…" at bounding box center [354, 154] width 243 height 27
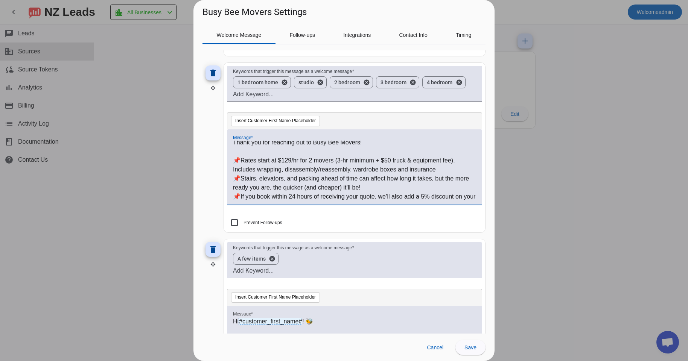
scroll to position [21, 0]
click at [255, 170] on p "📌Rates start at $129/hr for 2 movers (3-hr minimum + $50 truck & equipment fee)…" at bounding box center [354, 164] width 243 height 18
click at [461, 170] on p "📌Rates start at $129/hr for 2 movers (3-hr minimum + $50 truck & equipment fee)…" at bounding box center [354, 164] width 243 height 18
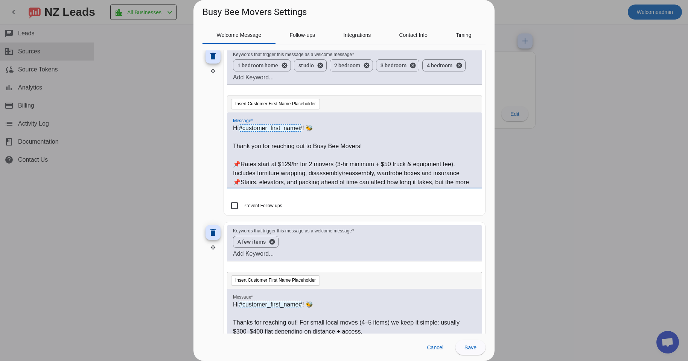
scroll to position [371, 0]
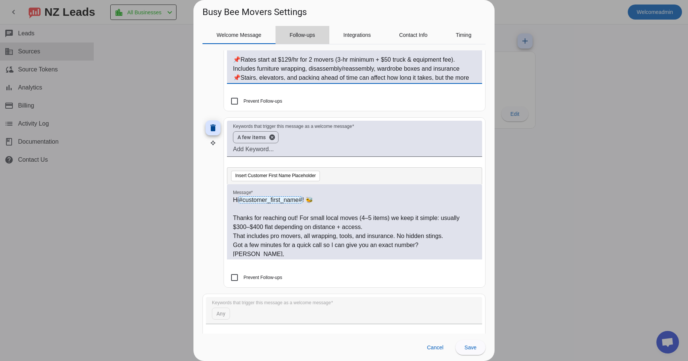
click at [306, 37] on span "Follow-ups" at bounding box center [302, 34] width 26 height 5
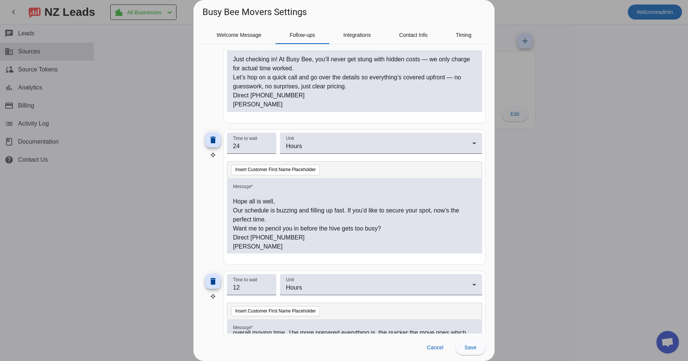
scroll to position [11, 0]
click at [397, 228] on p "Want me to pencil you in before the hive gets too busy?" at bounding box center [354, 228] width 243 height 9
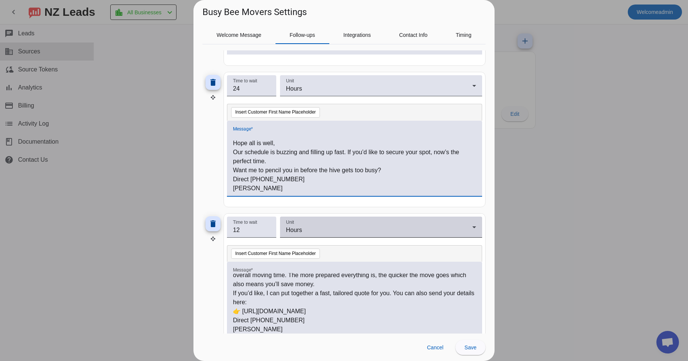
scroll to position [237, 0]
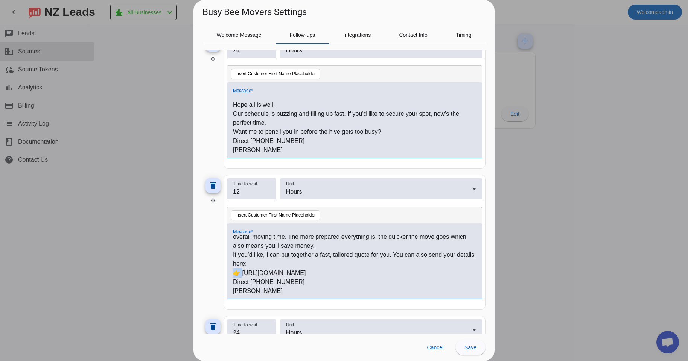
drag, startPoint x: 243, startPoint y: 274, endPoint x: 227, endPoint y: 276, distance: 16.7
click at [233, 276] on div "Hi #customer_first_name# , Just buzzing back in 🐝 — moving doesn’t have to [PER…" at bounding box center [354, 265] width 243 height 61
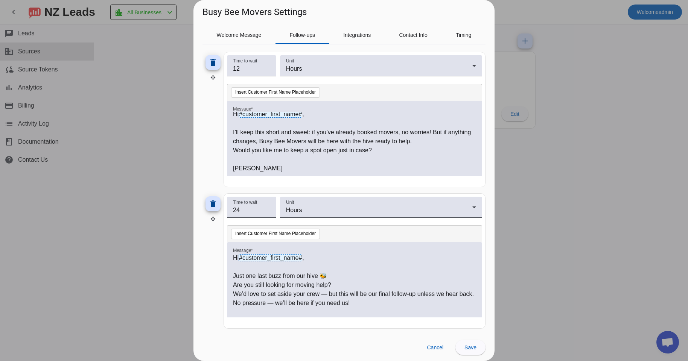
scroll to position [644, 0]
click at [467, 353] on span at bounding box center [470, 348] width 30 height 18
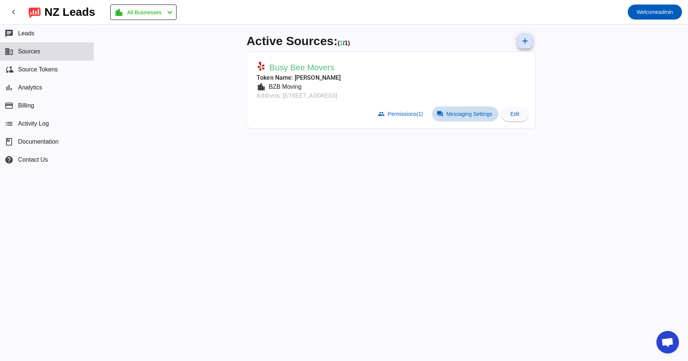
click at [467, 114] on span "Messaging Settings" at bounding box center [469, 114] width 46 height 6
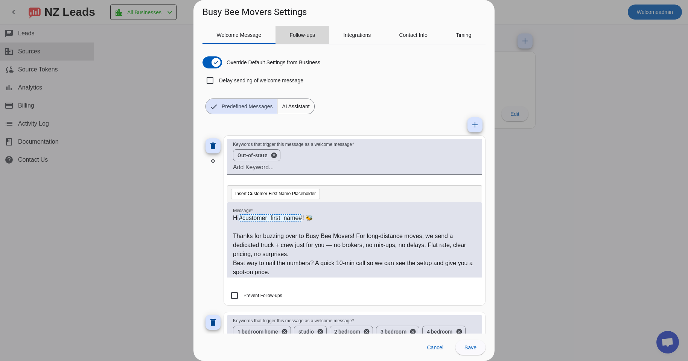
click at [299, 42] on span "Follow-ups" at bounding box center [302, 35] width 26 height 18
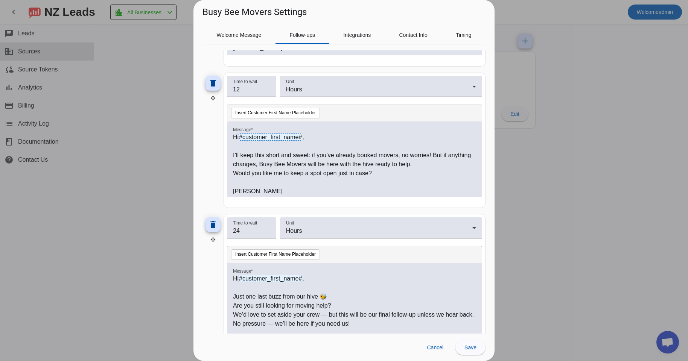
scroll to position [627, 0]
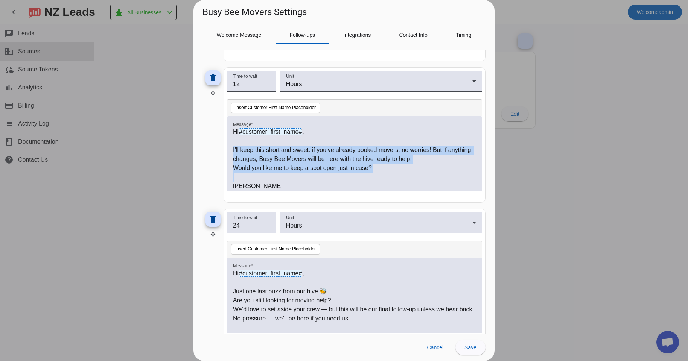
drag, startPoint x: 231, startPoint y: 147, endPoint x: 250, endPoint y: 166, distance: 26.9
click at [257, 176] on div "Hi #customer_first_name# , I’ll keep this short and sweet: if you’ve already bo…" at bounding box center [354, 153] width 255 height 75
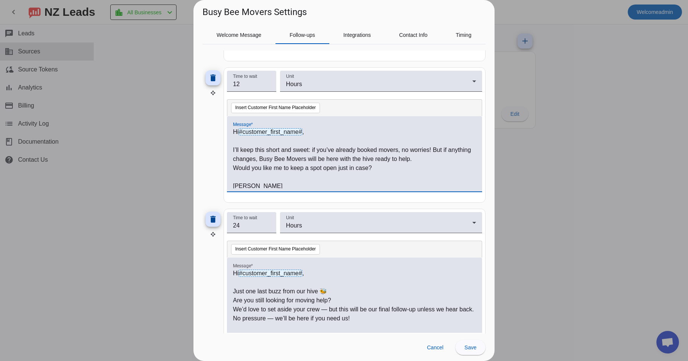
click at [234, 152] on p "I’ll keep this short and sweet: if you’ve already booked movers, no worries! Bu…" at bounding box center [354, 155] width 243 height 18
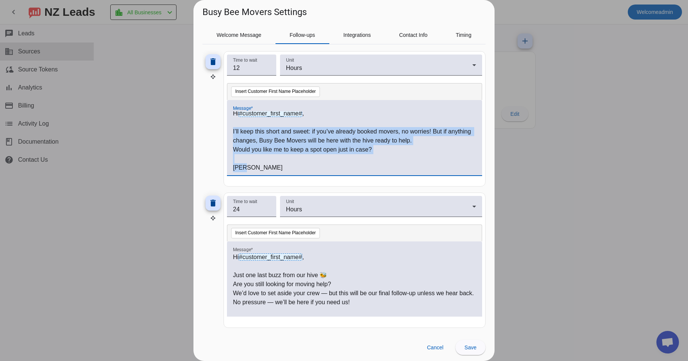
scroll to position [644, 0]
drag, startPoint x: 233, startPoint y: 149, endPoint x: 265, endPoint y: 181, distance: 45.5
click at [265, 181] on div "Message * Hi #customer_first_name# , I’ll keep this short and sweet: if you’ve …" at bounding box center [354, 141] width 255 height 83
